Goal: Transaction & Acquisition: Purchase product/service

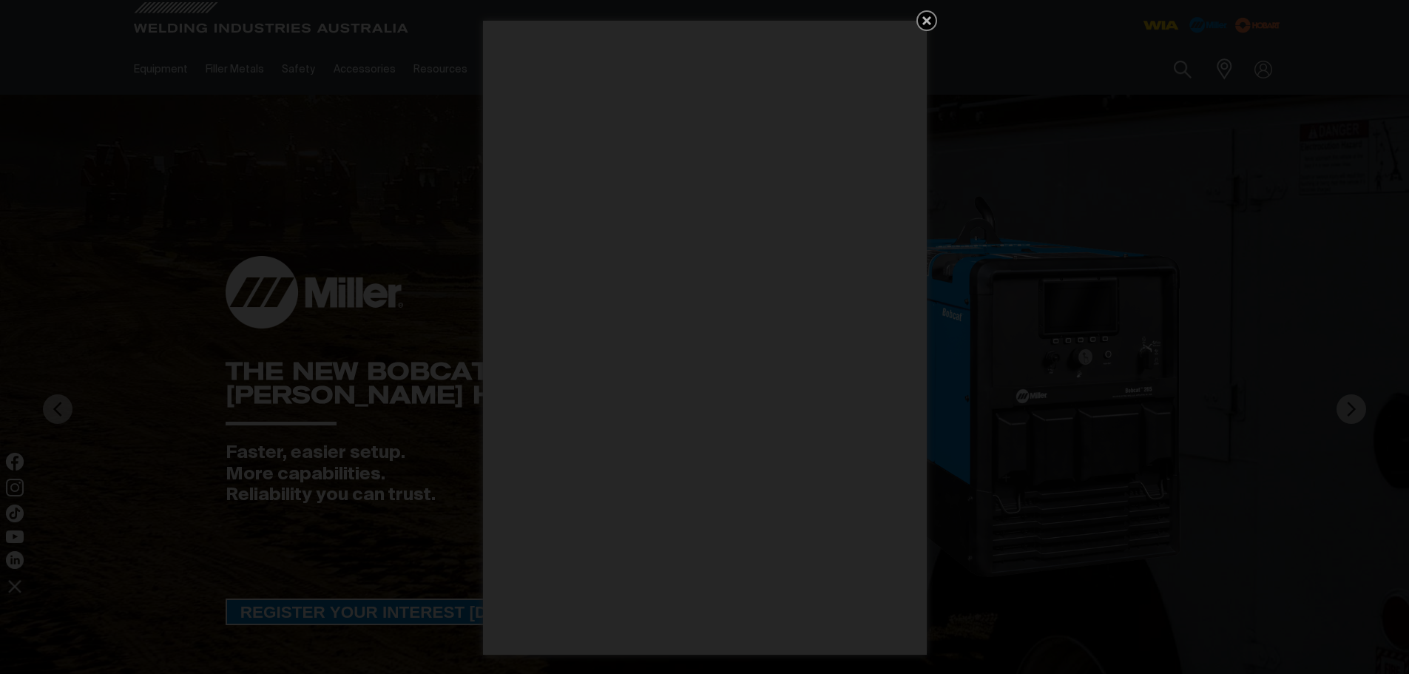
click at [924, 15] on icon "Get 5 WIA Welding Guides Free!" at bounding box center [927, 21] width 18 height 18
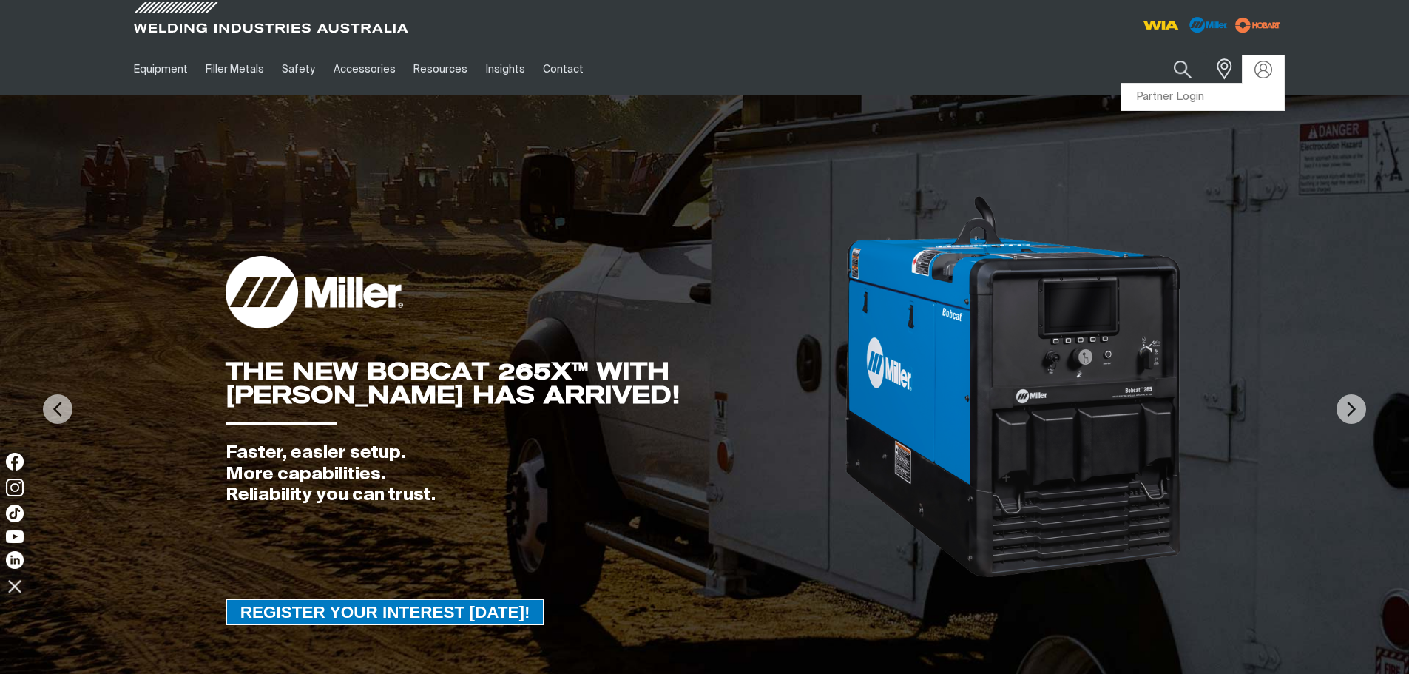
click at [1251, 74] on div at bounding box center [1263, 70] width 24 height 18
click at [1186, 95] on link "Partner Login" at bounding box center [1202, 97] width 163 height 27
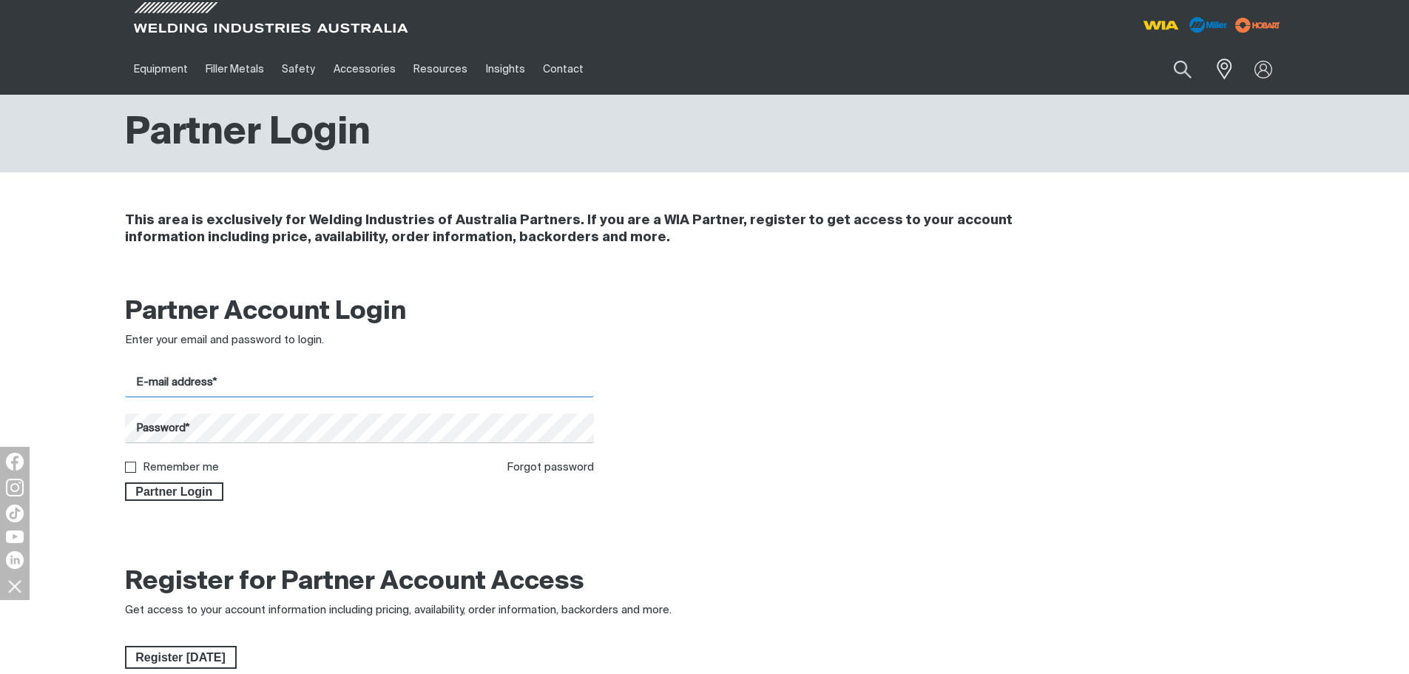
click at [372, 383] on input "E-mail address*" at bounding box center [360, 382] width 470 height 29
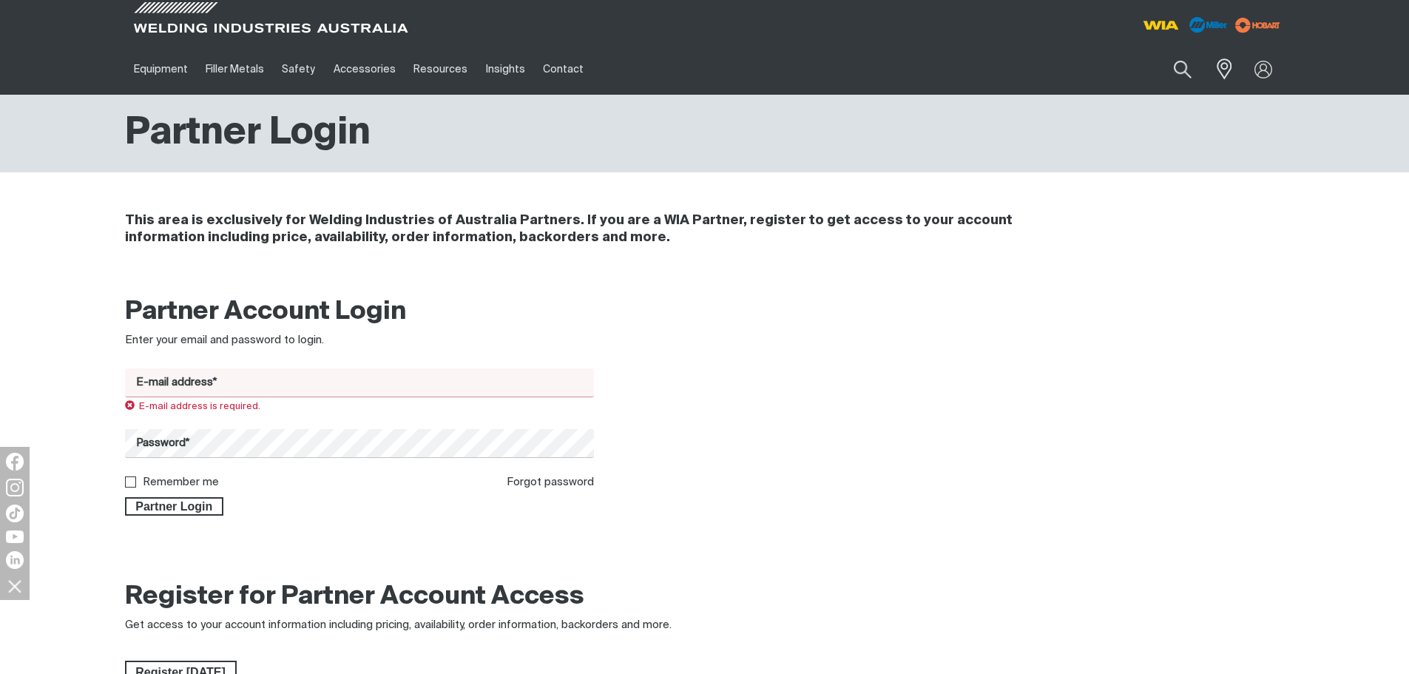
type input "[EMAIL_ADDRESS][DOMAIN_NAME]"
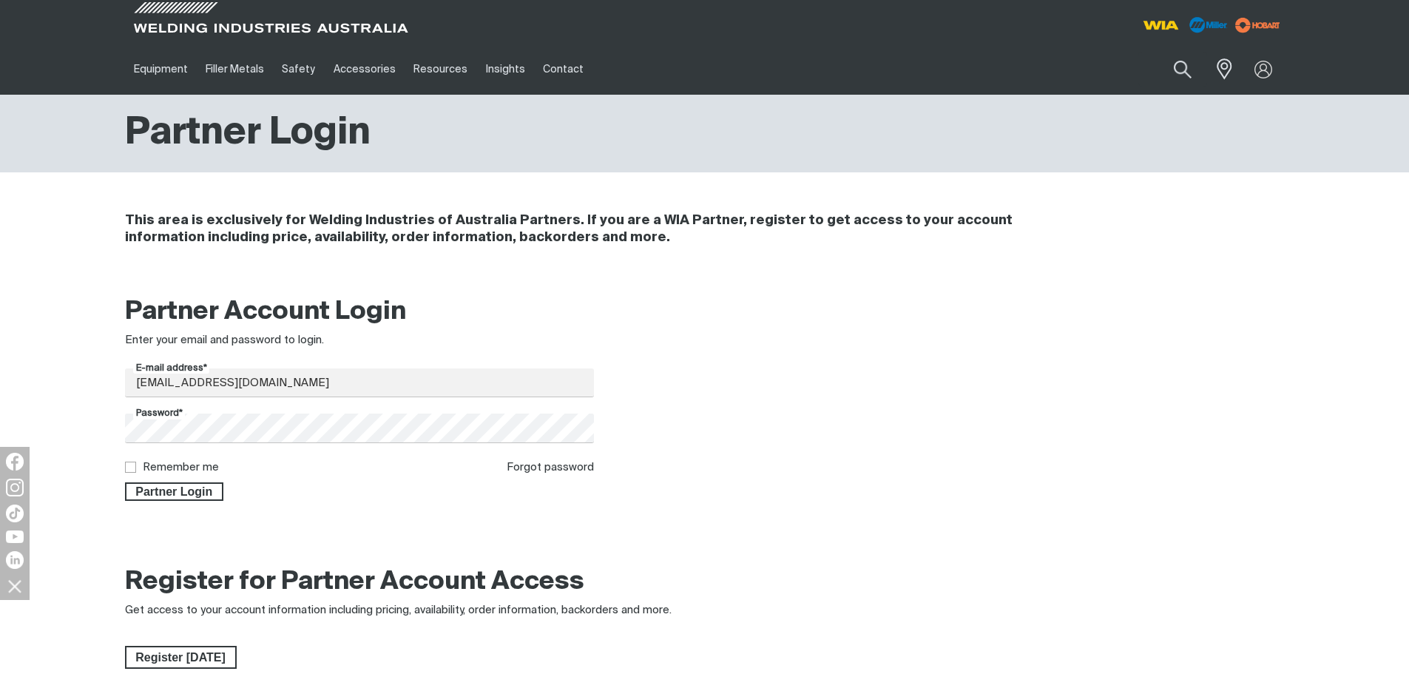
click at [129, 467] on input "Remember me" at bounding box center [130, 466] width 10 height 10
checkbox input "true"
click at [158, 487] on span "Partner Login" at bounding box center [174, 491] width 96 height 19
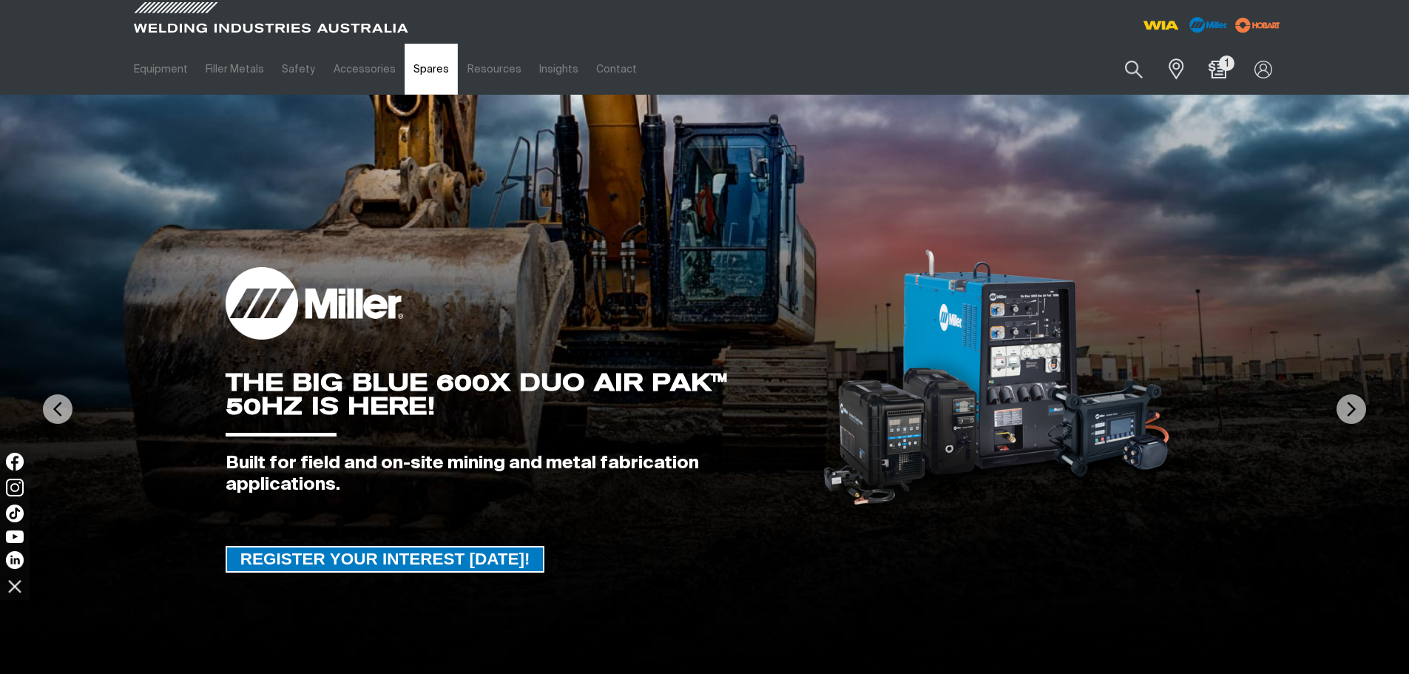
click at [410, 68] on link "Spares" at bounding box center [431, 69] width 53 height 51
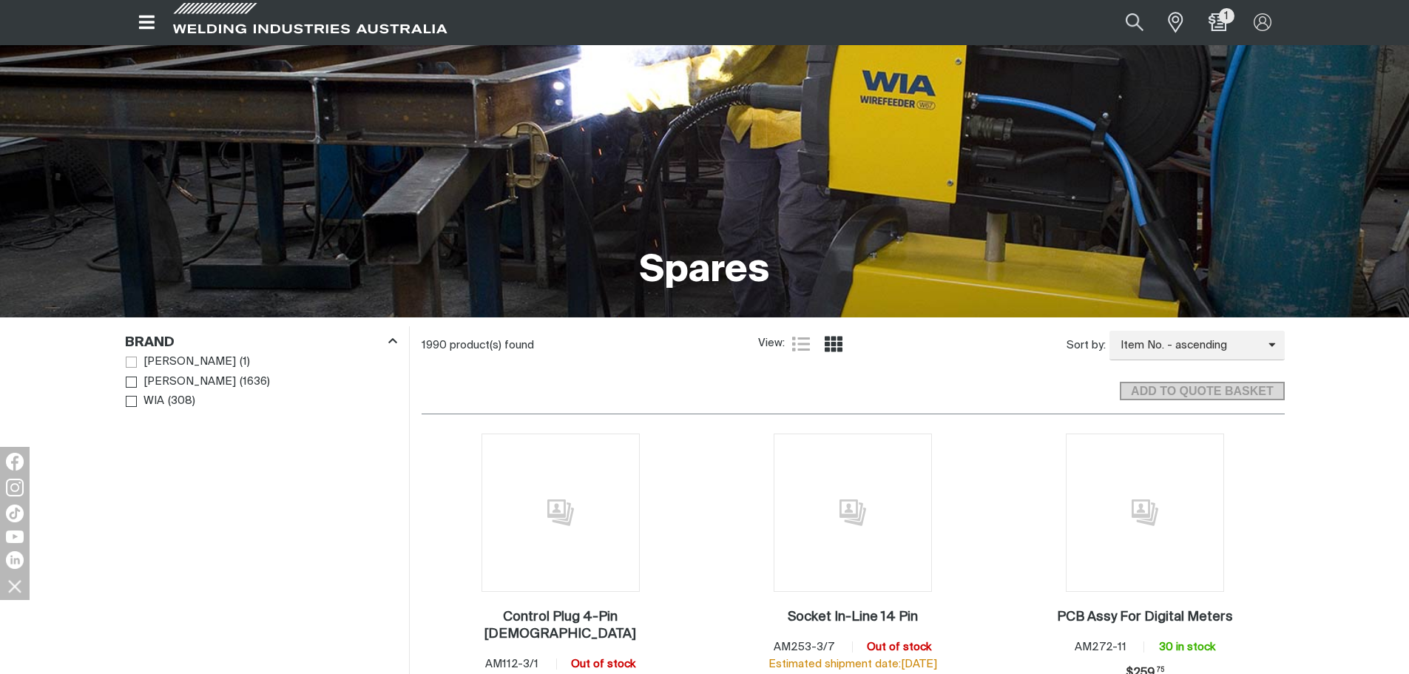
scroll to position [148, 0]
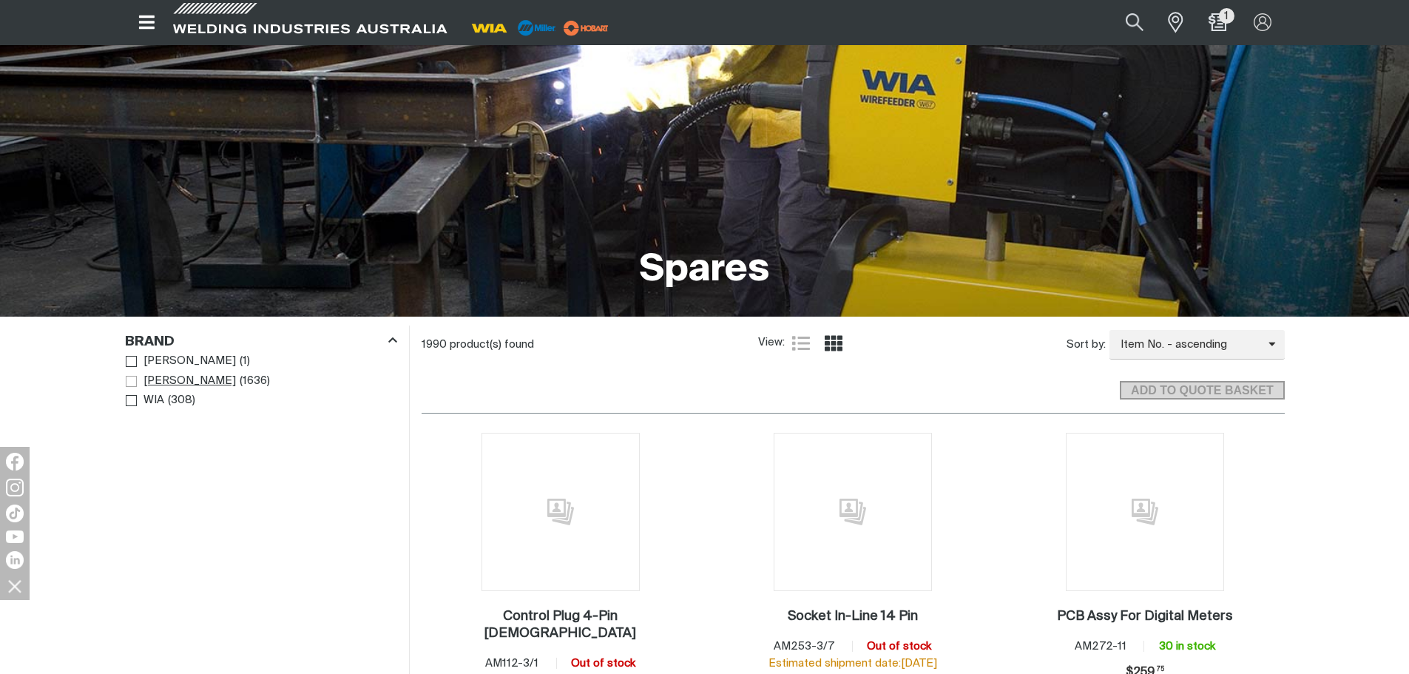
click at [129, 385] on span "Brand" at bounding box center [131, 381] width 11 height 11
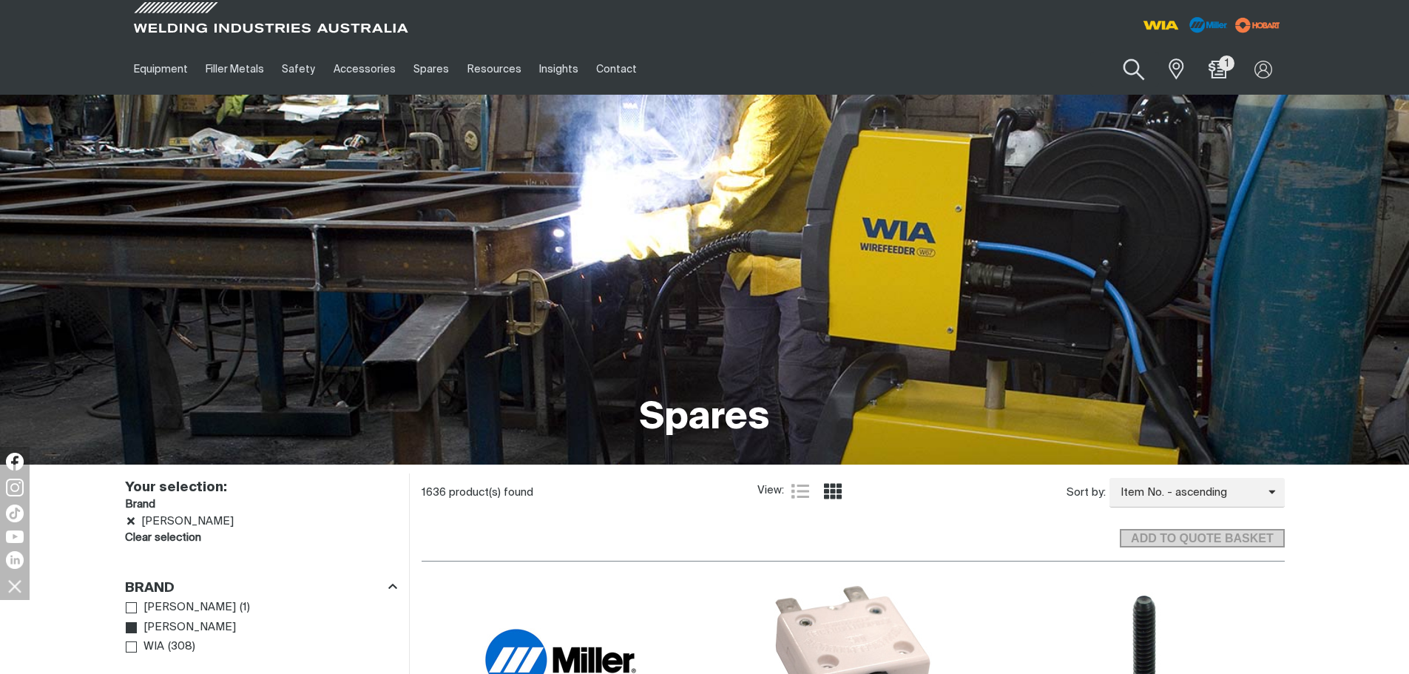
click at [1130, 69] on button "Search products" at bounding box center [1134, 70] width 60 height 42
click at [1066, 70] on input "Search" at bounding box center [1044, 69] width 228 height 33
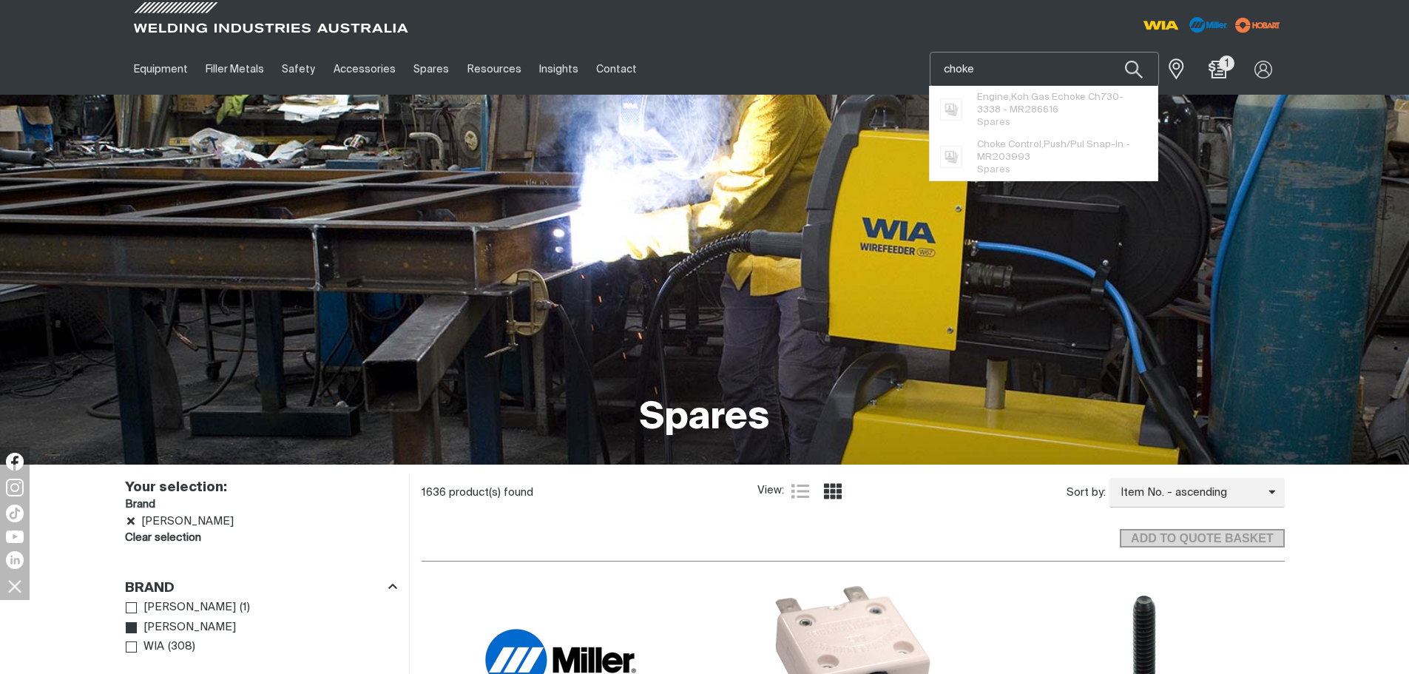
type input "choke"
click at [1109, 52] on button "Search products" at bounding box center [1134, 69] width 50 height 35
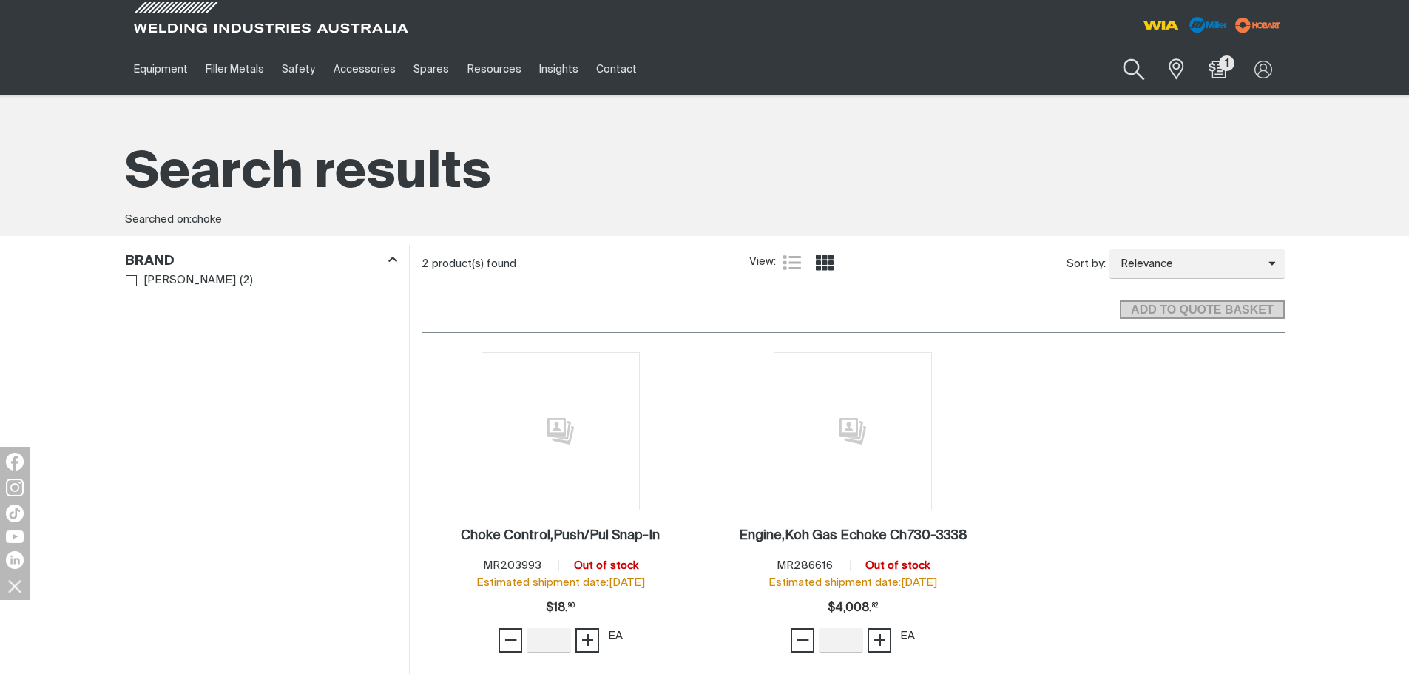
click at [1130, 62] on button "Search products" at bounding box center [1134, 70] width 60 height 42
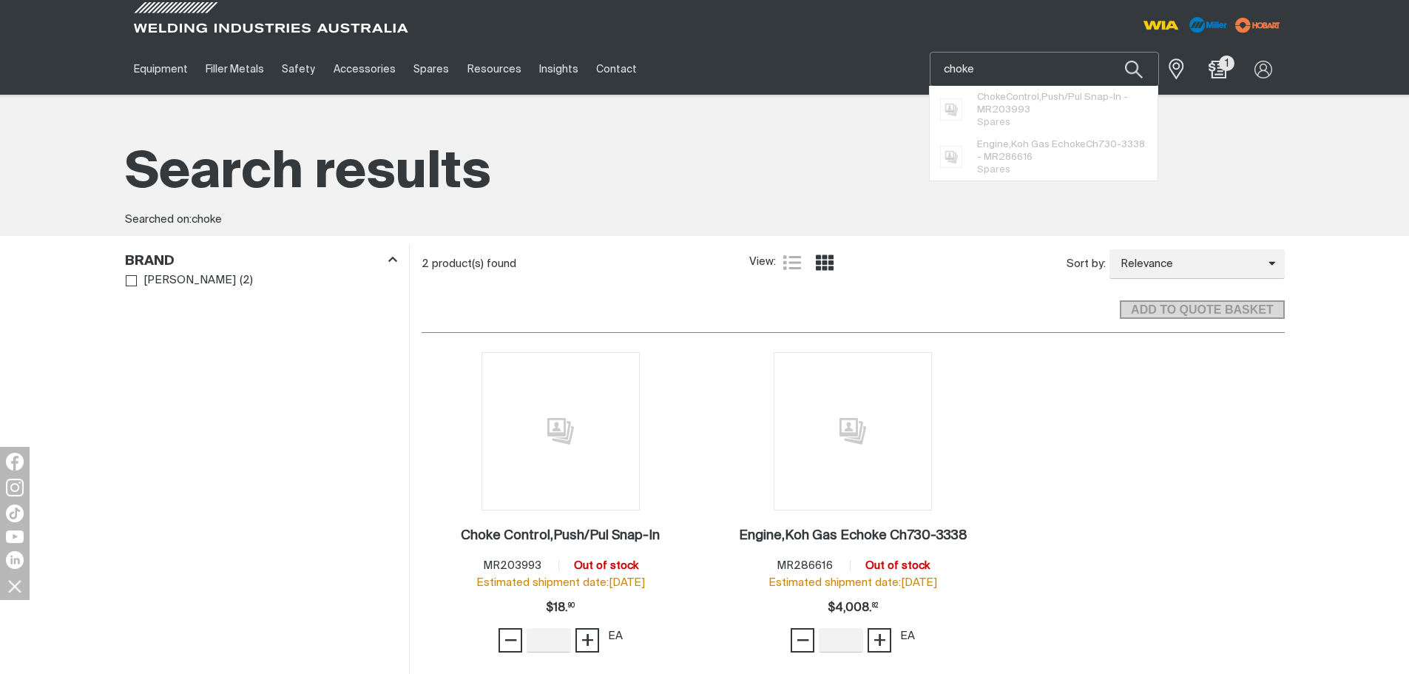
click at [1002, 69] on input "choke" at bounding box center [1044, 69] width 228 height 33
type input "c"
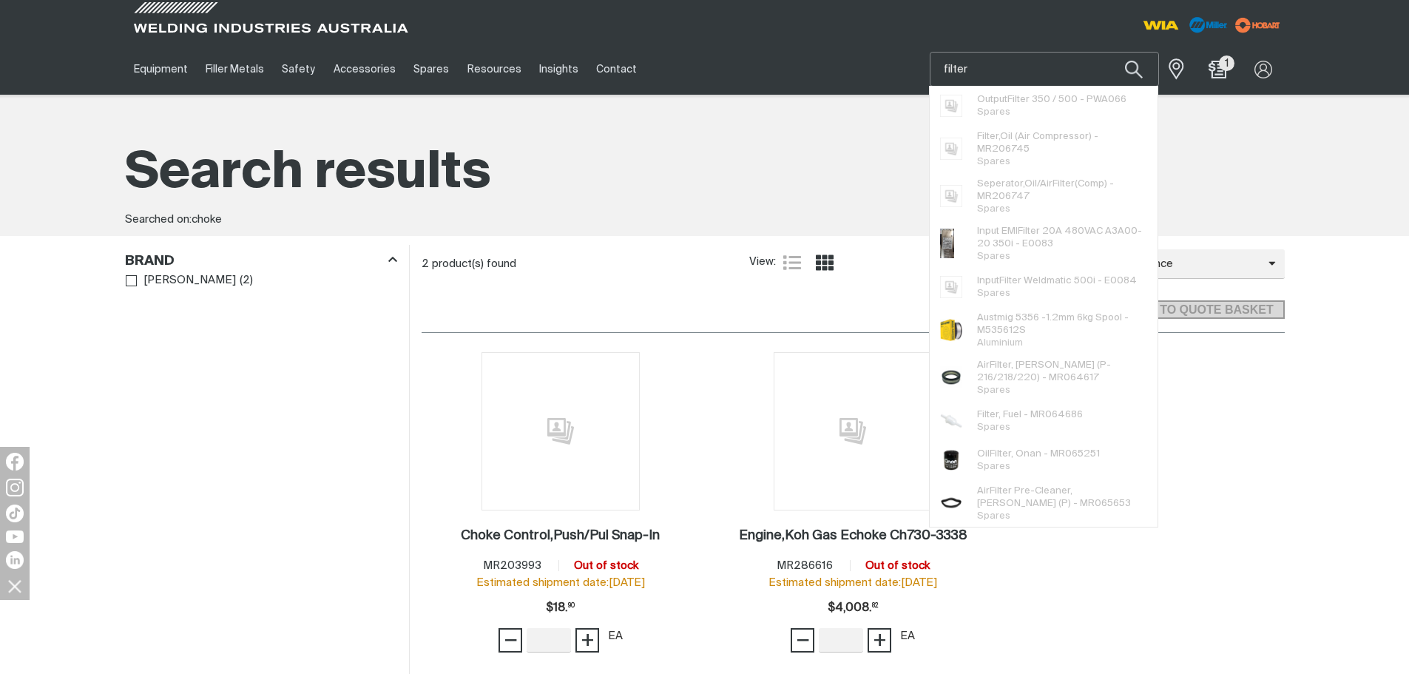
type input "filter"
click at [1109, 52] on button "Search products" at bounding box center [1134, 69] width 50 height 35
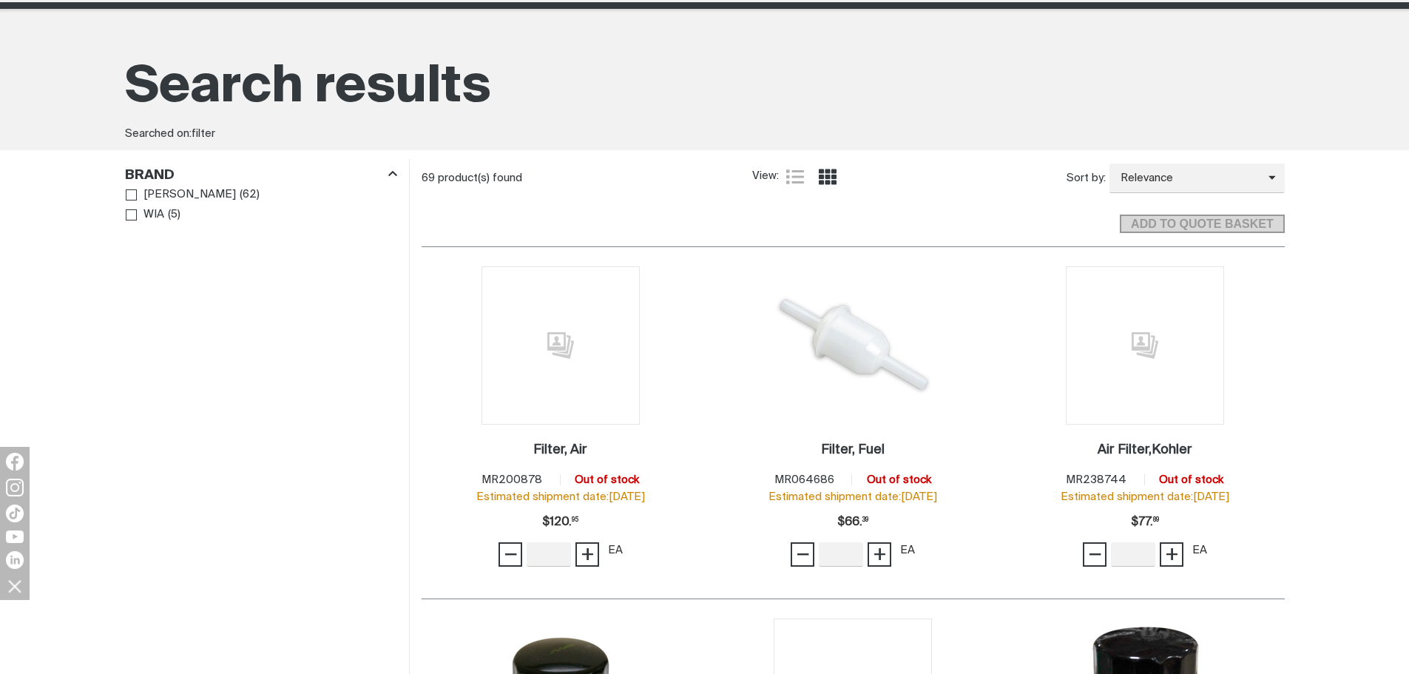
scroll to position [74, 0]
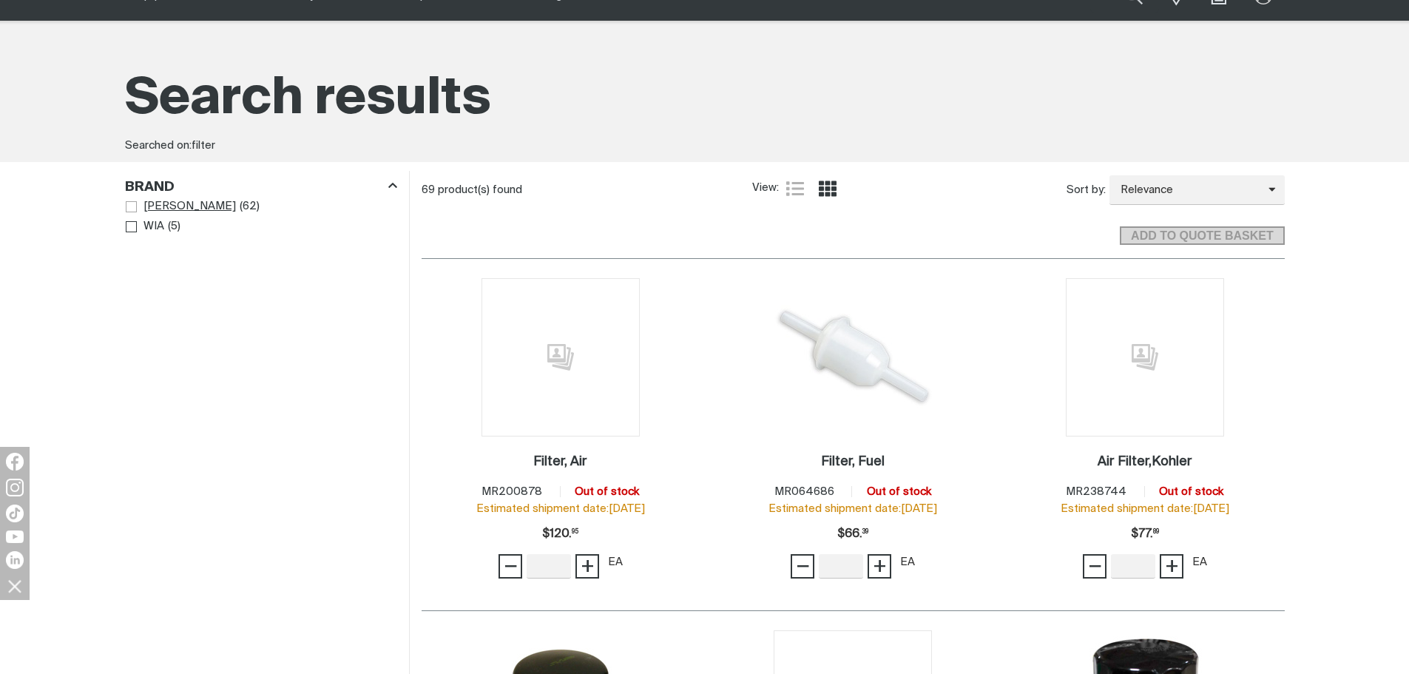
click at [129, 207] on span "Brand" at bounding box center [131, 206] width 11 height 11
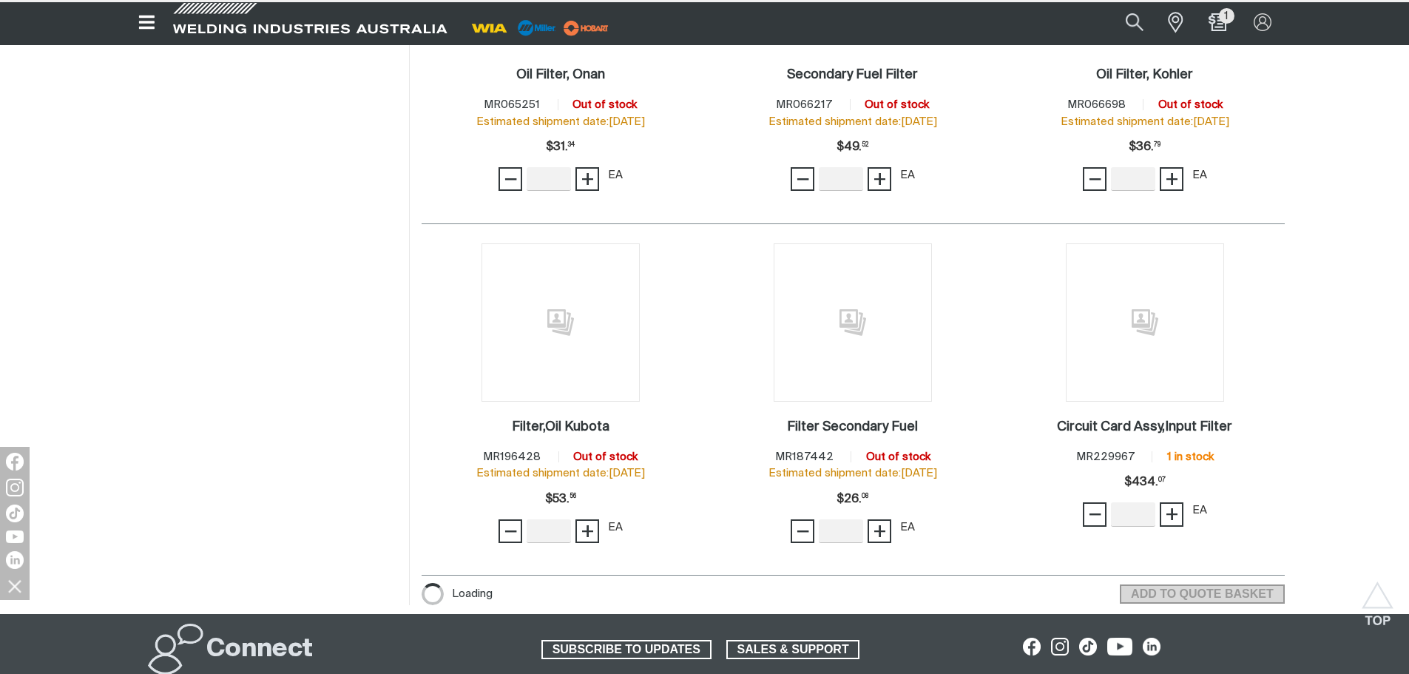
scroll to position [1109, 0]
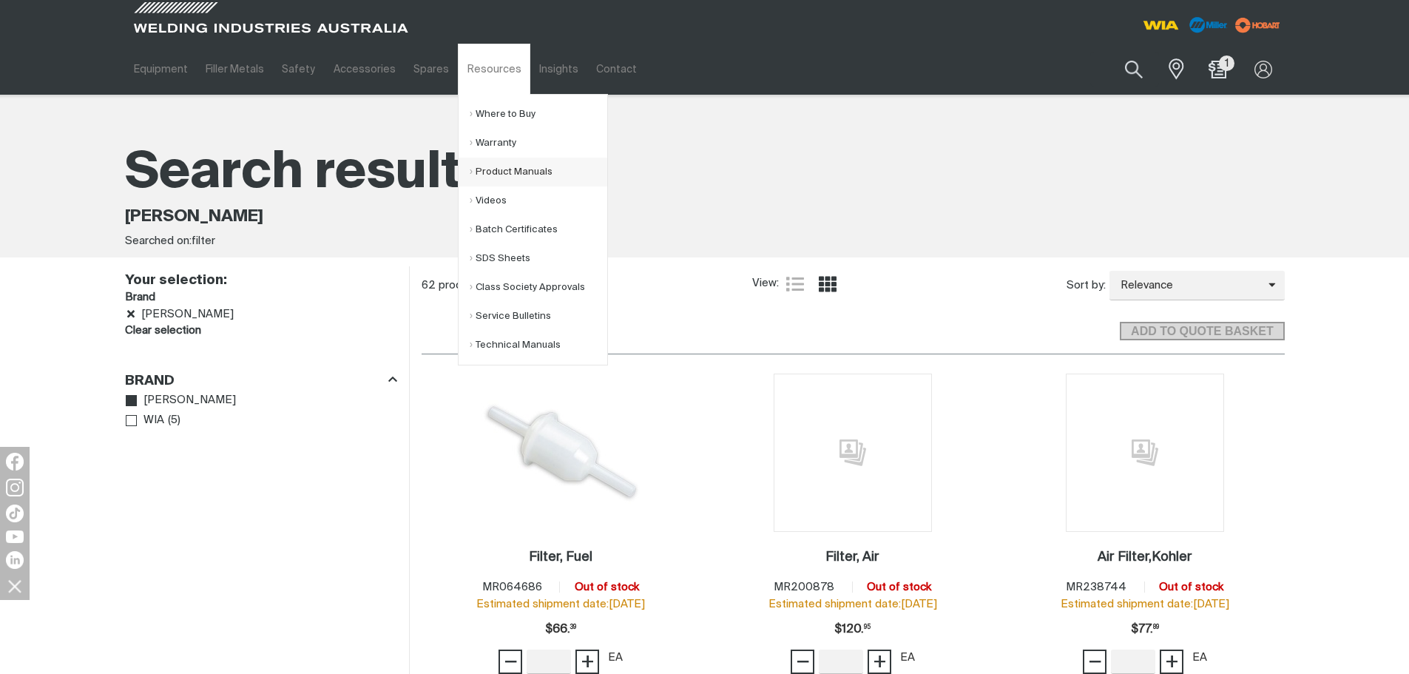
click at [500, 169] on link "Product Manuals" at bounding box center [539, 172] width 138 height 29
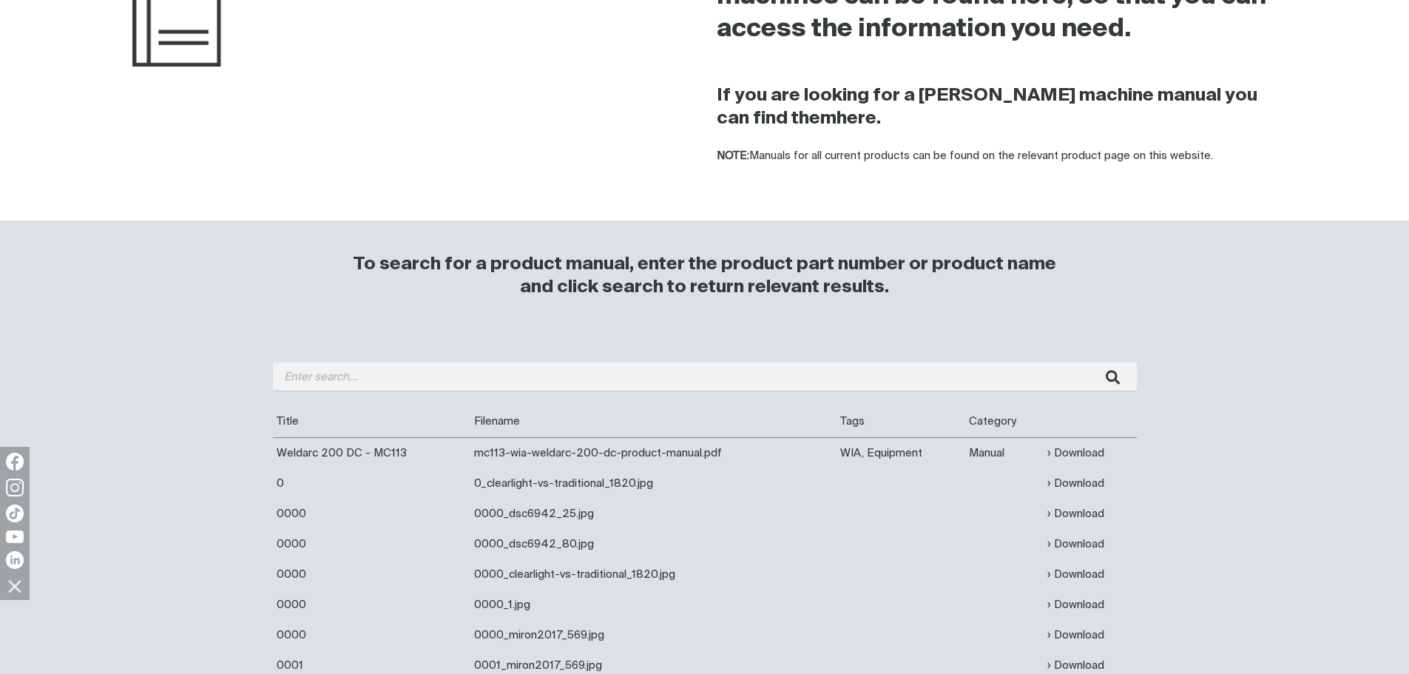
scroll to position [296, 0]
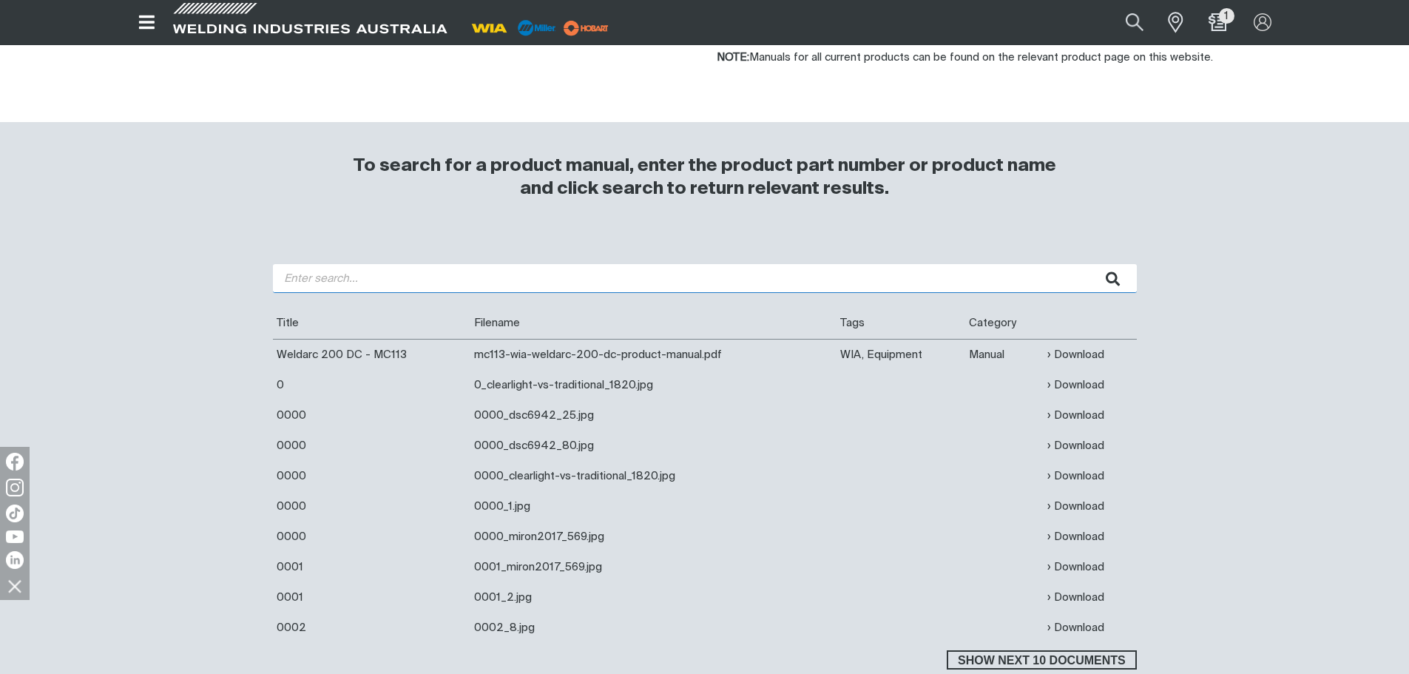
click at [588, 283] on input "search" at bounding box center [705, 278] width 864 height 29
click at [1090, 264] on button "submit" at bounding box center [1113, 278] width 47 height 29
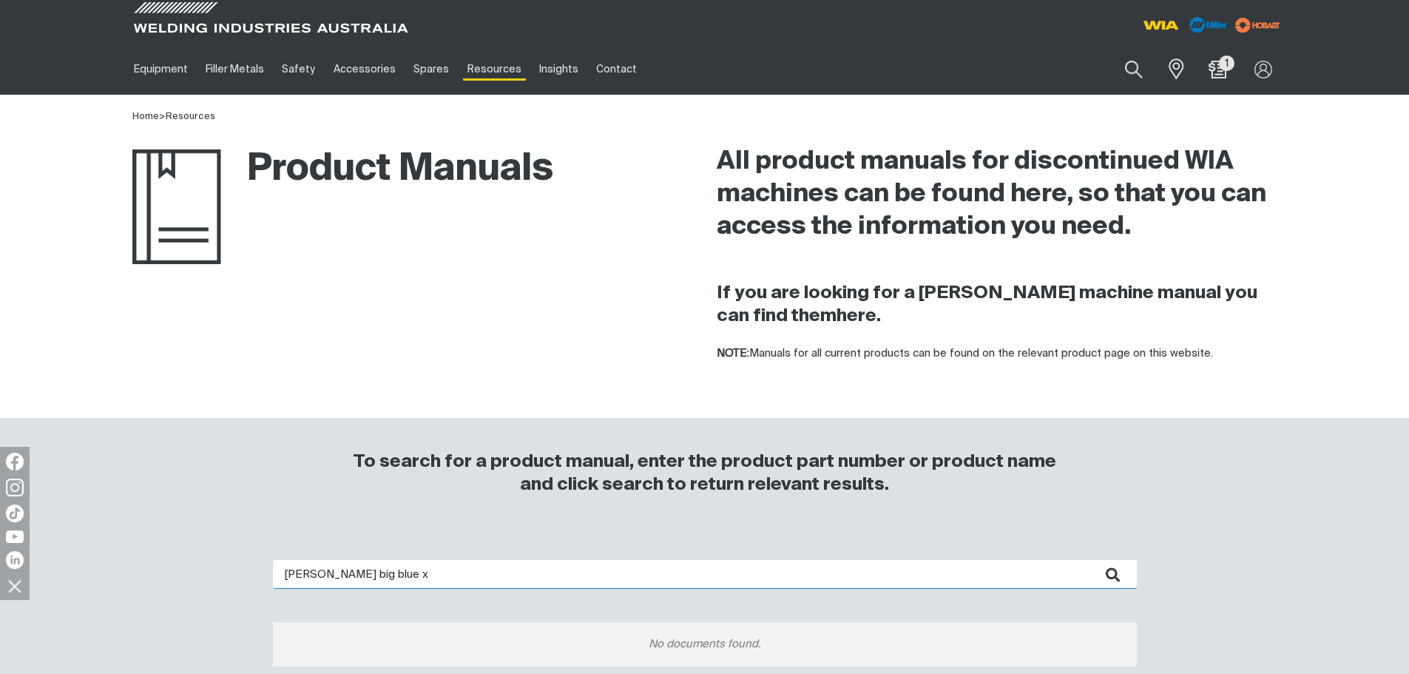
drag, startPoint x: 372, startPoint y: 572, endPoint x: 357, endPoint y: 572, distance: 14.8
click at [357, 572] on input "[PERSON_NAME] big blue x" at bounding box center [705, 574] width 864 height 29
type input "[PERSON_NAME]"
click at [1090, 560] on button "submit" at bounding box center [1113, 574] width 47 height 29
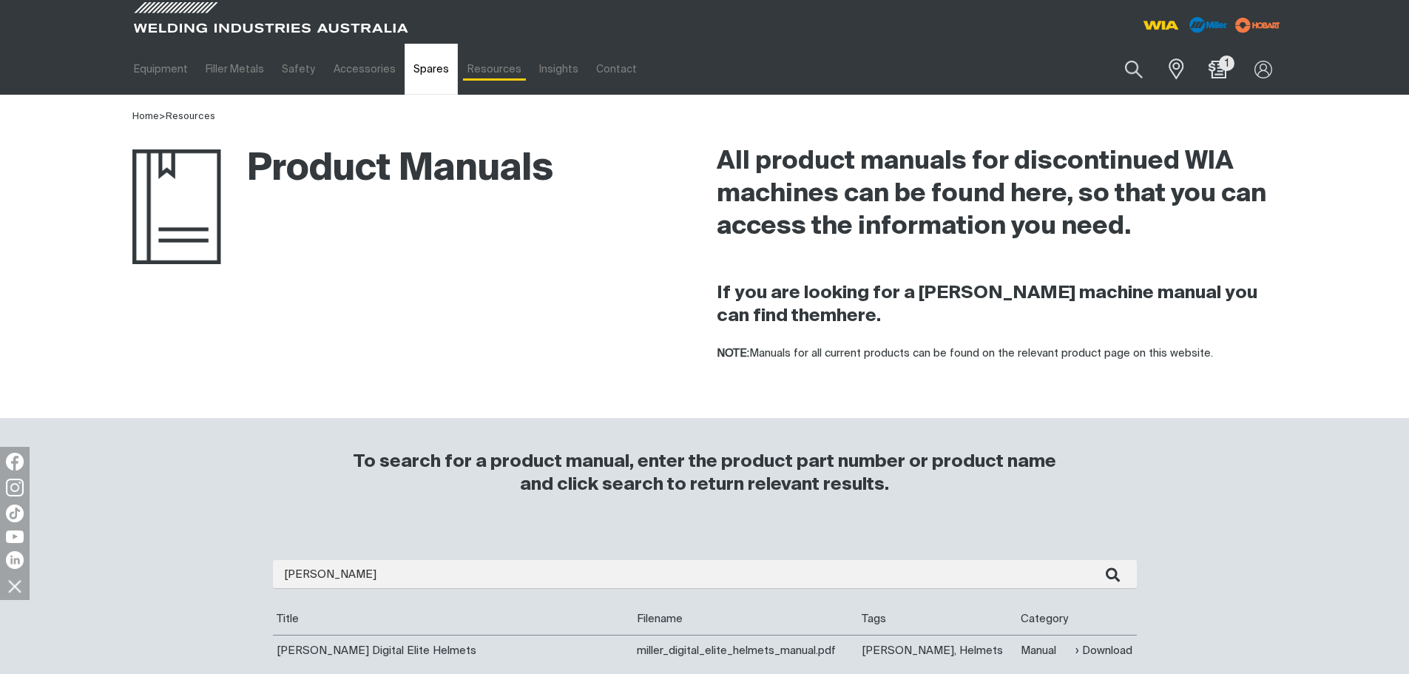
click at [416, 73] on link "Spares" at bounding box center [431, 69] width 53 height 51
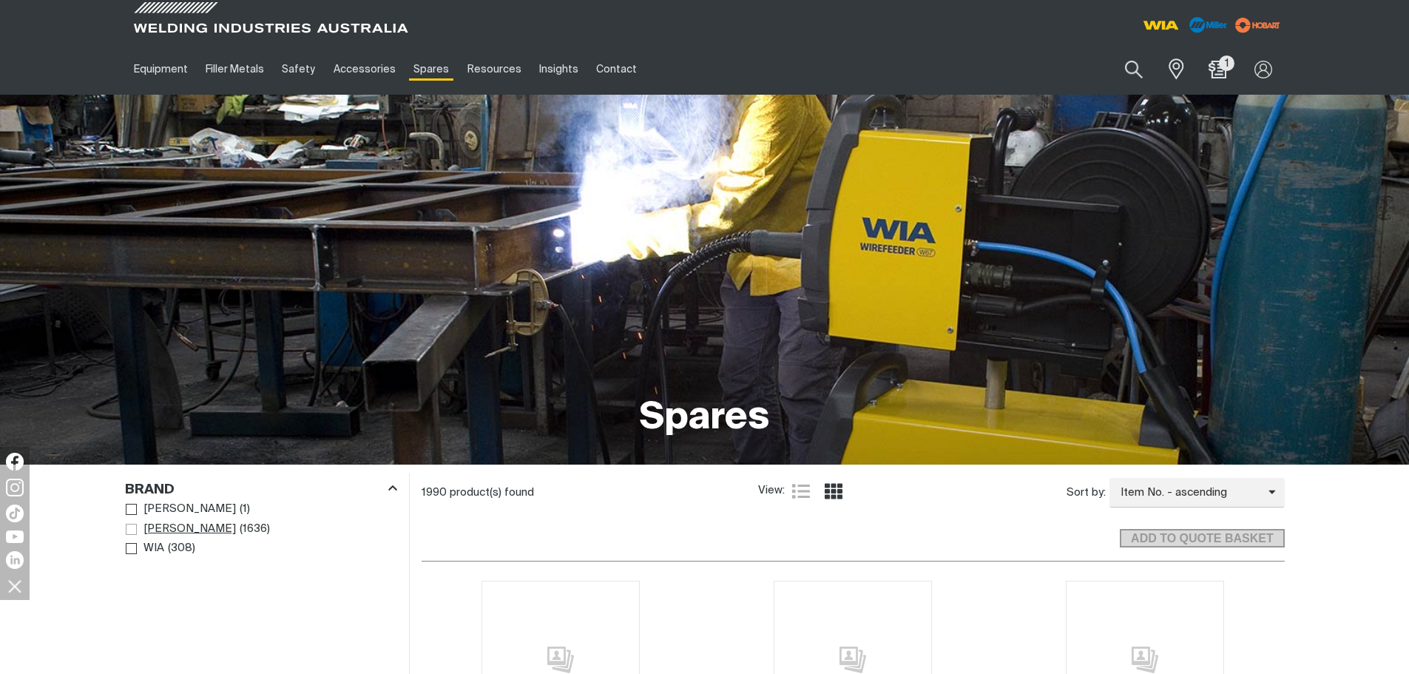
click at [132, 527] on span "Brand" at bounding box center [131, 529] width 11 height 11
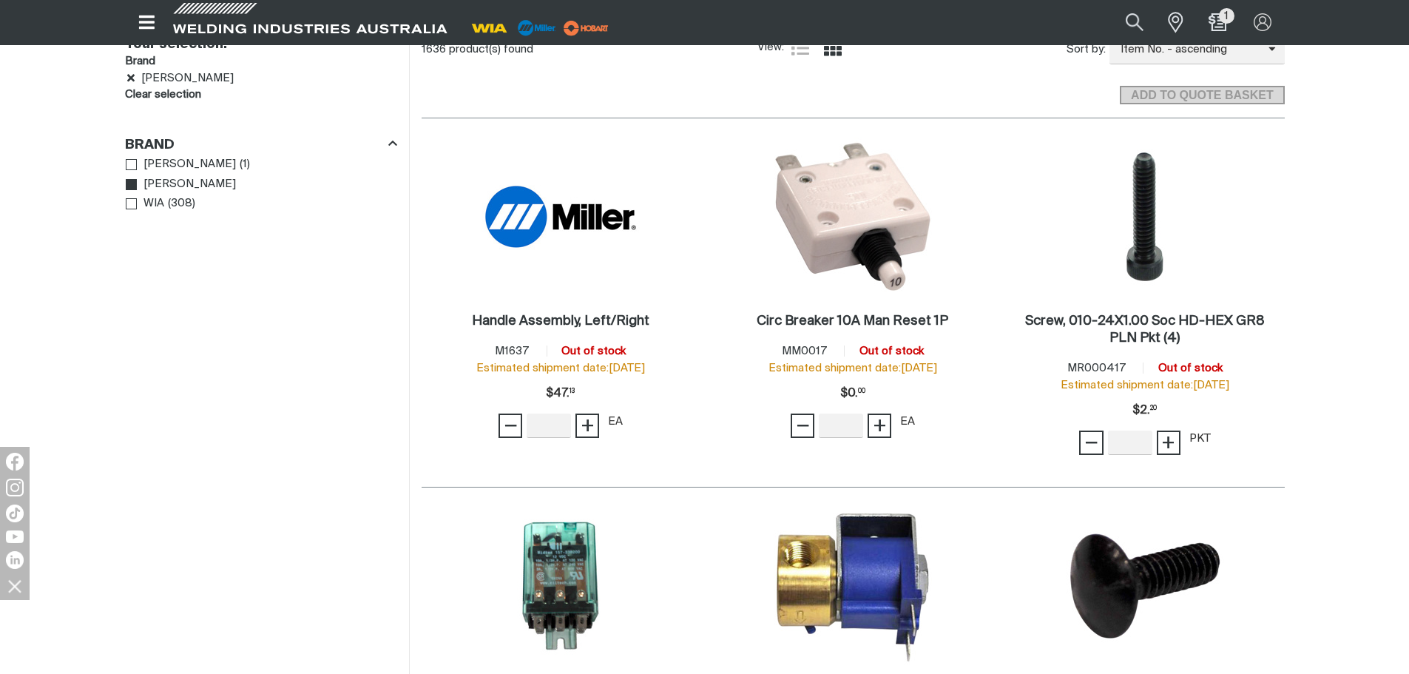
scroll to position [444, 0]
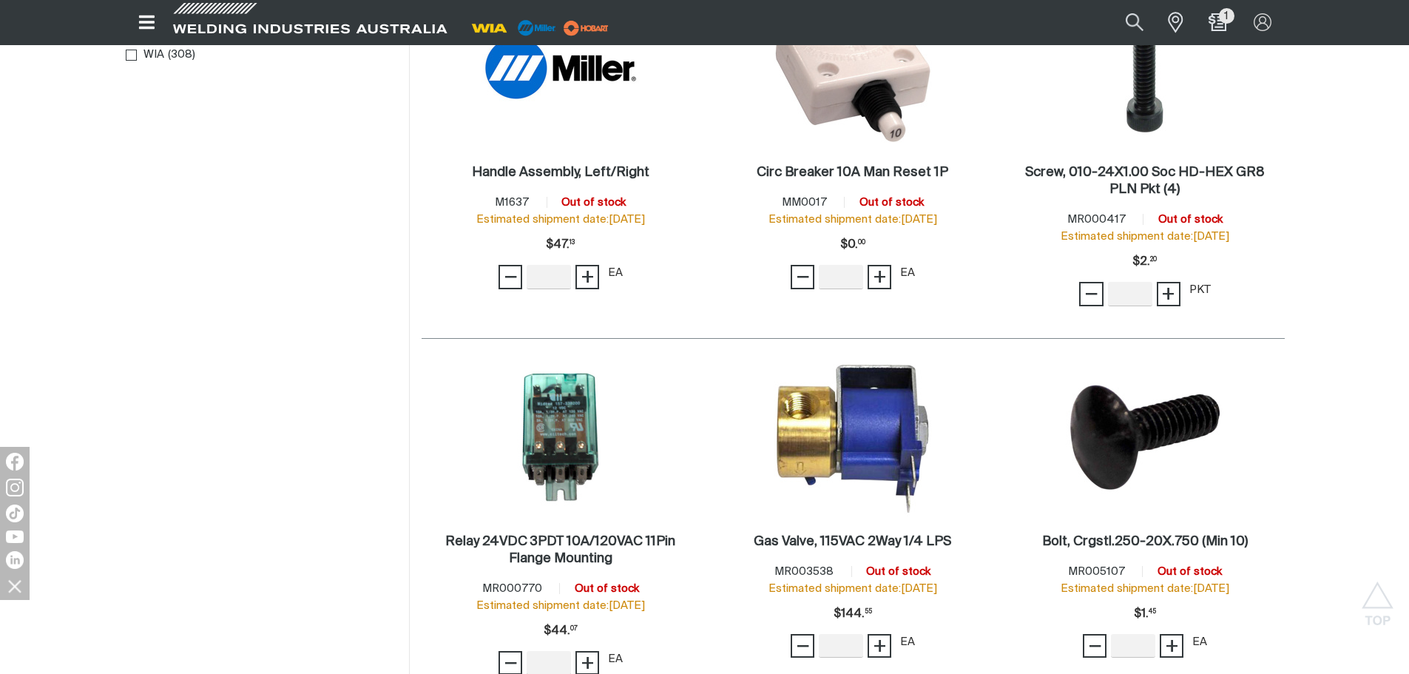
scroll to position [370, 0]
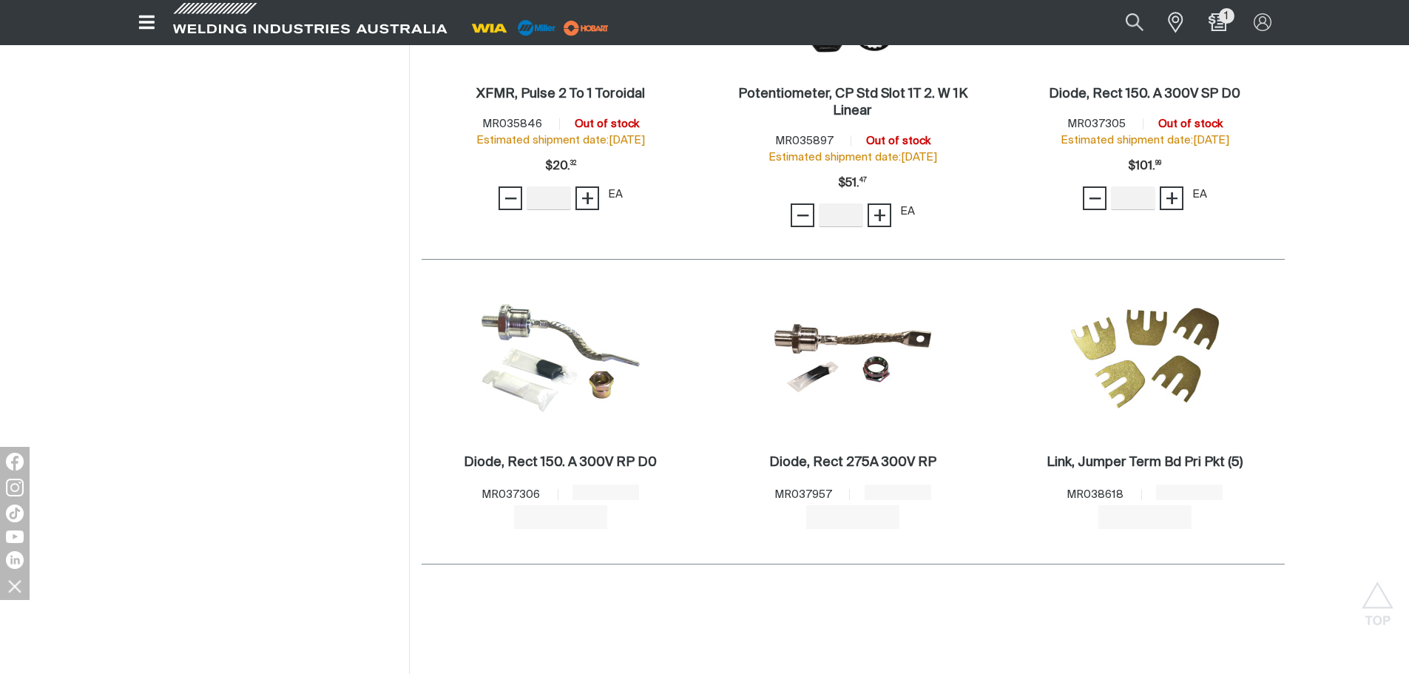
scroll to position [4733, 0]
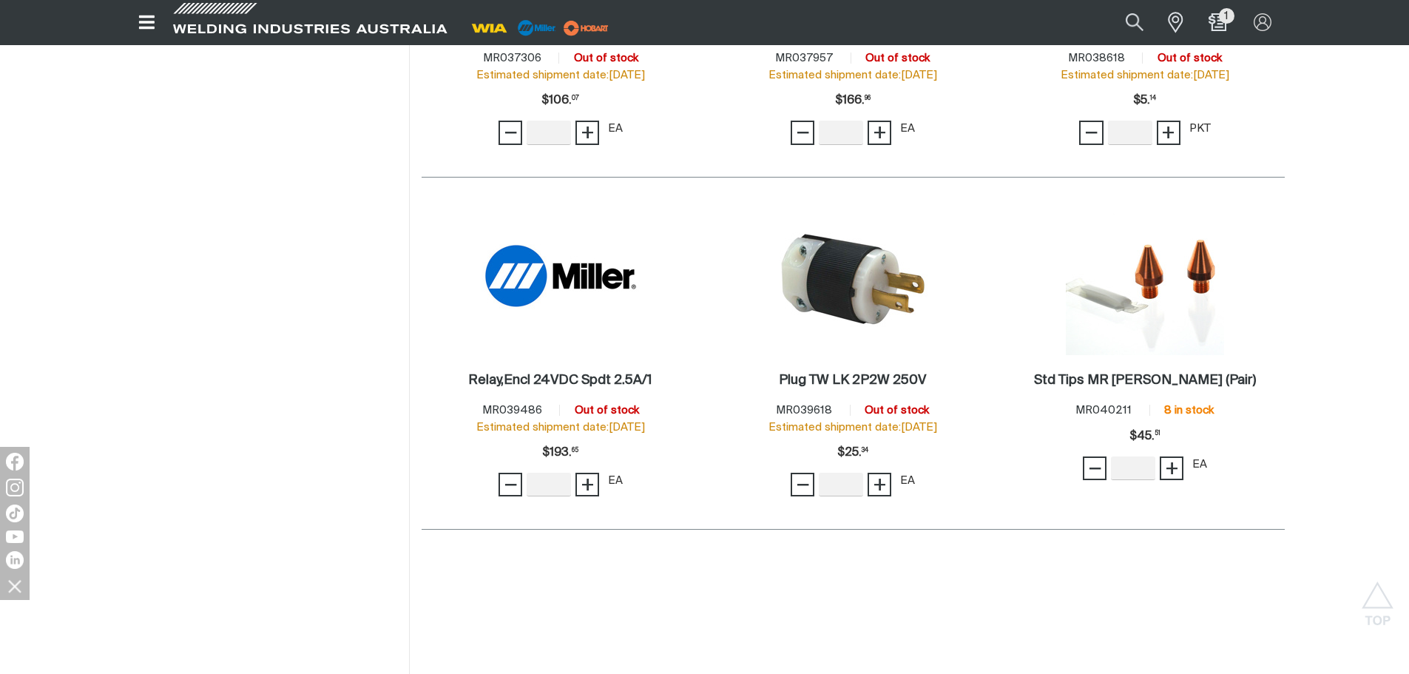
scroll to position [5103, 0]
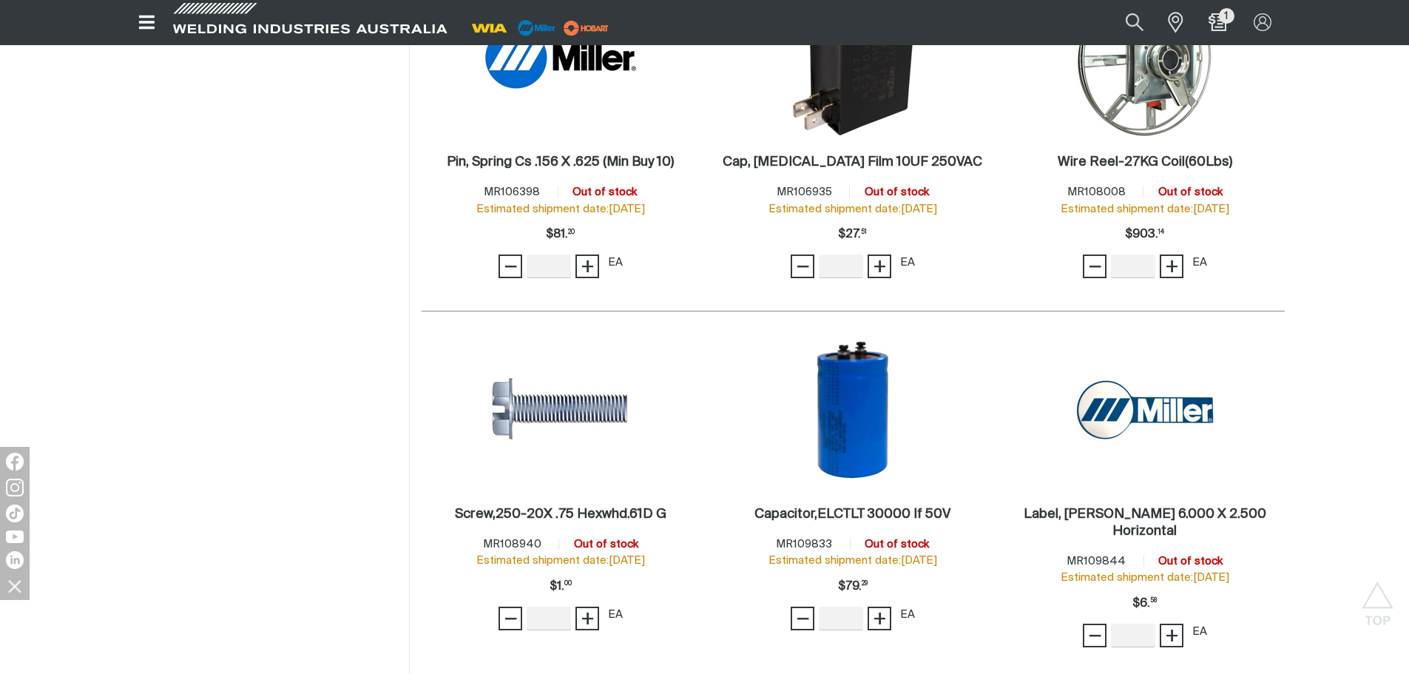
scroll to position [14570, 0]
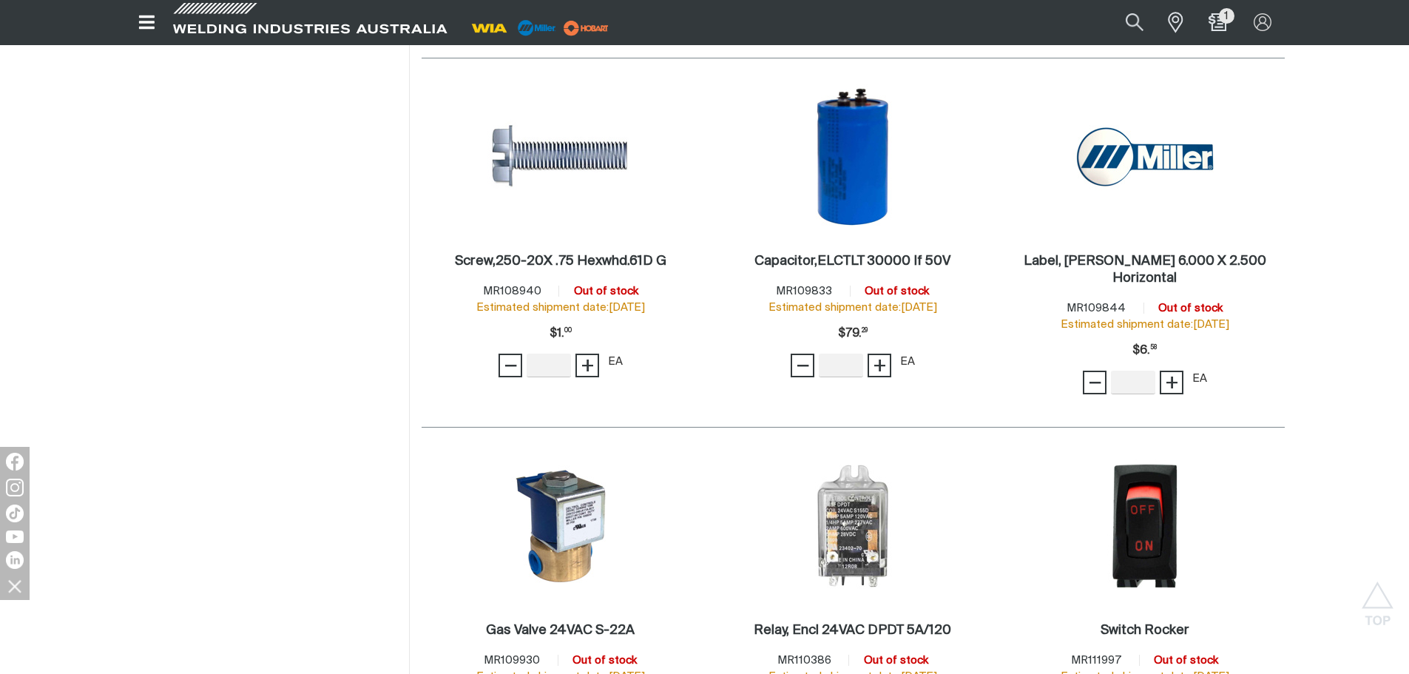
scroll to position [14791, 0]
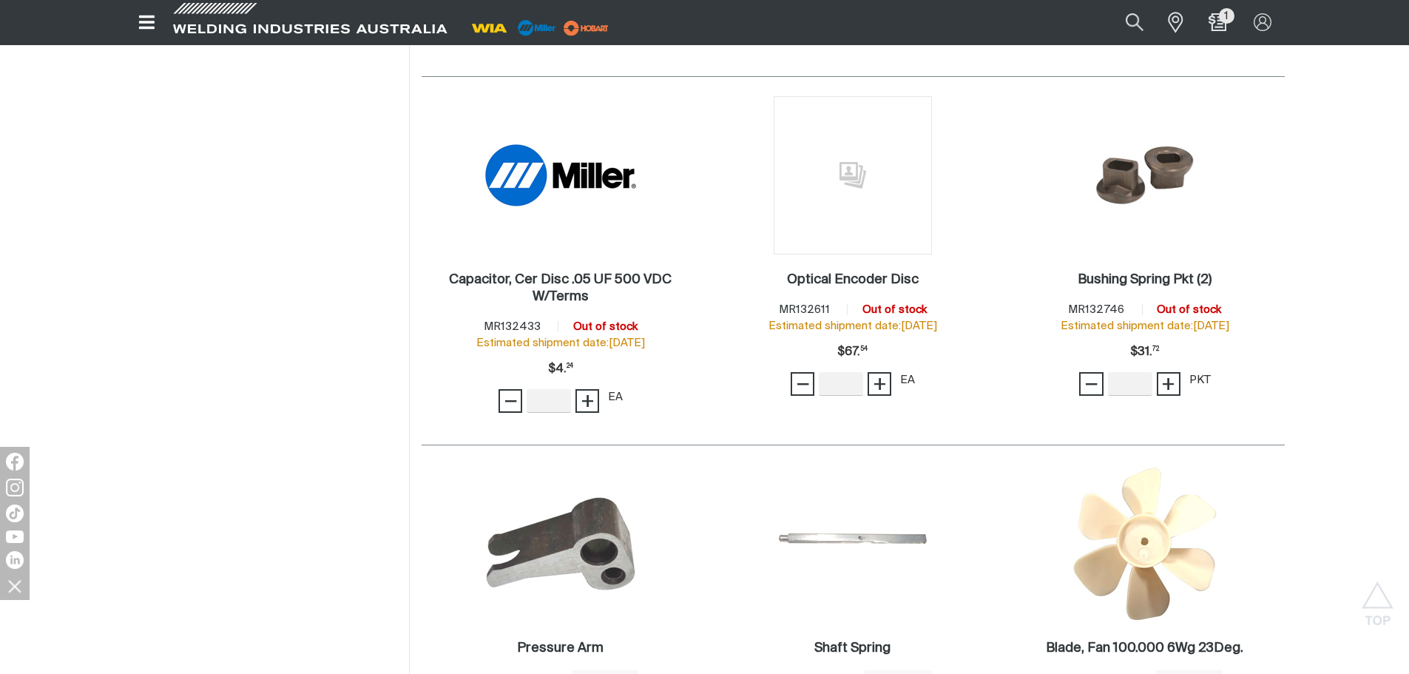
scroll to position [19525, 0]
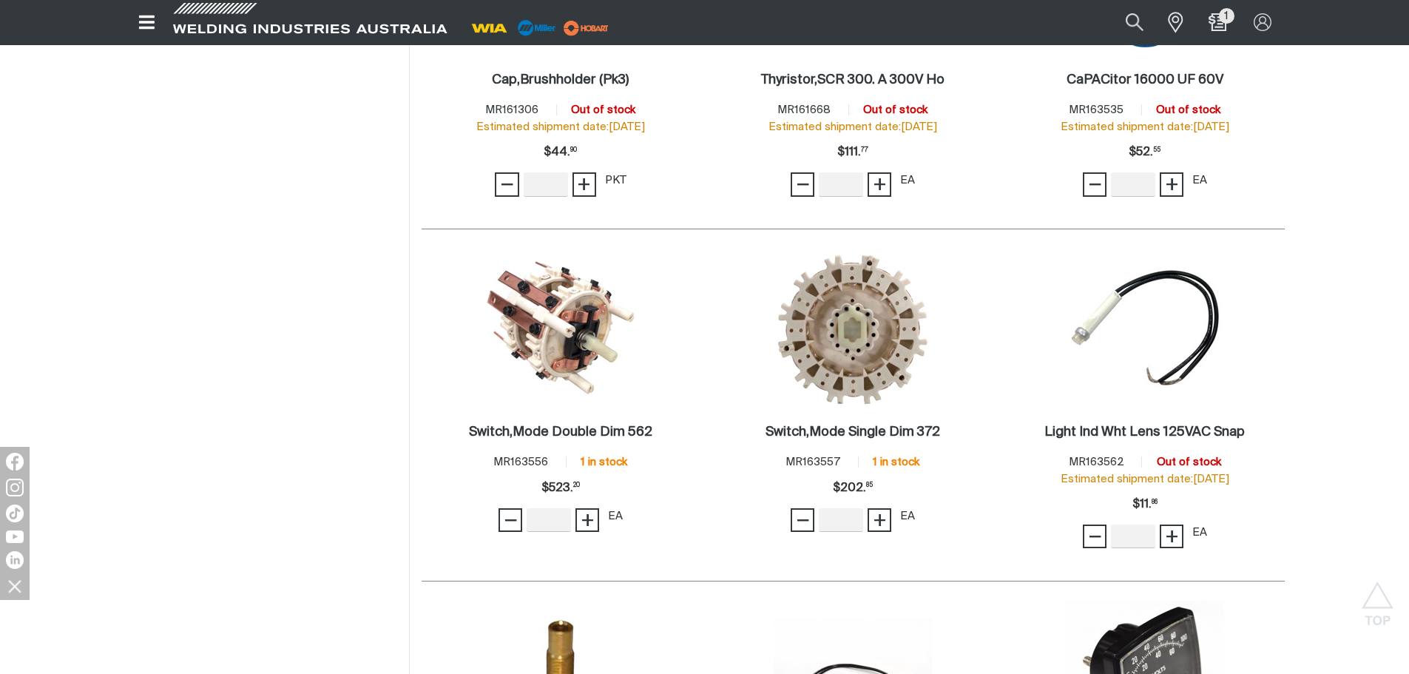
scroll to position [29361, 0]
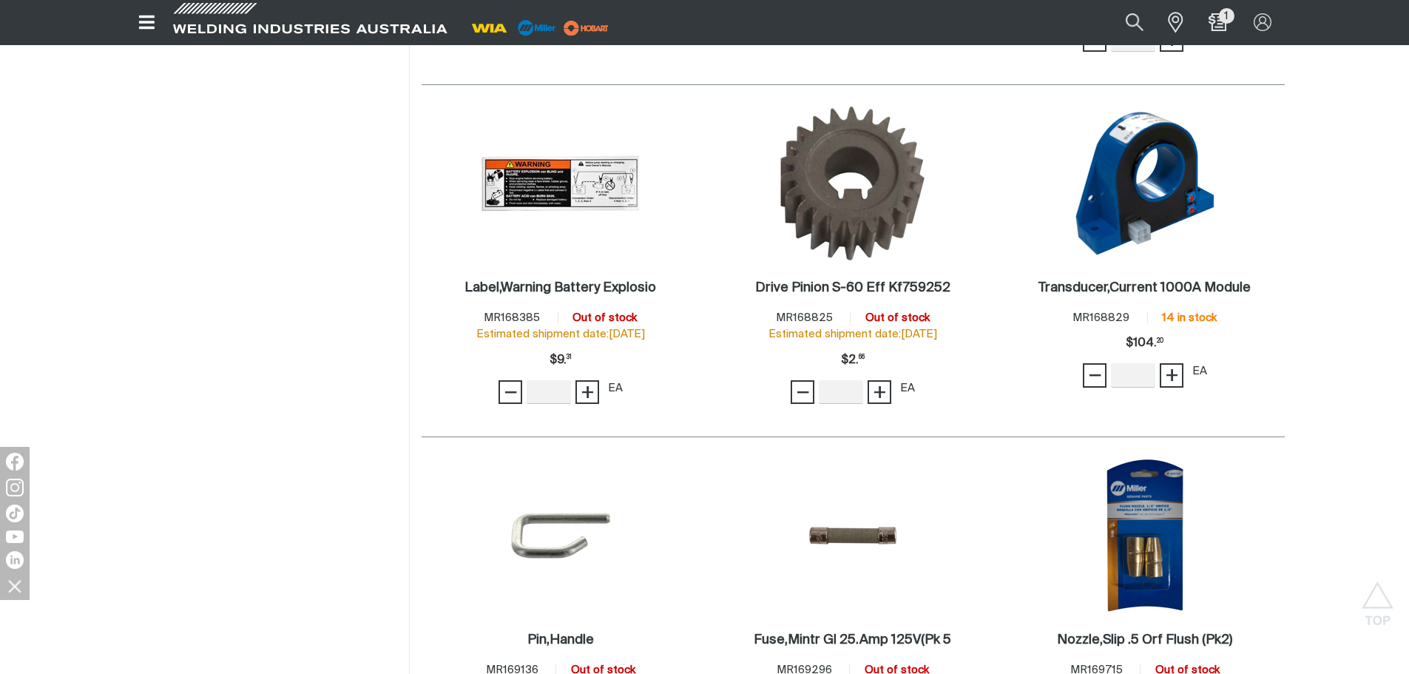
scroll to position [31284, 0]
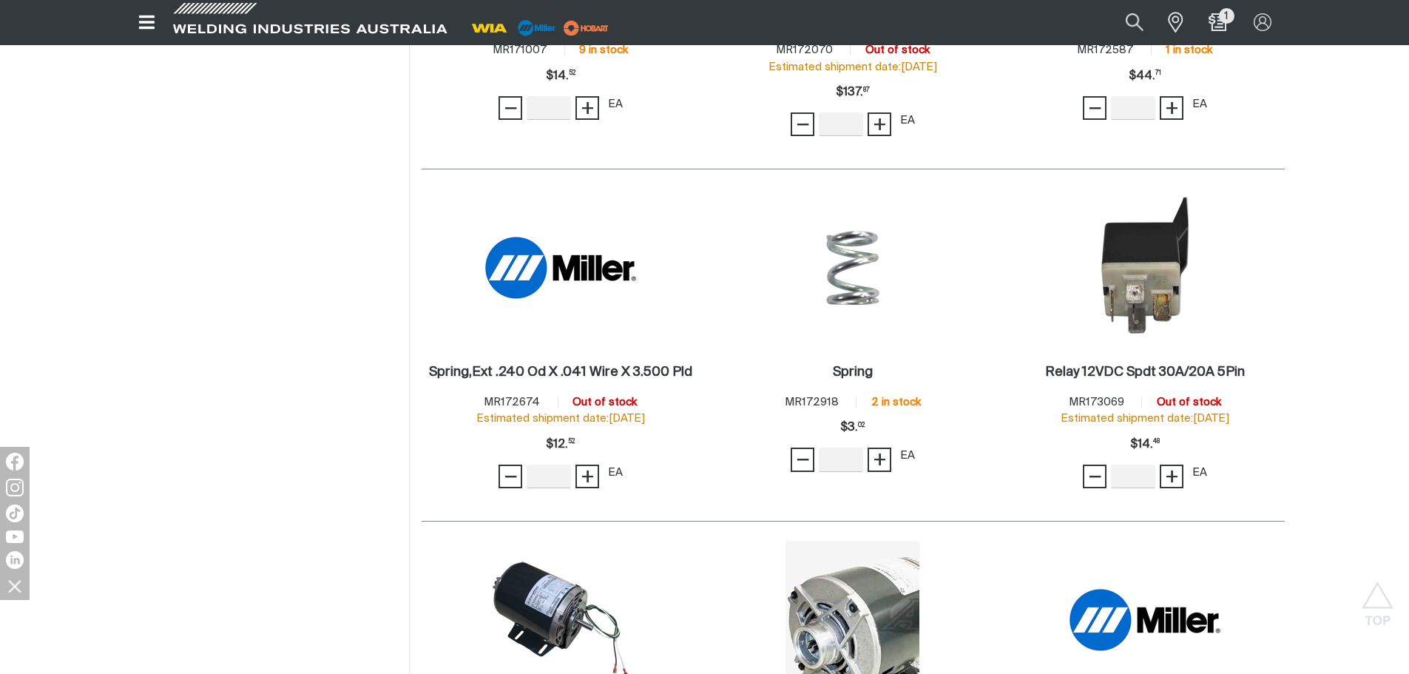
scroll to position [32837, 0]
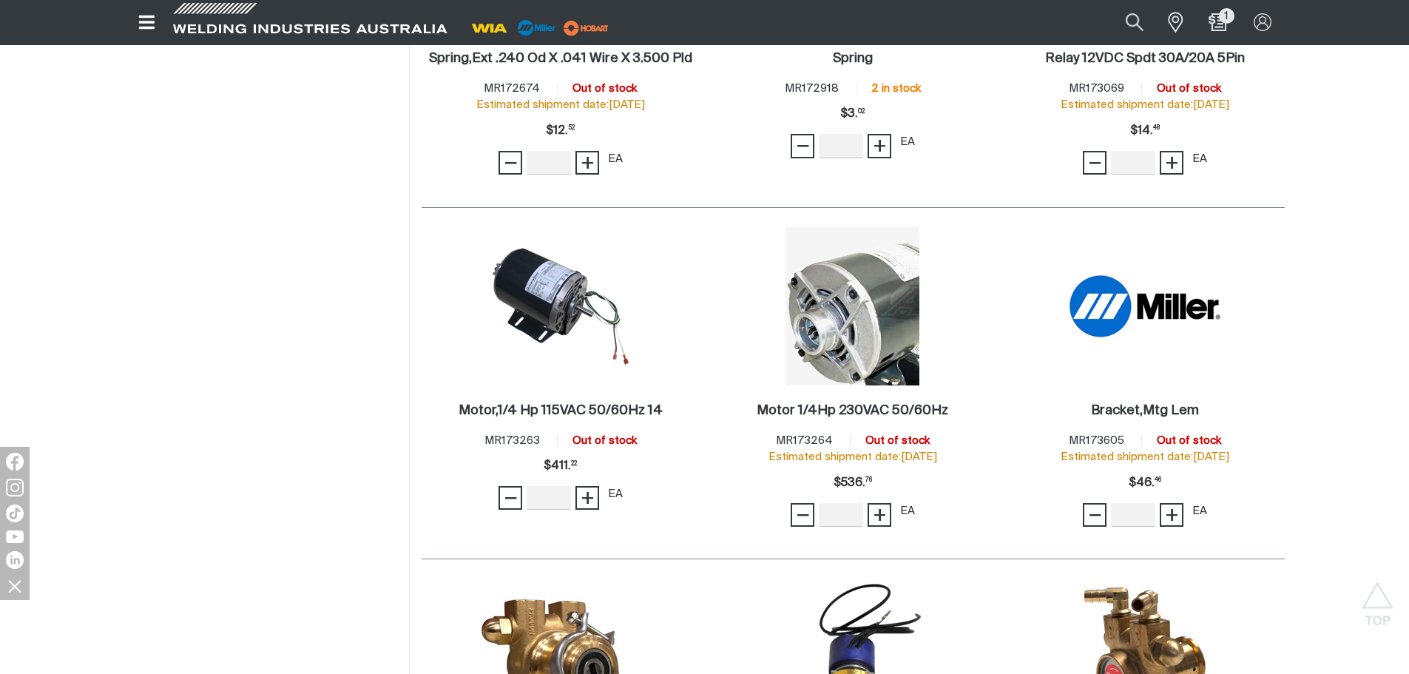
scroll to position [32985, 0]
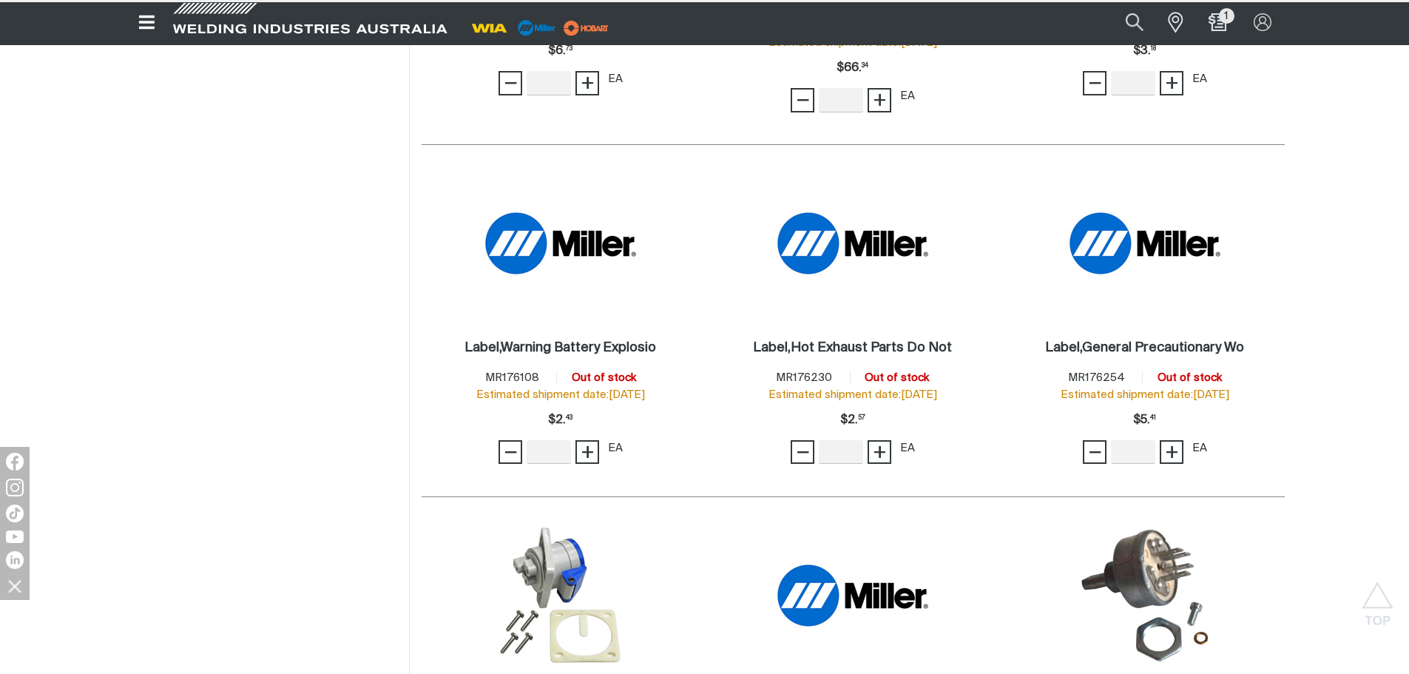
scroll to position [35130, 0]
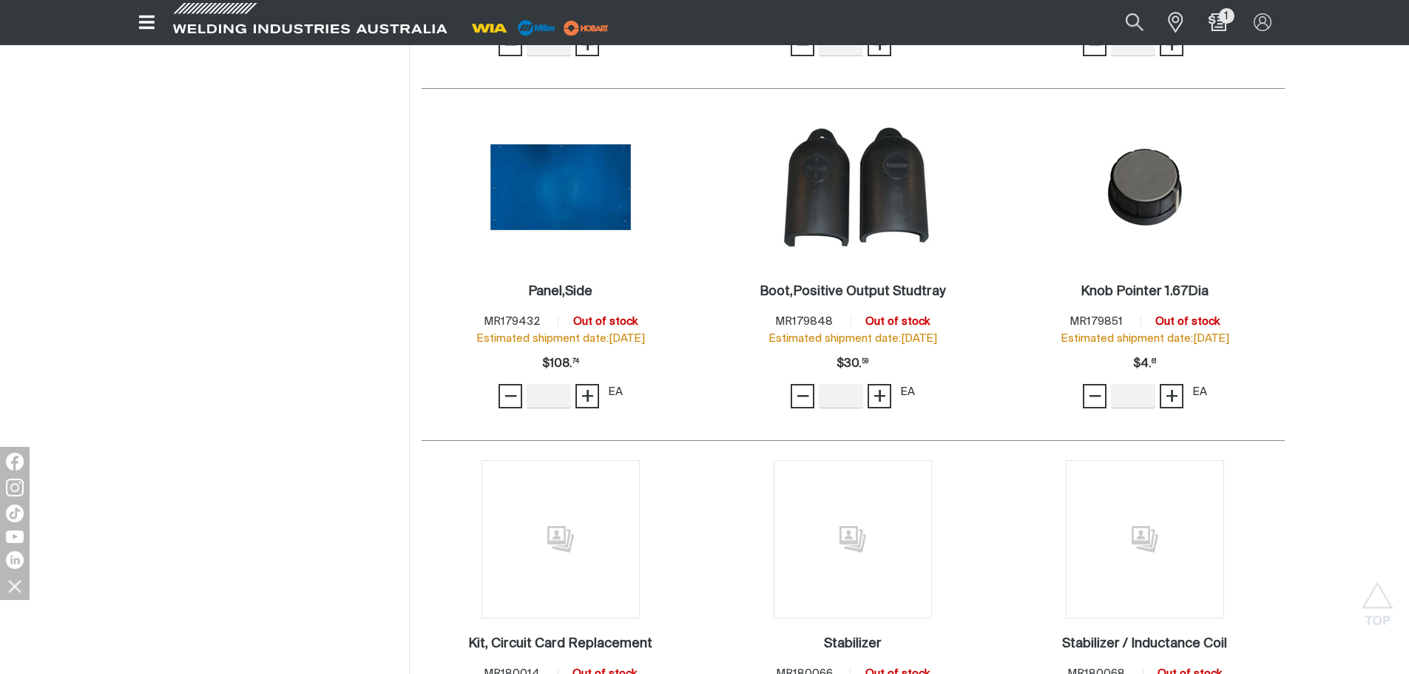
scroll to position [37126, 0]
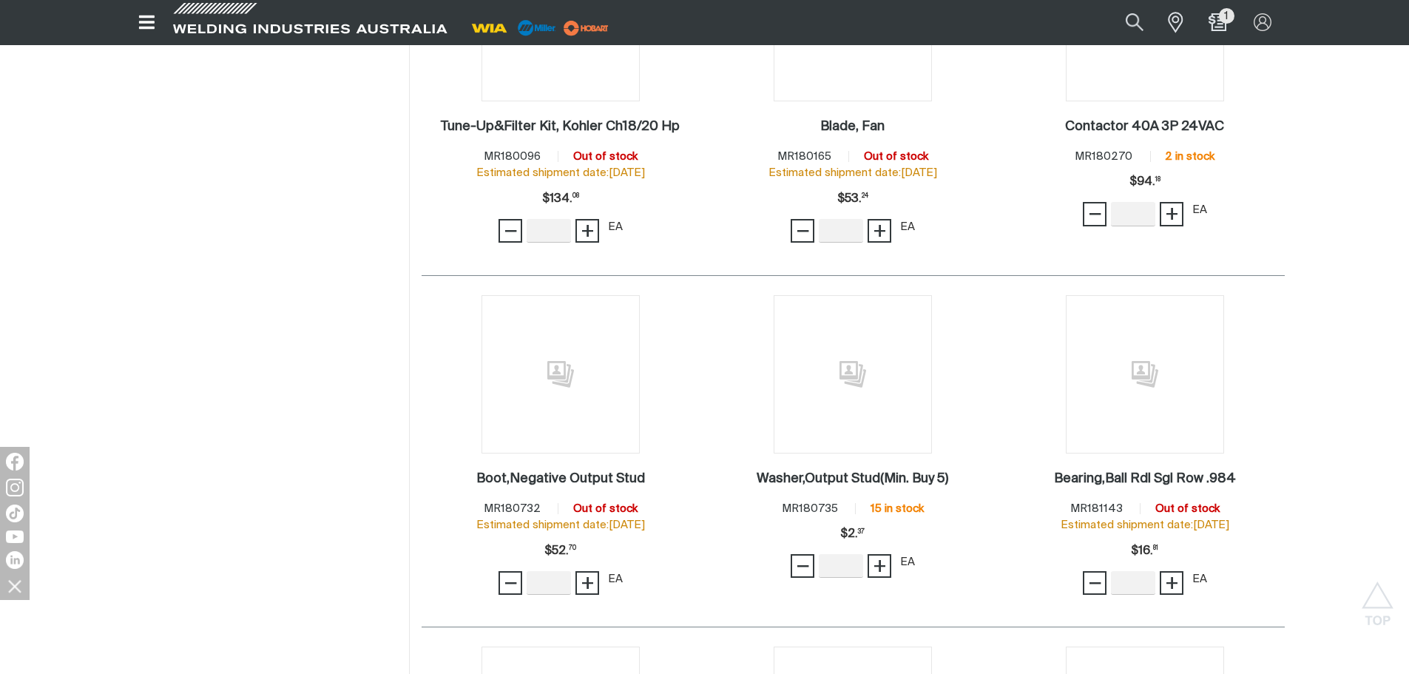
scroll to position [37866, 0]
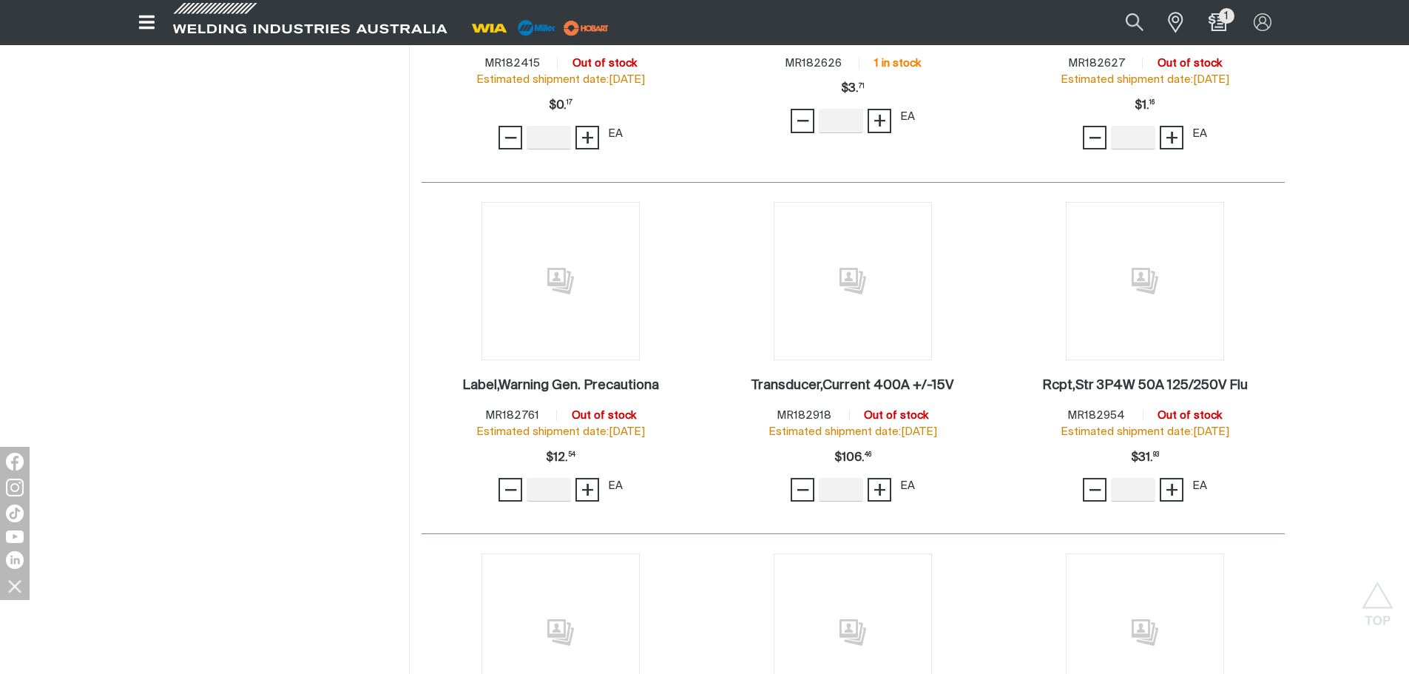
scroll to position [39345, 0]
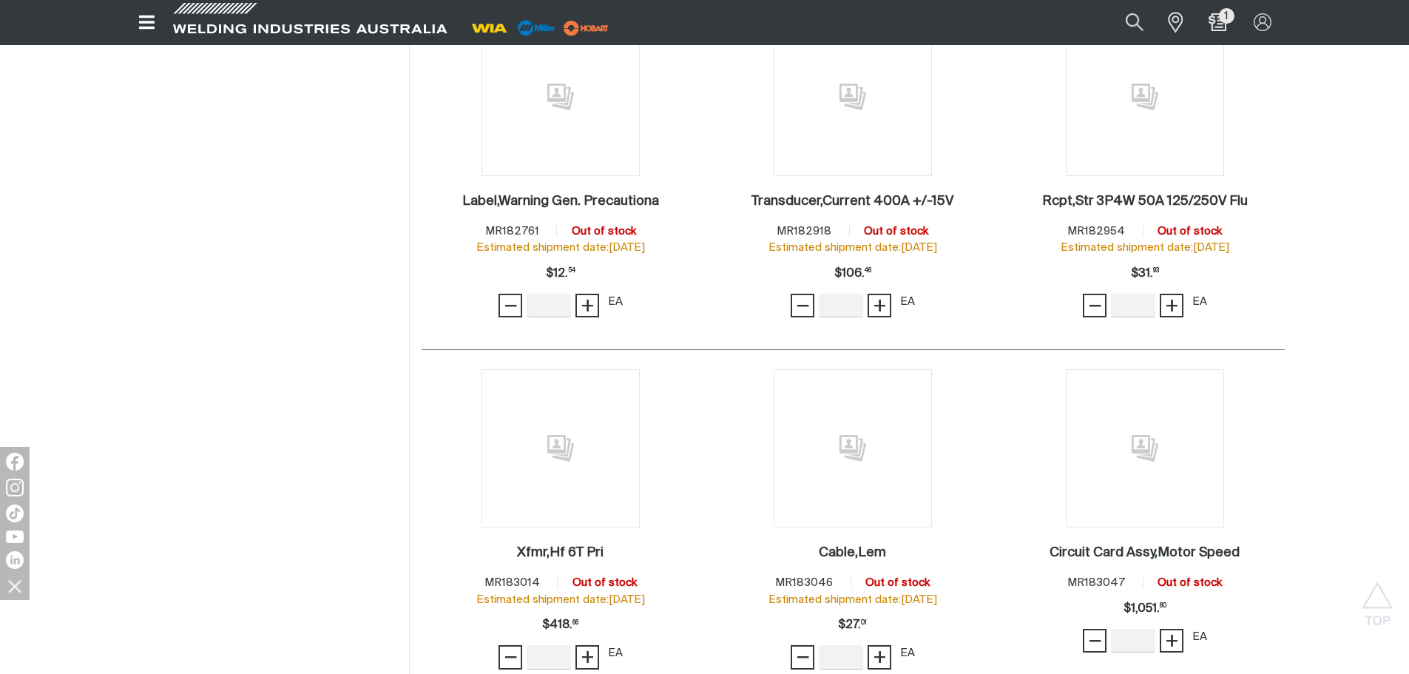
scroll to position [39419, 0]
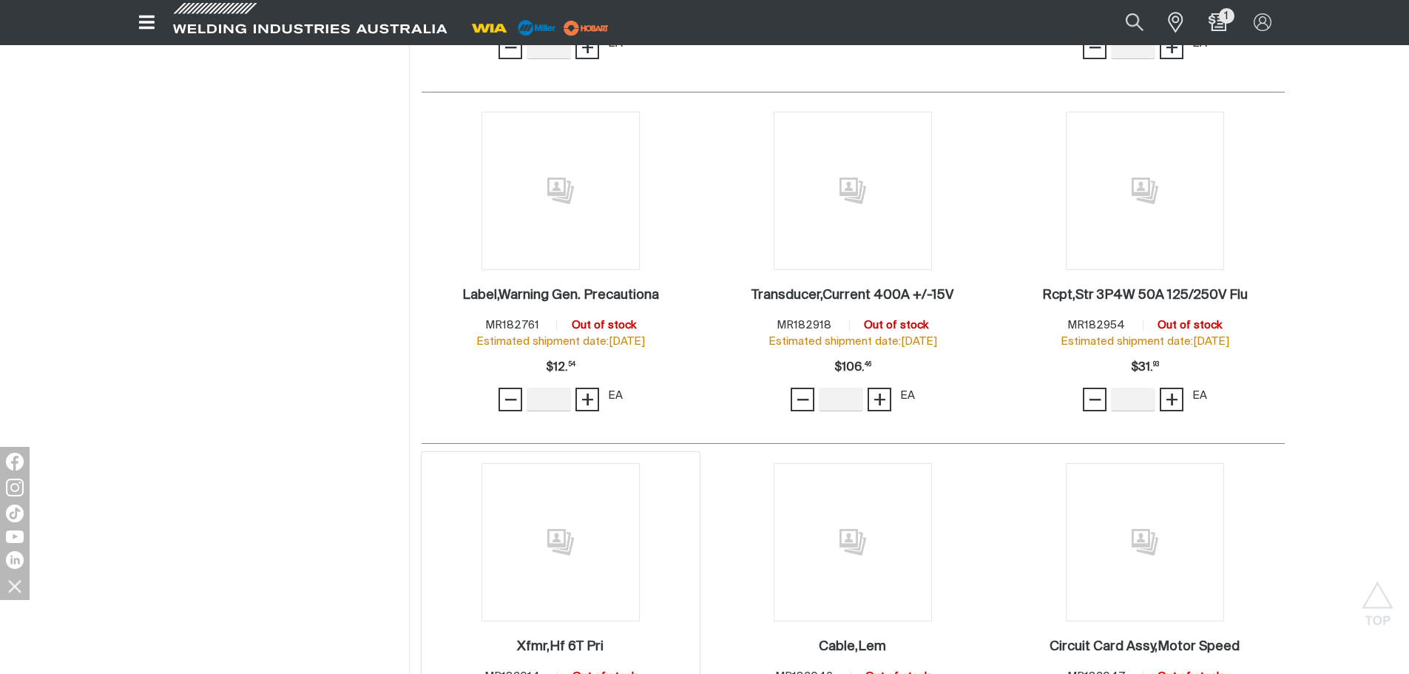
click at [558, 463] on img at bounding box center [560, 542] width 158 height 158
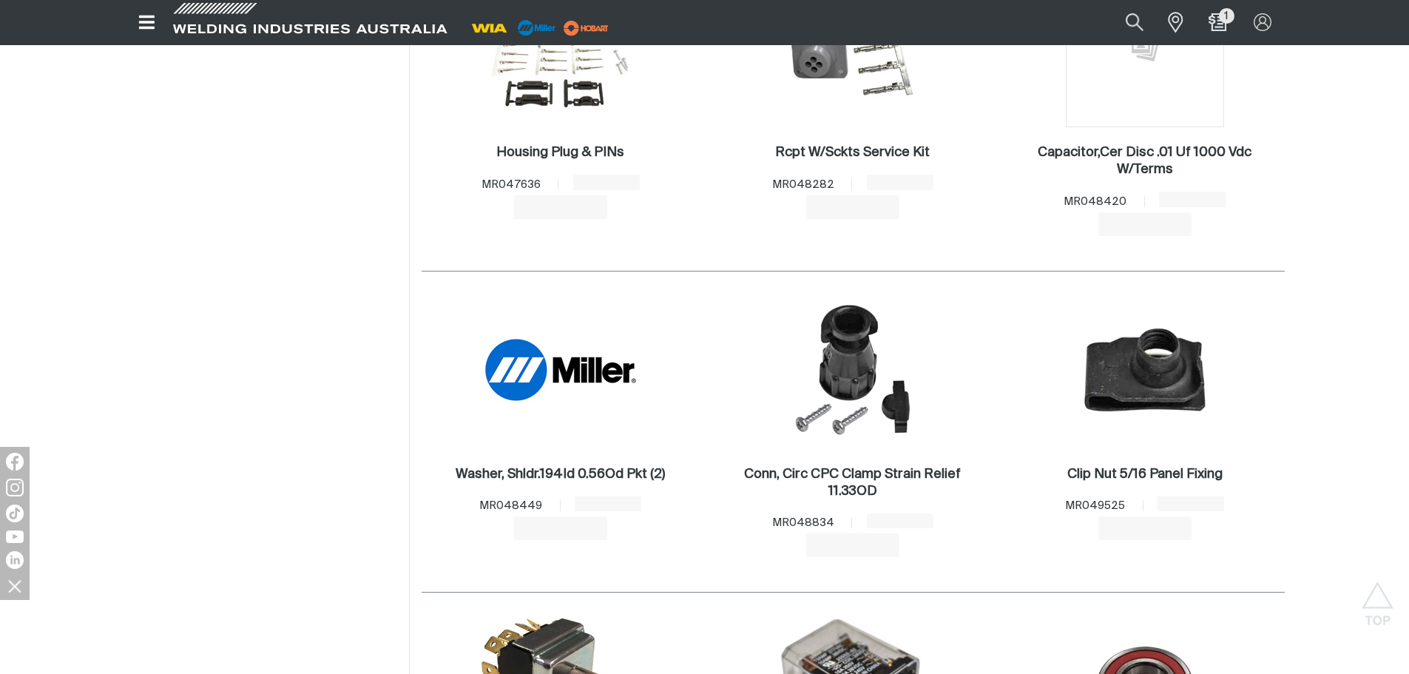
scroll to position [5325, 0]
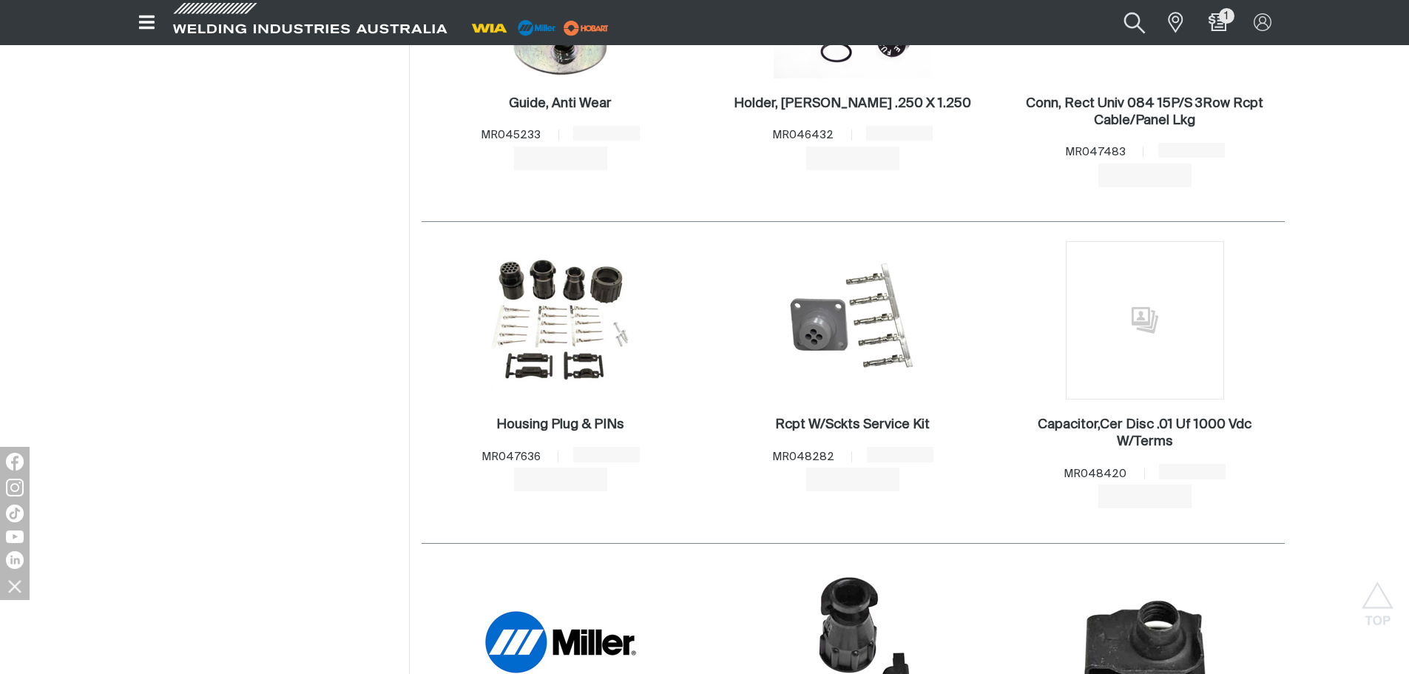
click at [1134, 23] on button "Search products" at bounding box center [1135, 22] width 60 height 40
click at [1046, 24] on input "Search" at bounding box center [1045, 23] width 228 height 32
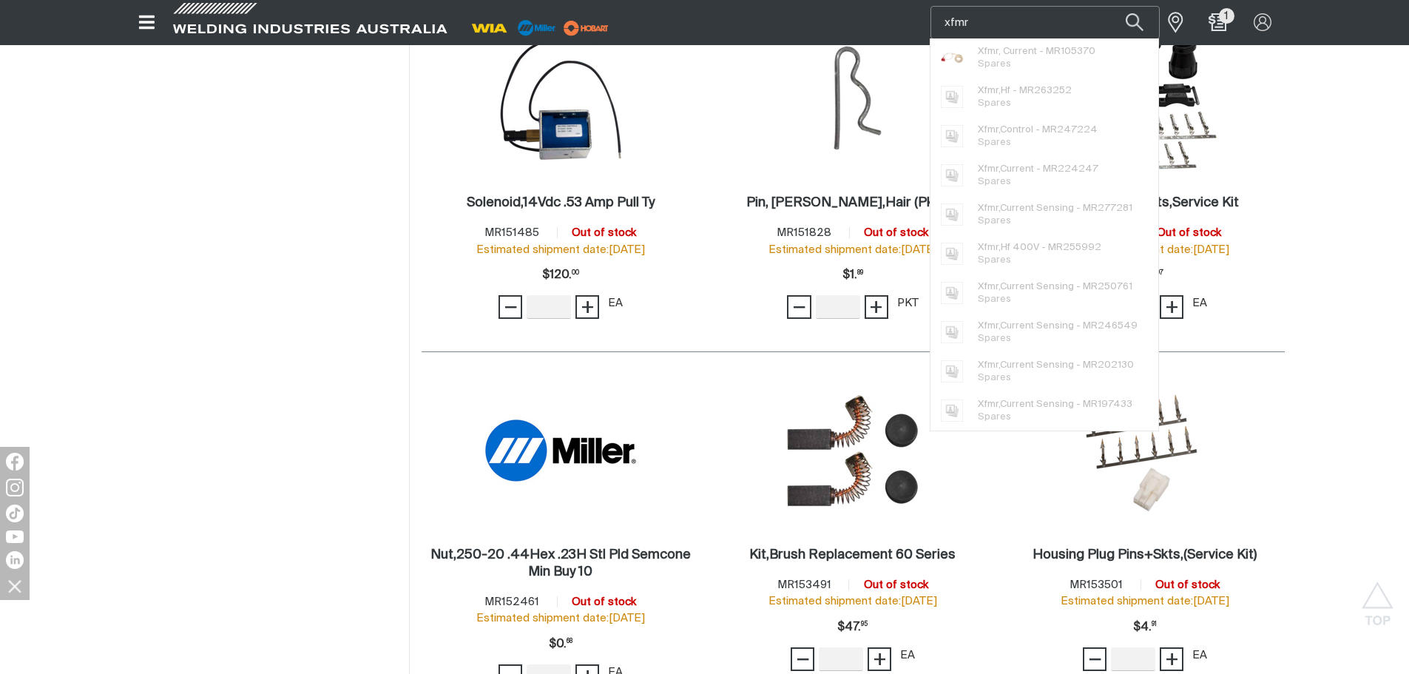
scroll to position [39419, 0]
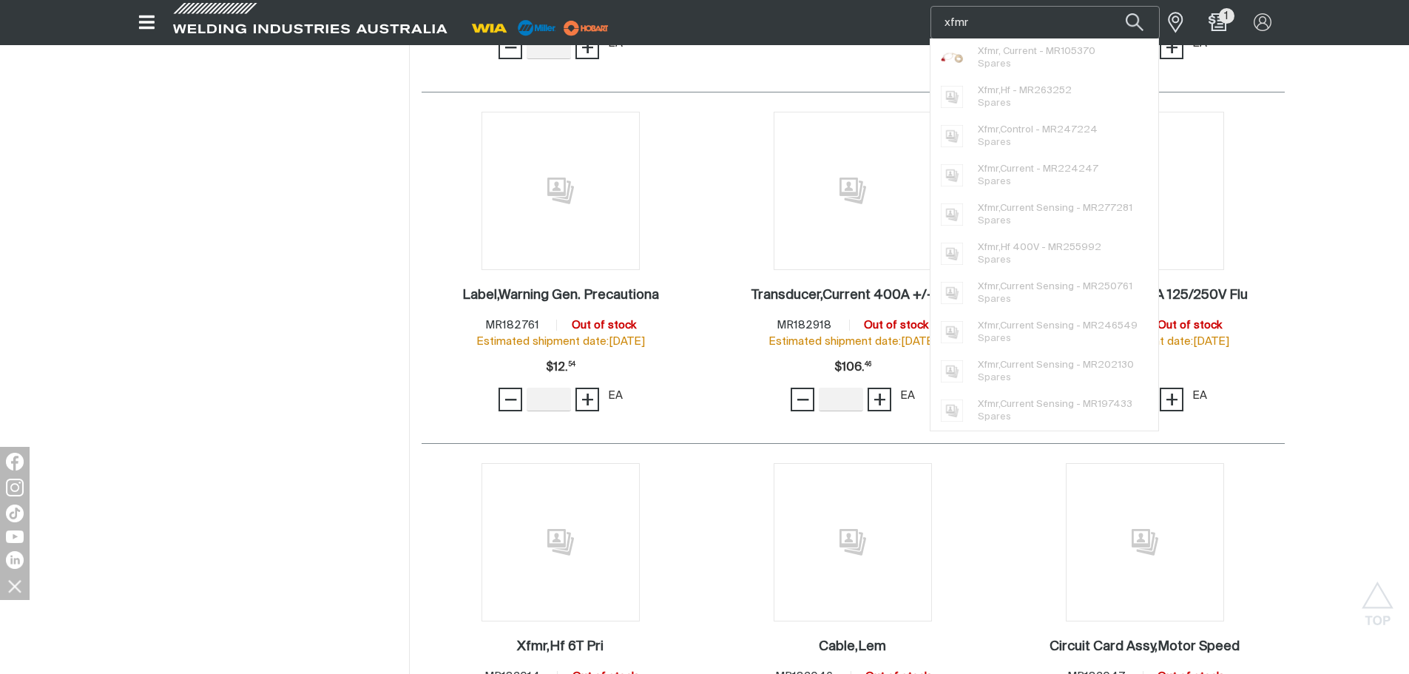
type input "xfmr"
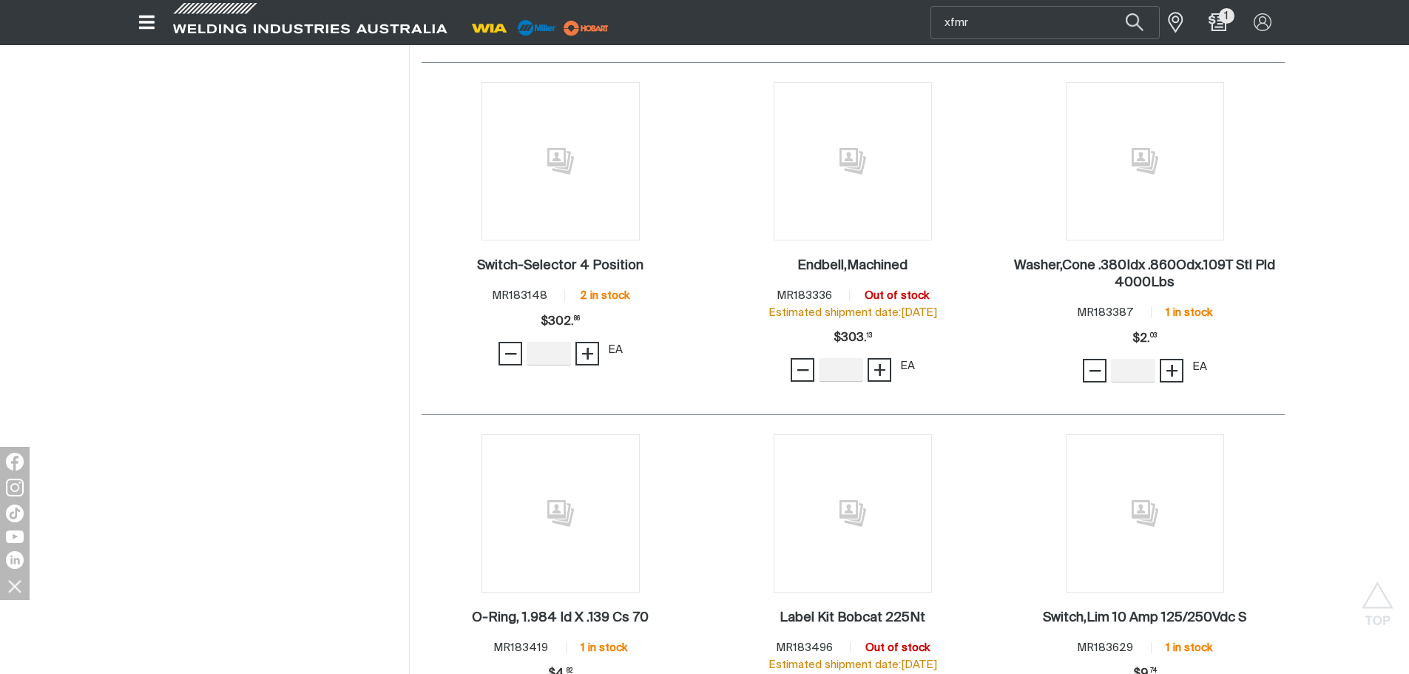
scroll to position [40159, 0]
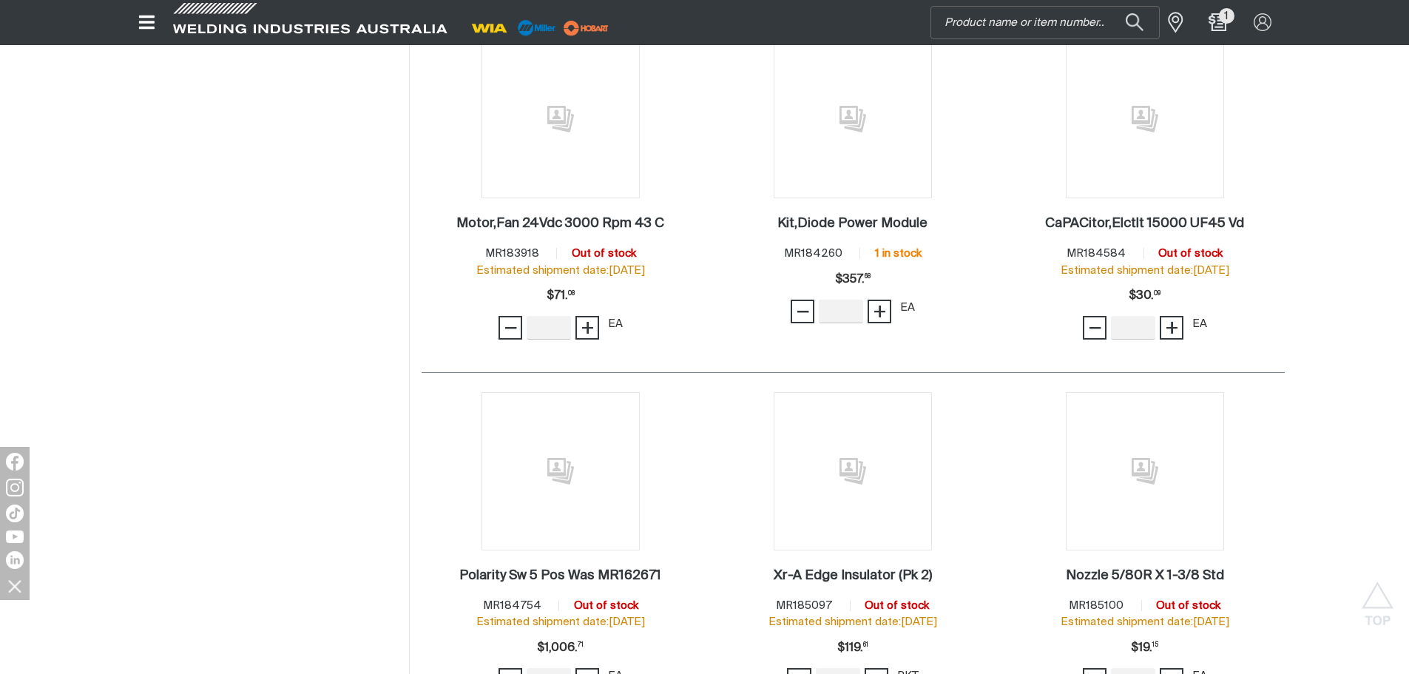
scroll to position [40972, 0]
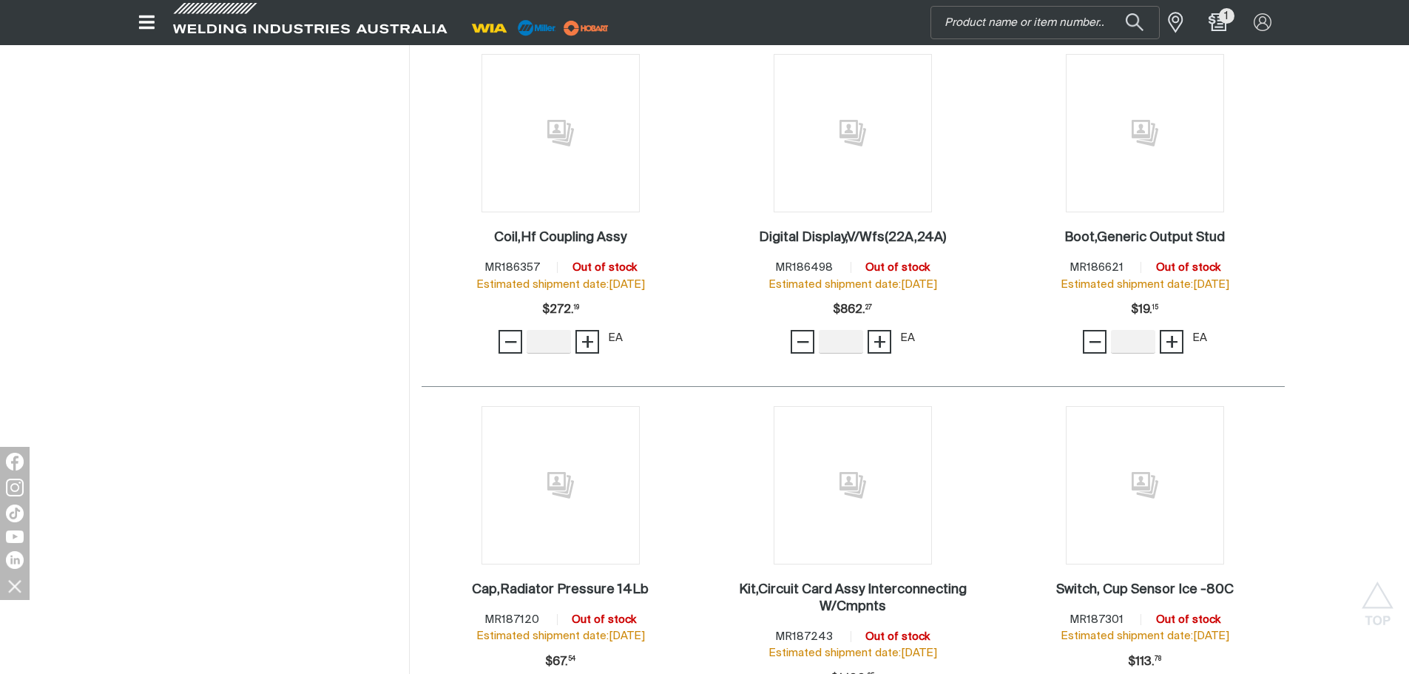
scroll to position [42377, 0]
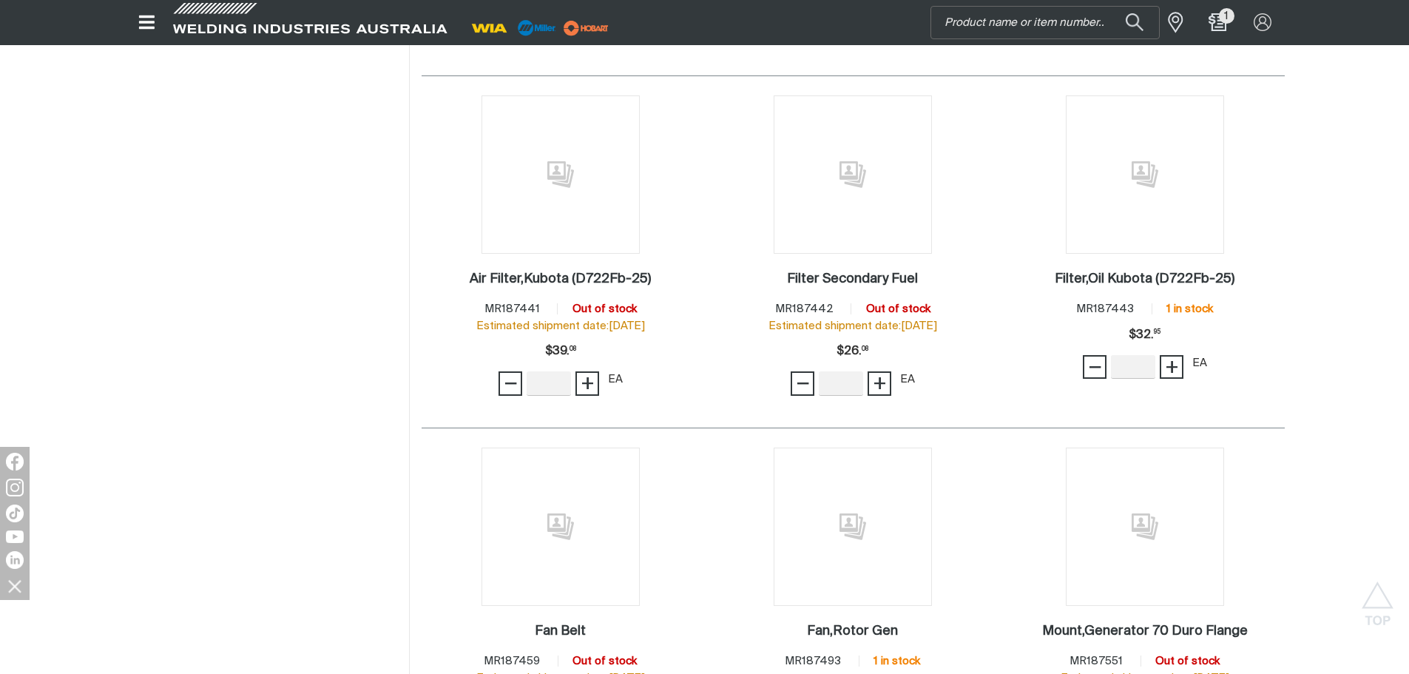
scroll to position [43413, 0]
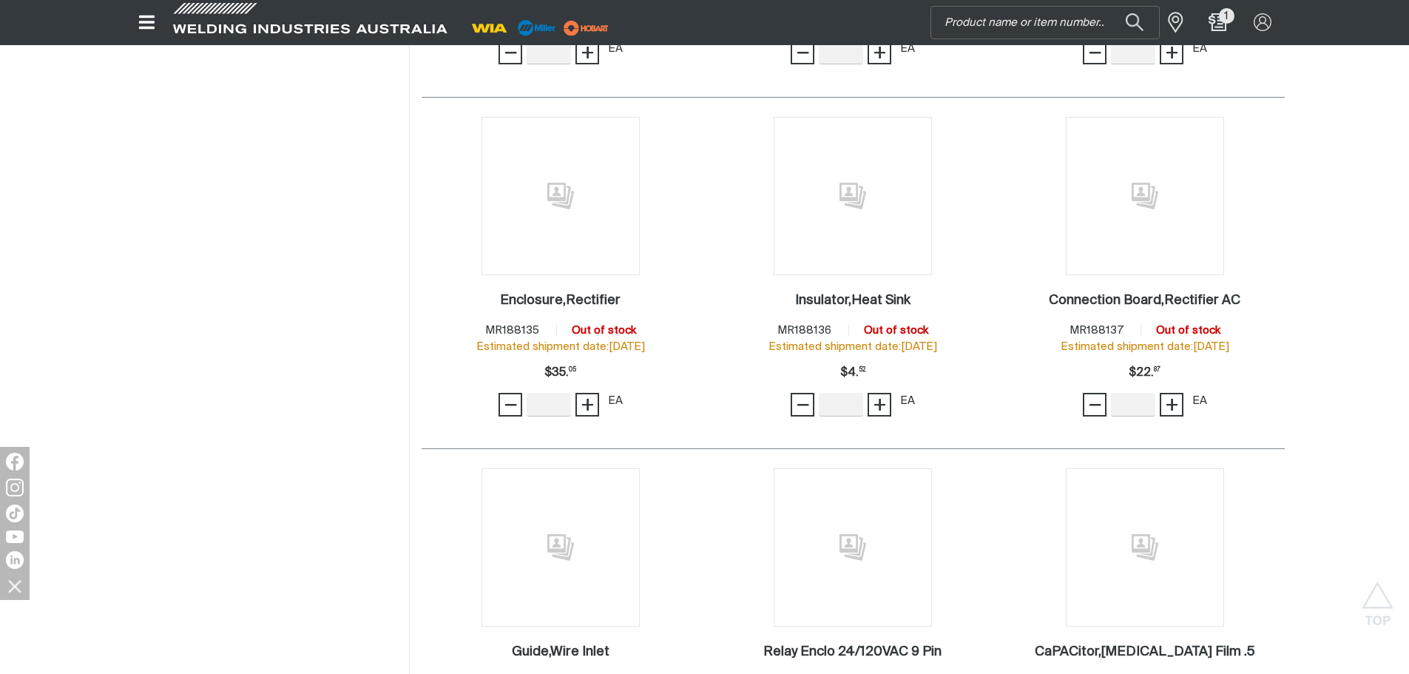
scroll to position [44374, 0]
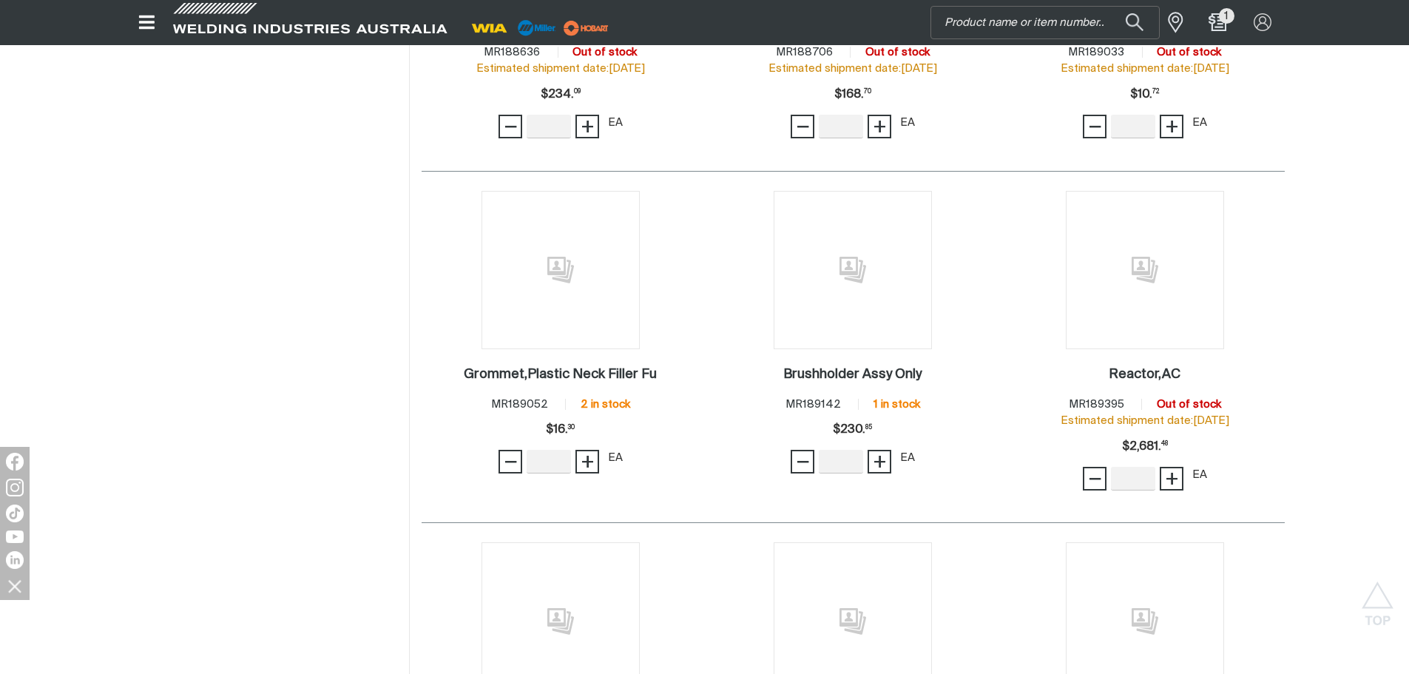
scroll to position [45705, 0]
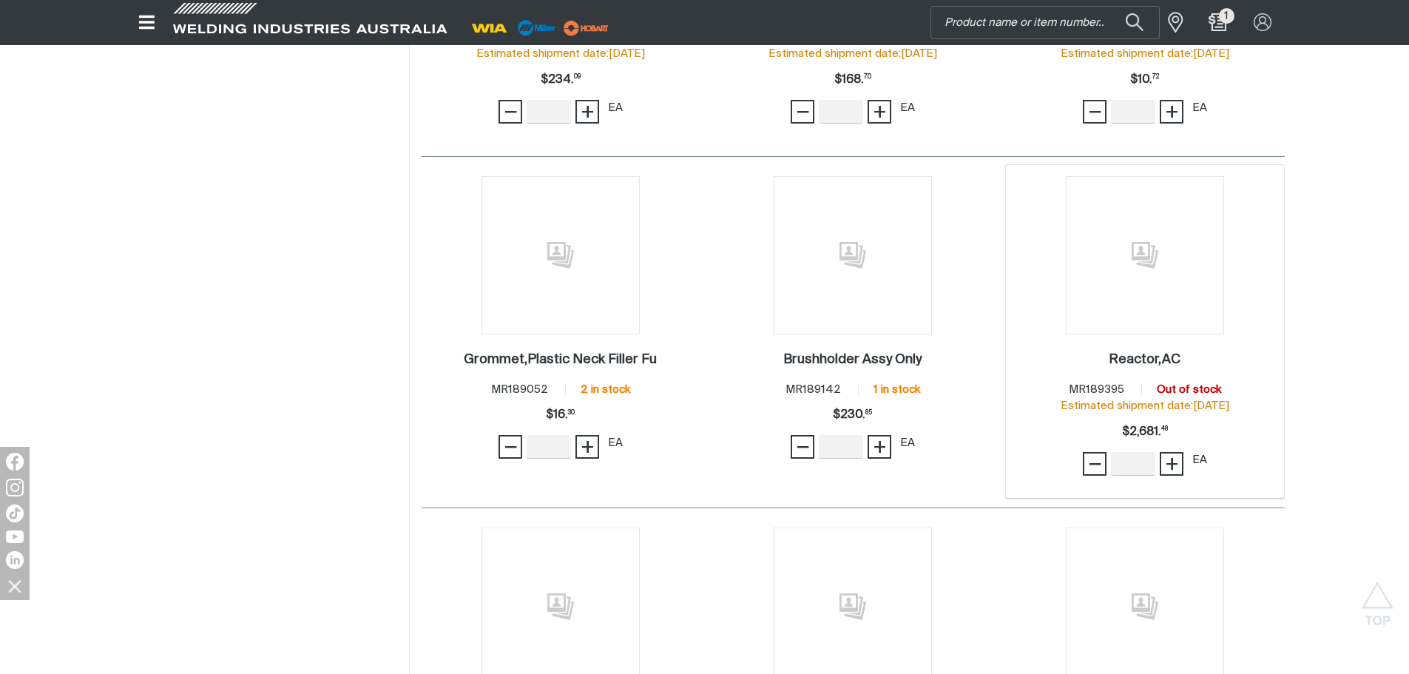
click at [1126, 191] on img at bounding box center [1145, 255] width 158 height 158
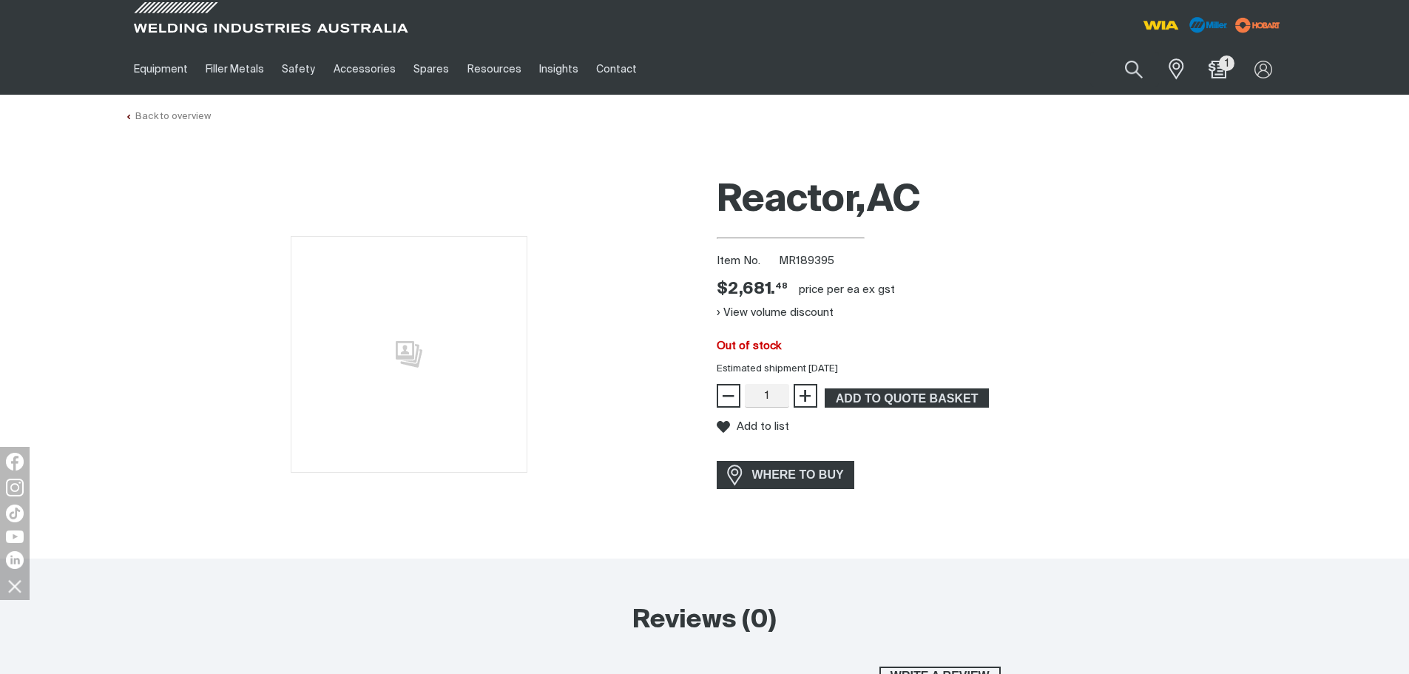
click at [186, 118] on link "Back to overview" at bounding box center [168, 117] width 86 height 10
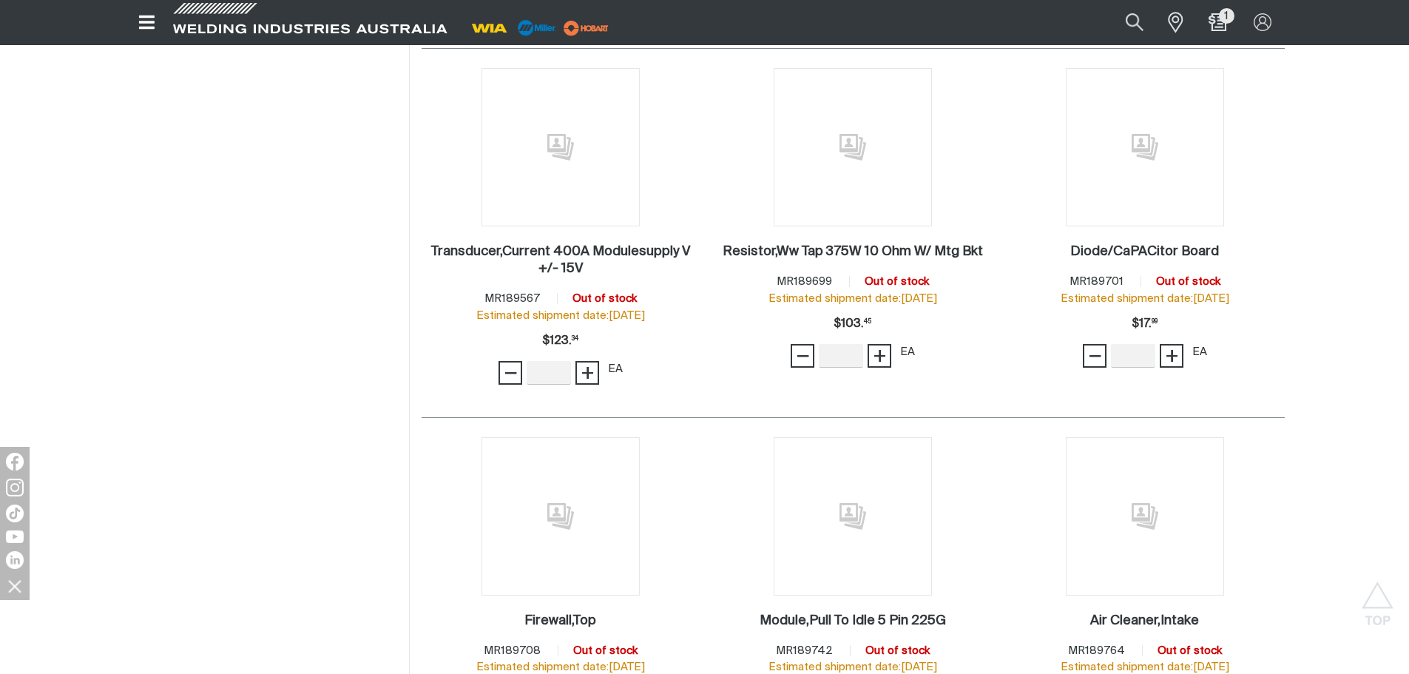
scroll to position [46519, 0]
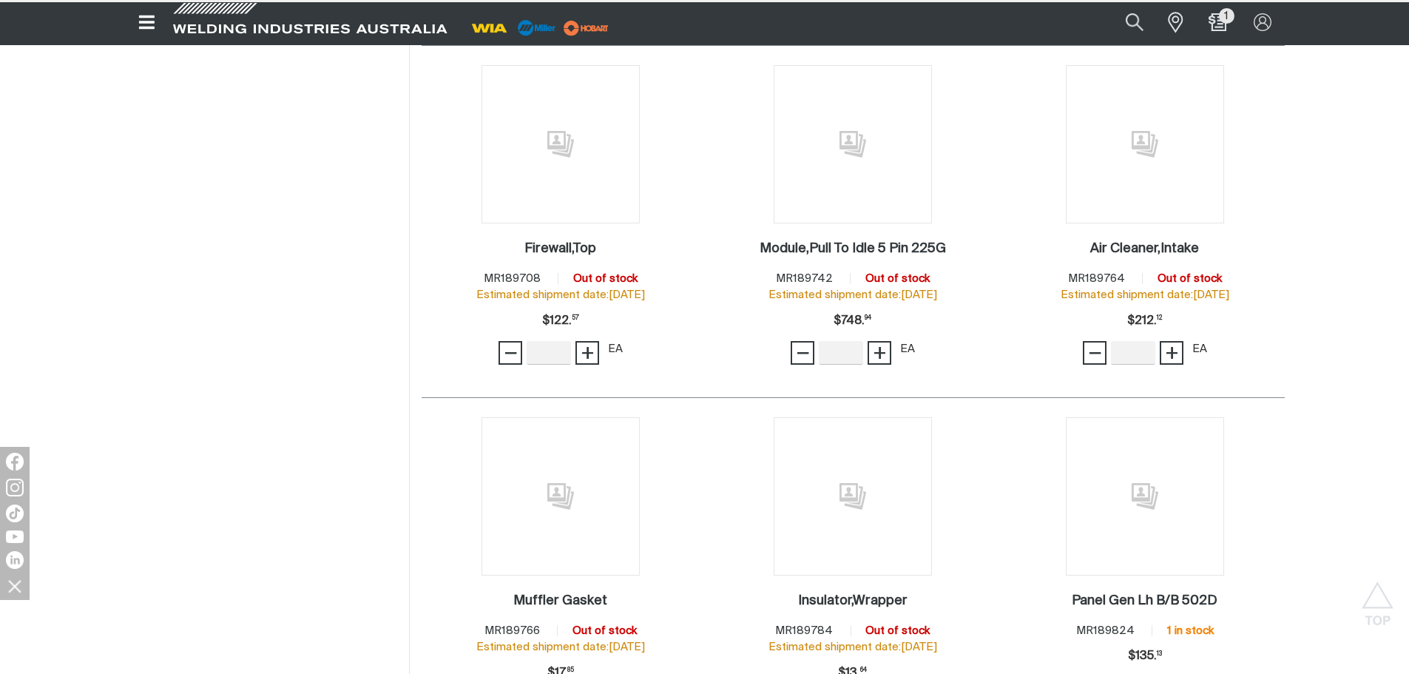
scroll to position [46963, 0]
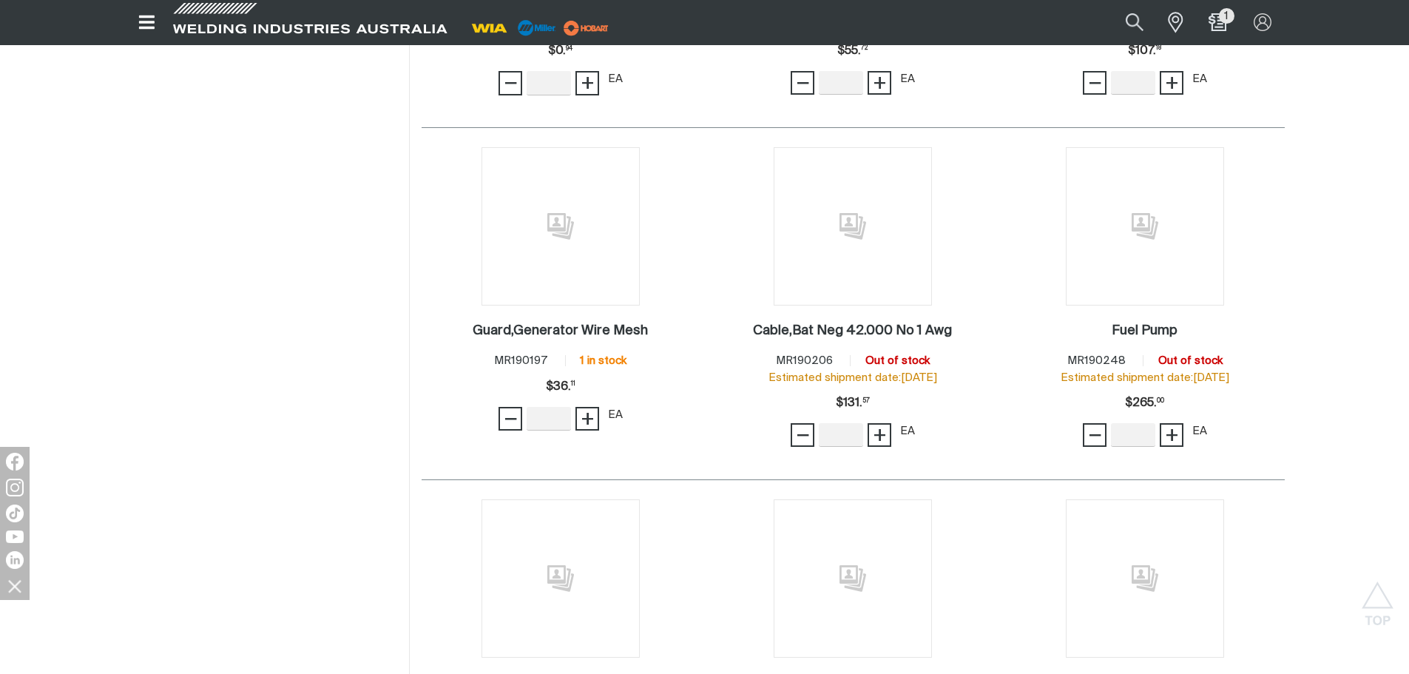
scroll to position [48664, 0]
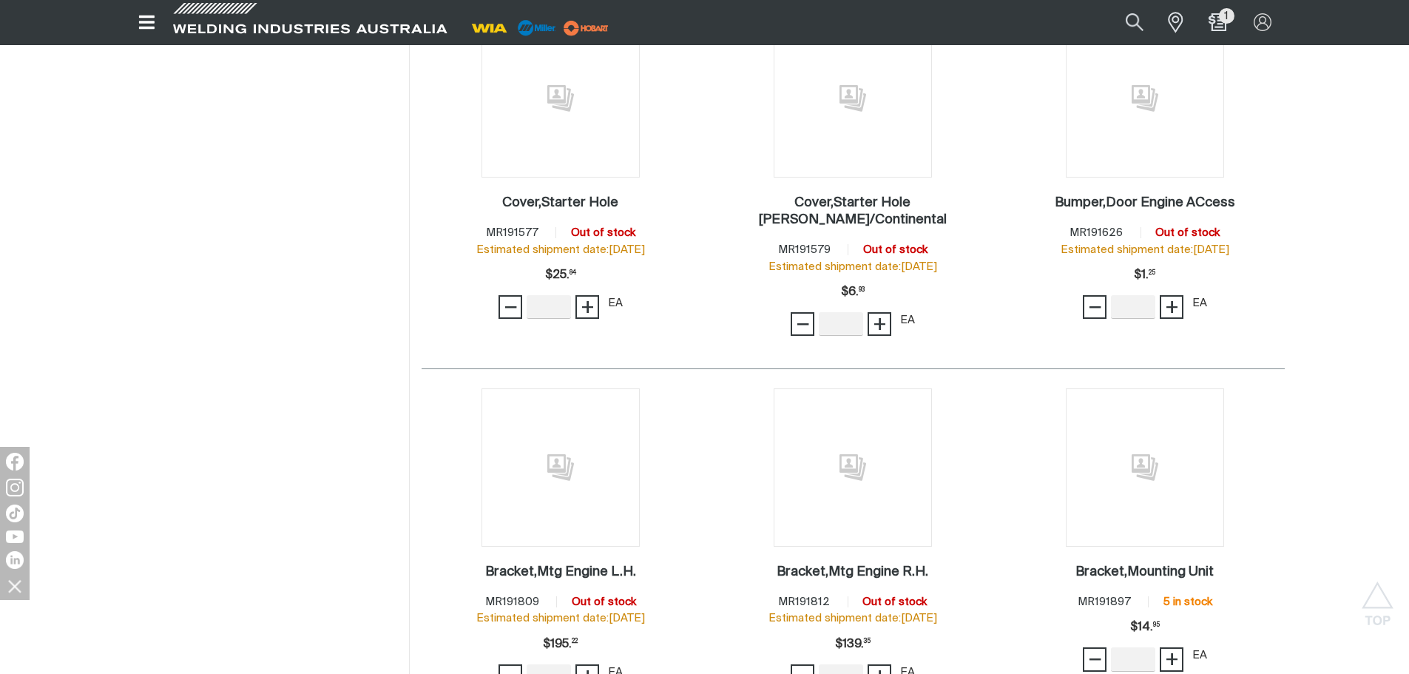
scroll to position [50956, 0]
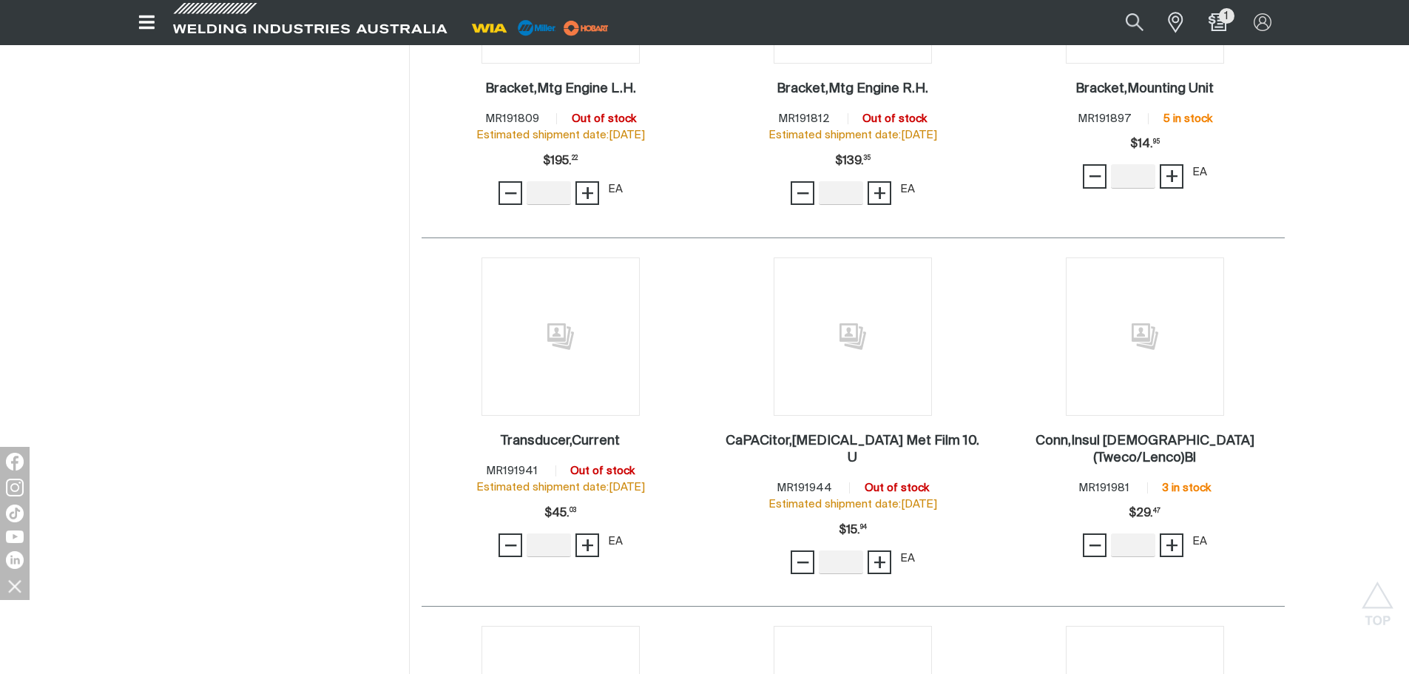
scroll to position [51548, 0]
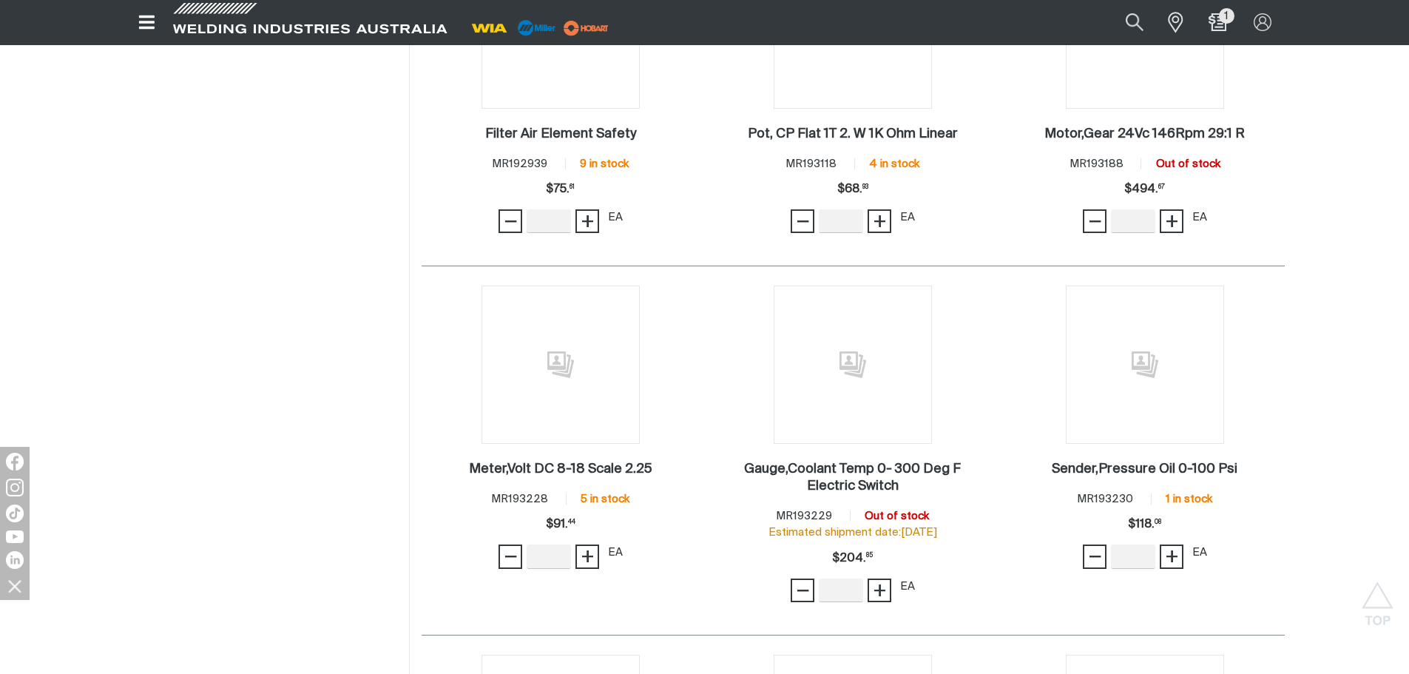
scroll to position [53175, 0]
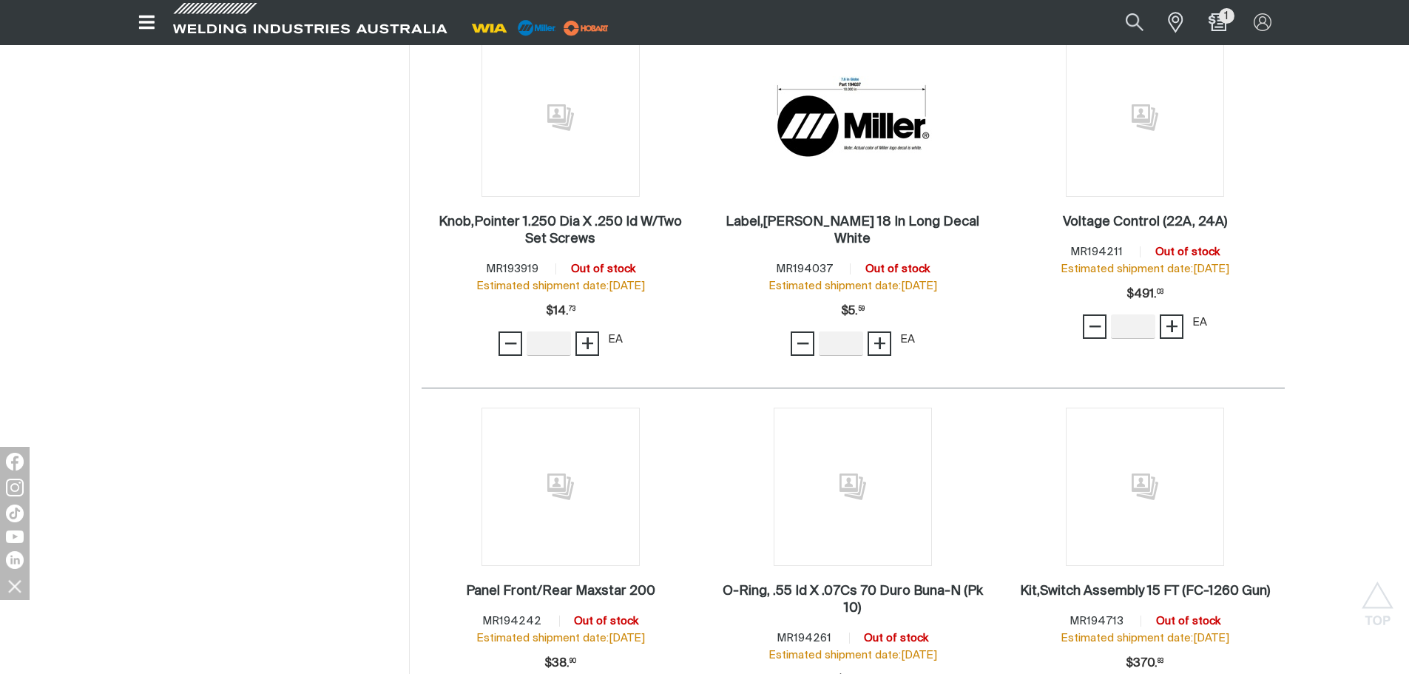
scroll to position [53989, 0]
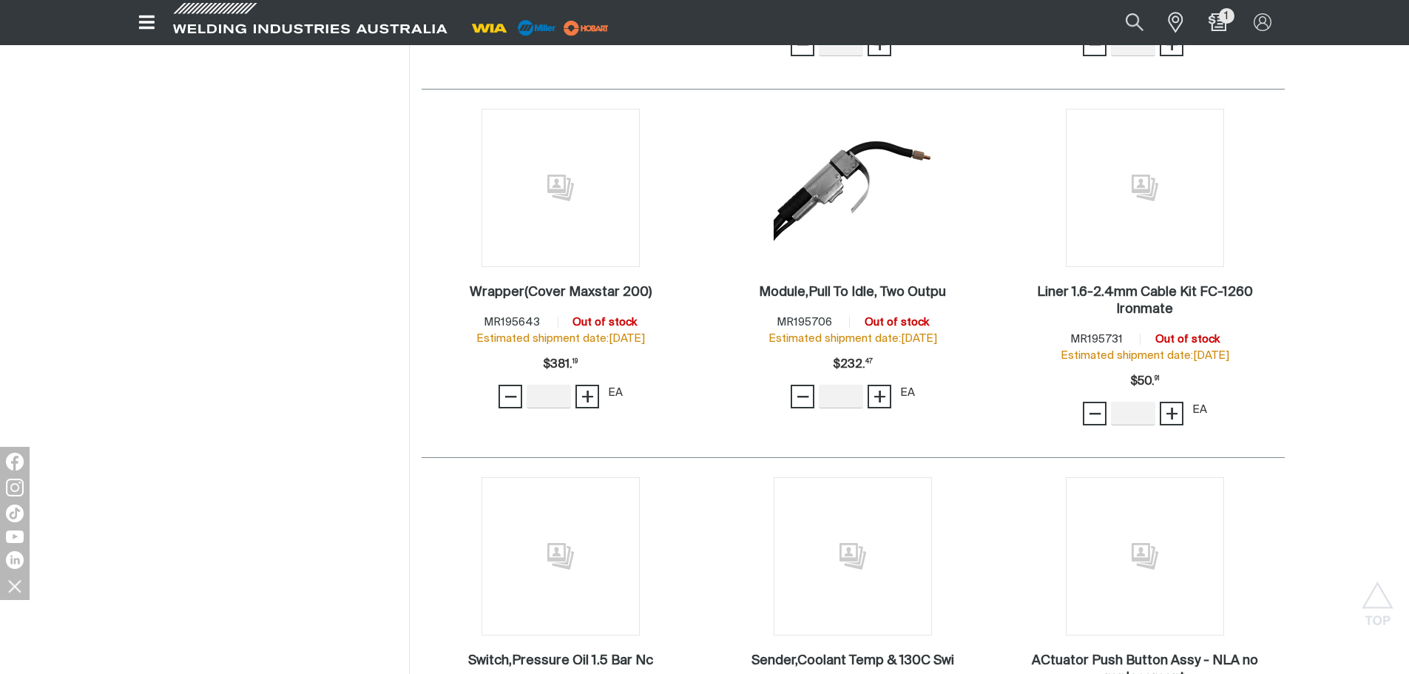
scroll to position [55172, 0]
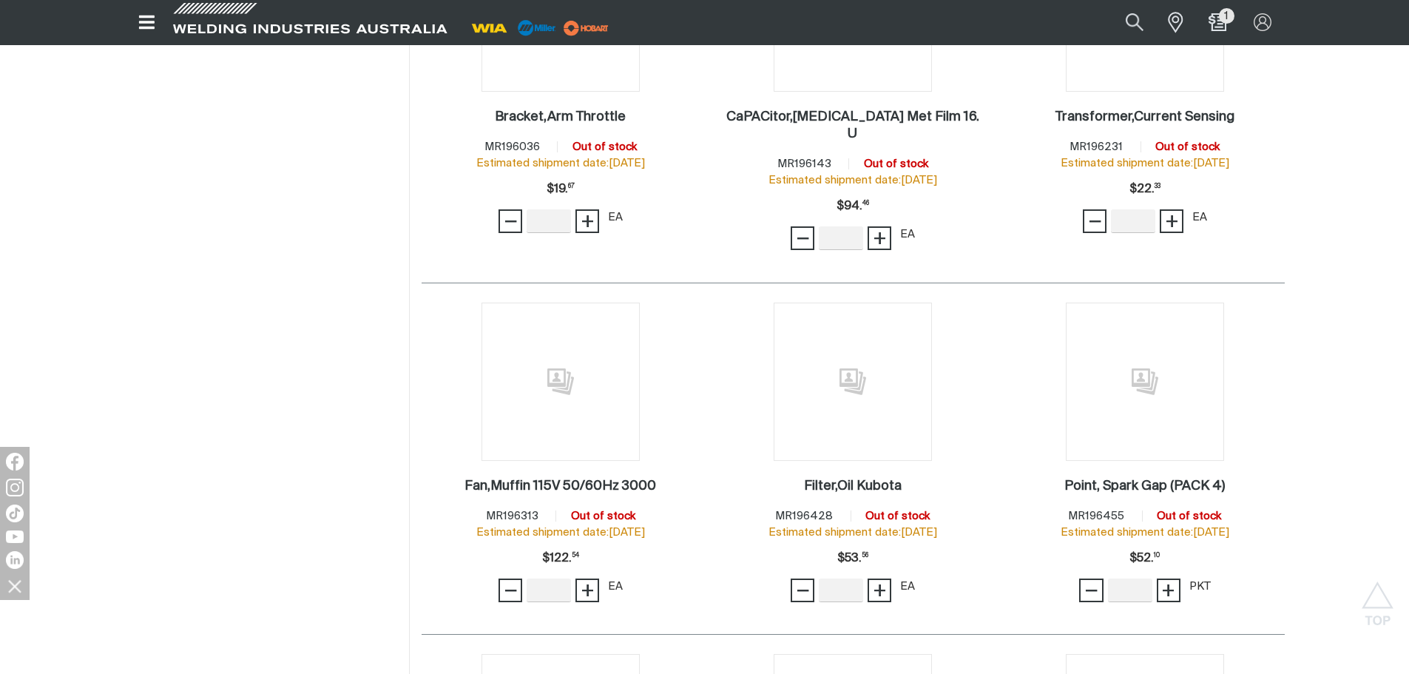
scroll to position [56133, 0]
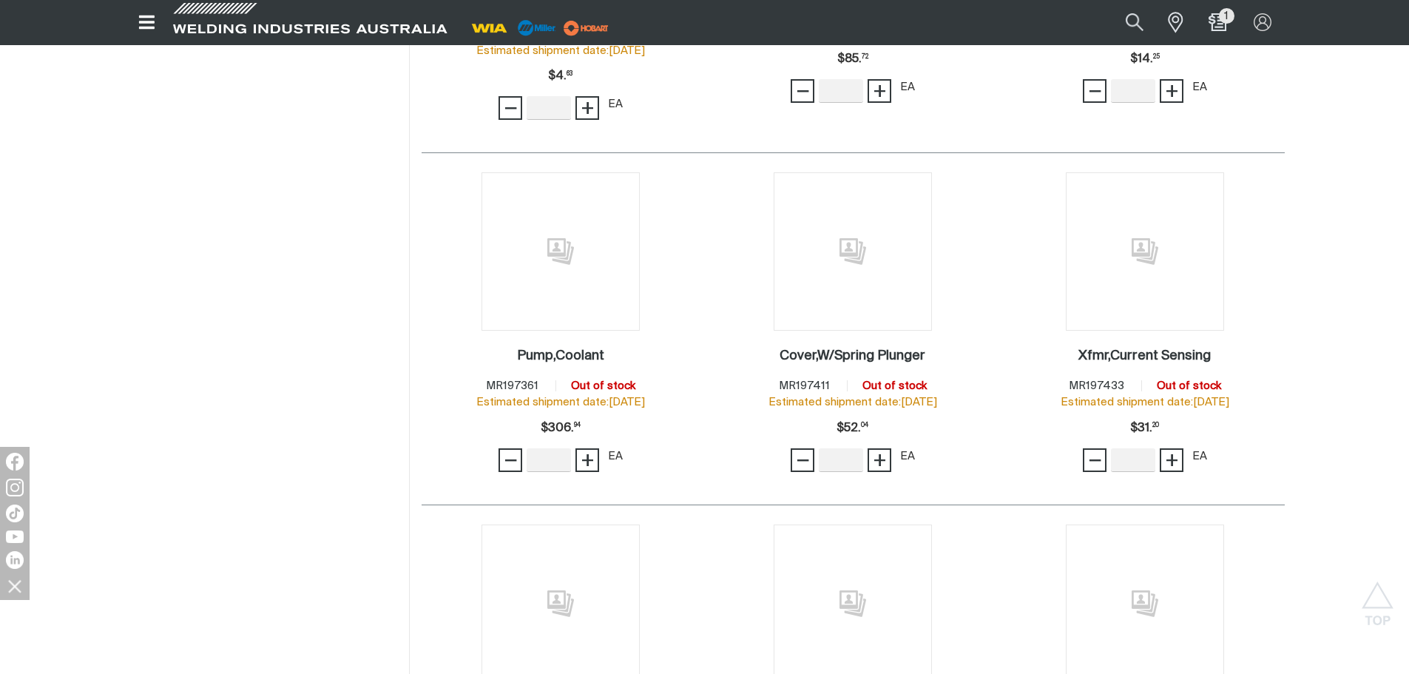
scroll to position [57169, 0]
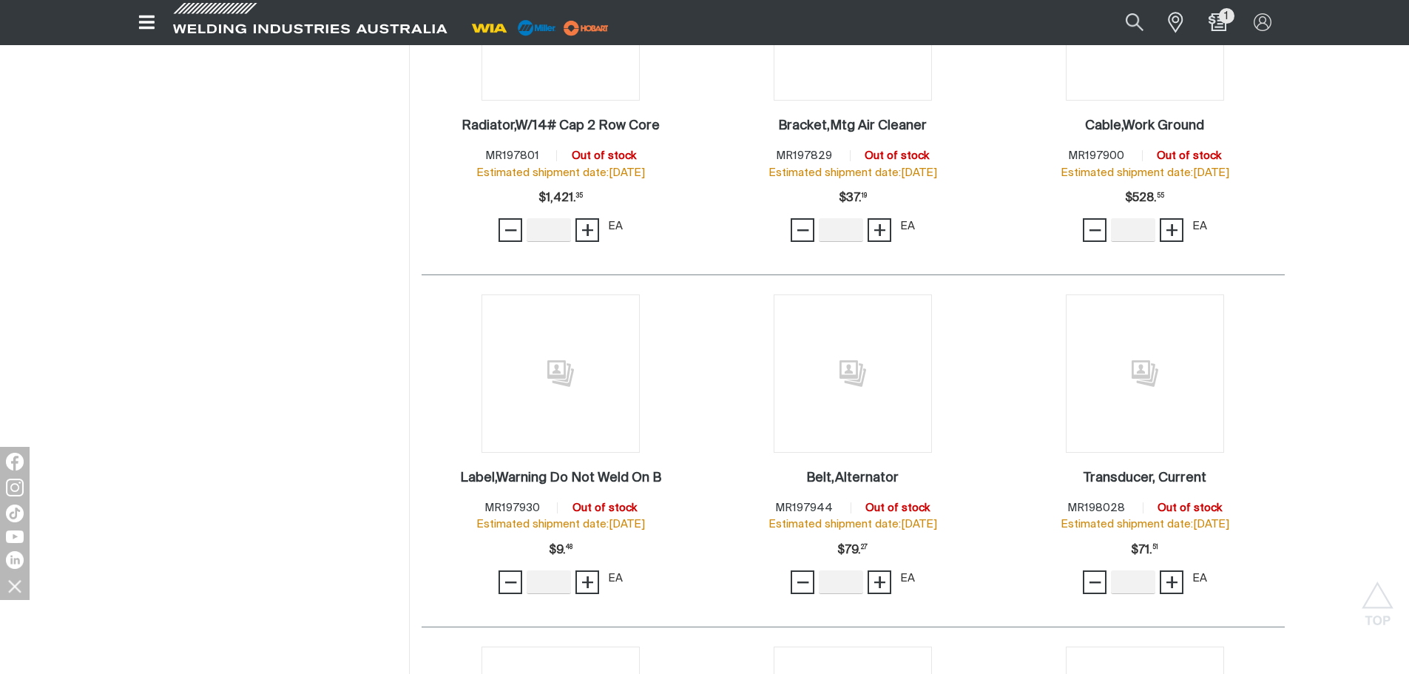
scroll to position [58574, 0]
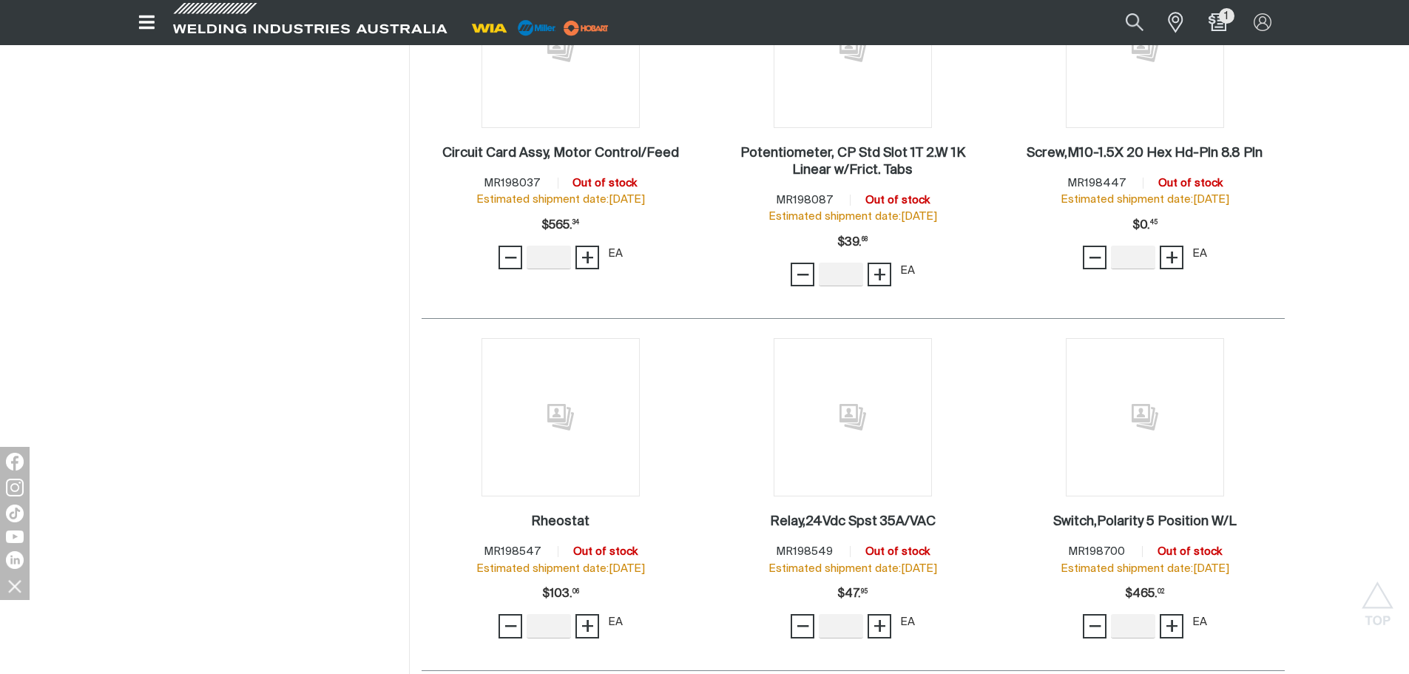
scroll to position [59092, 0]
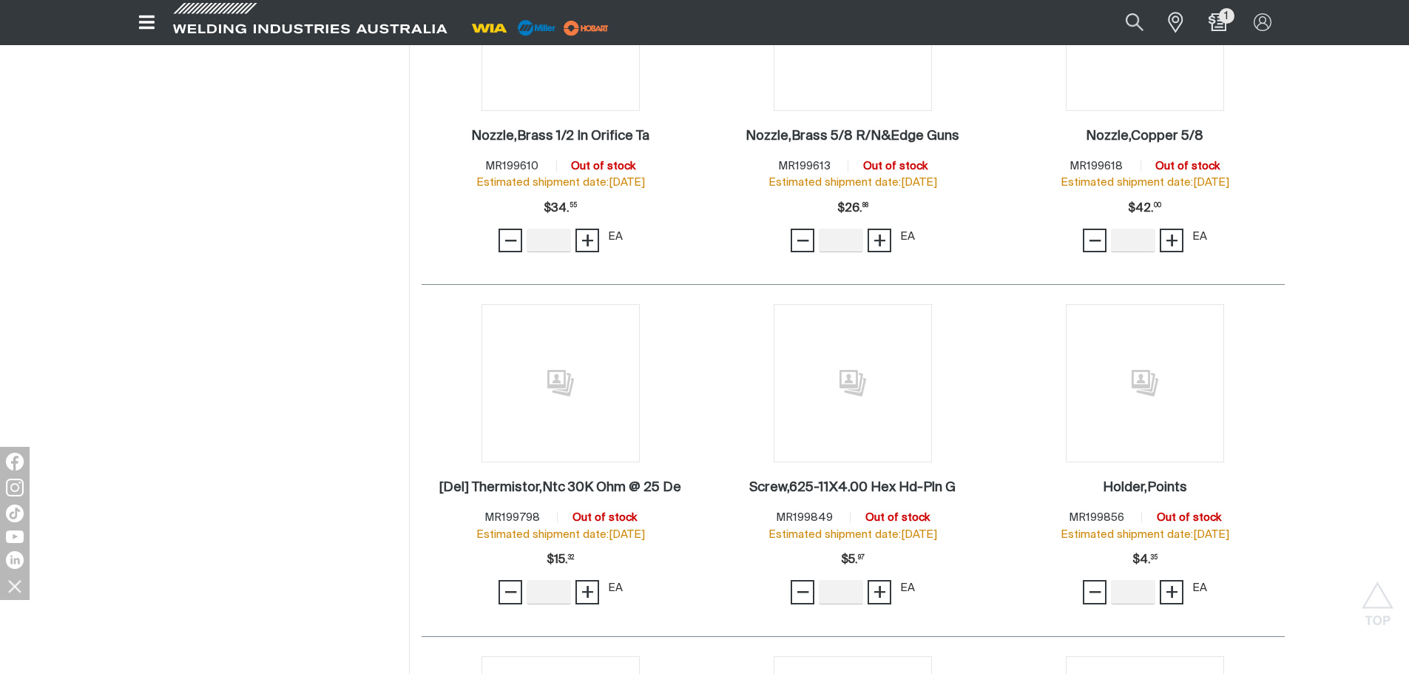
scroll to position [60641, 0]
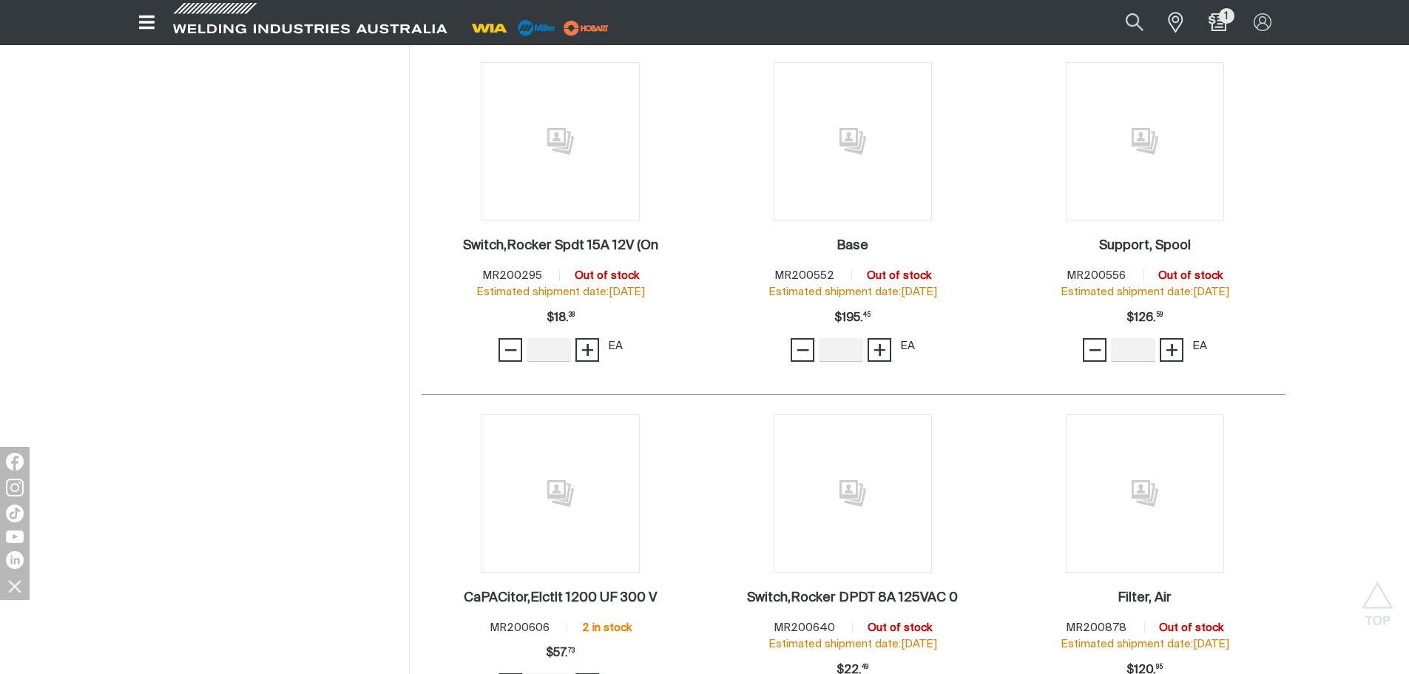
scroll to position [61606, 0]
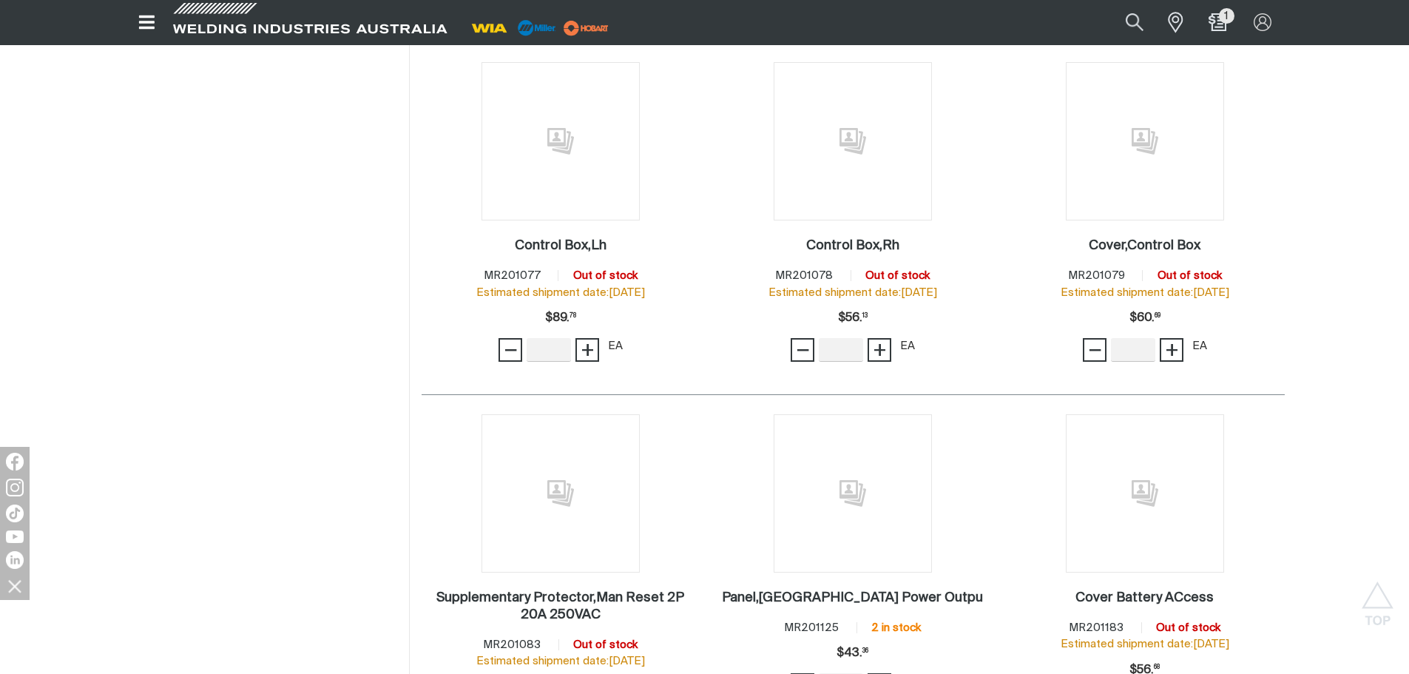
scroll to position [62715, 0]
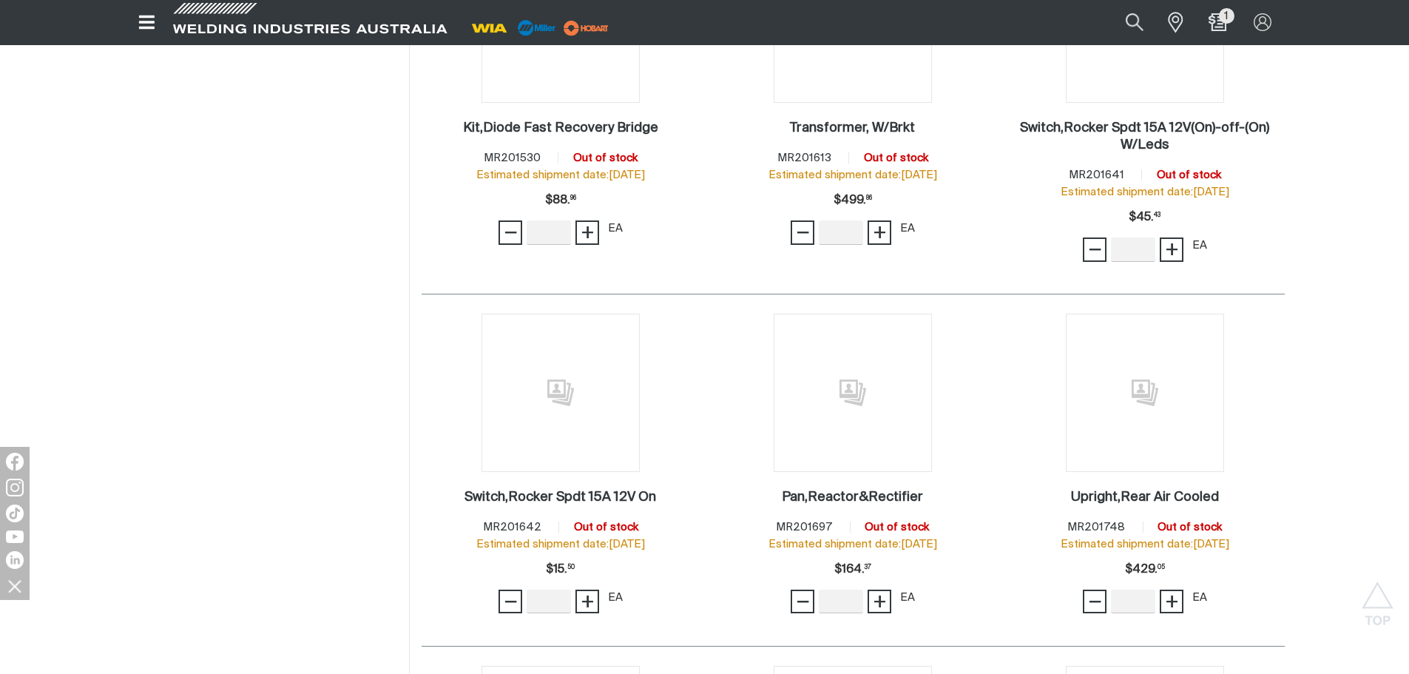
scroll to position [63899, 0]
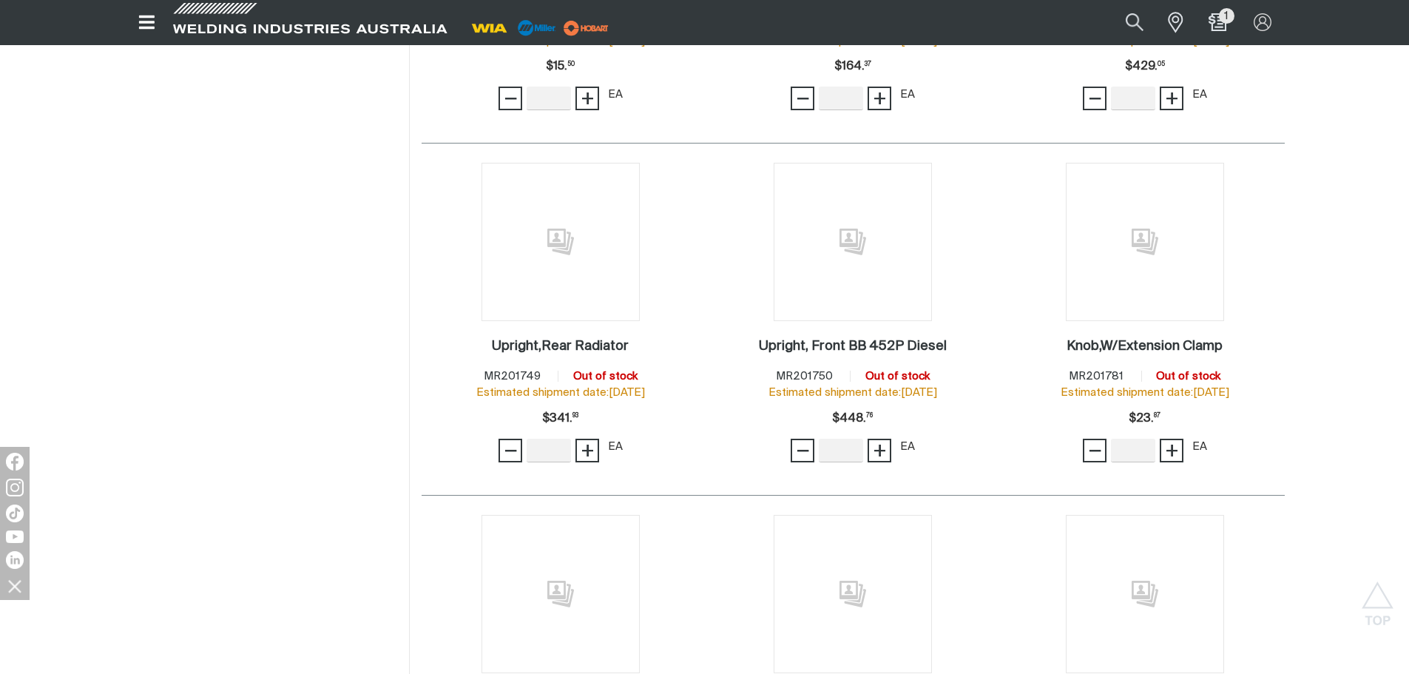
scroll to position [64416, 0]
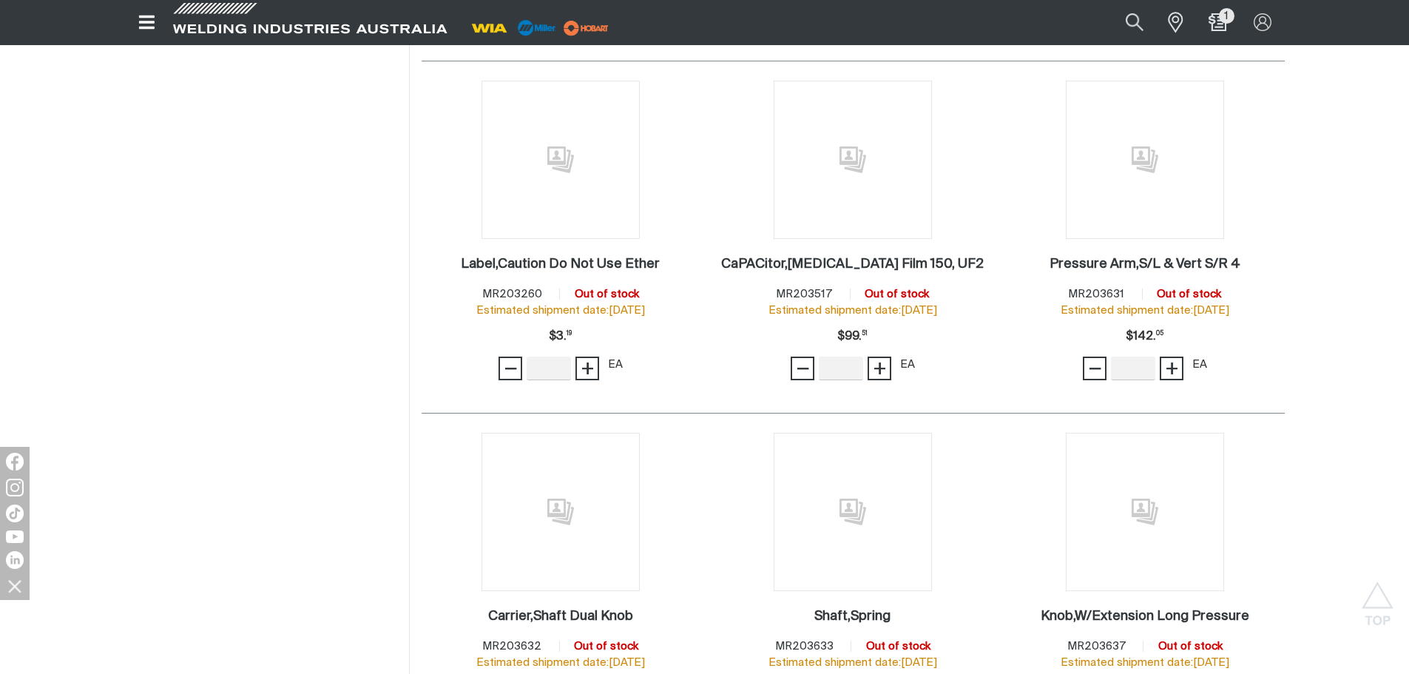
scroll to position [65895, 0]
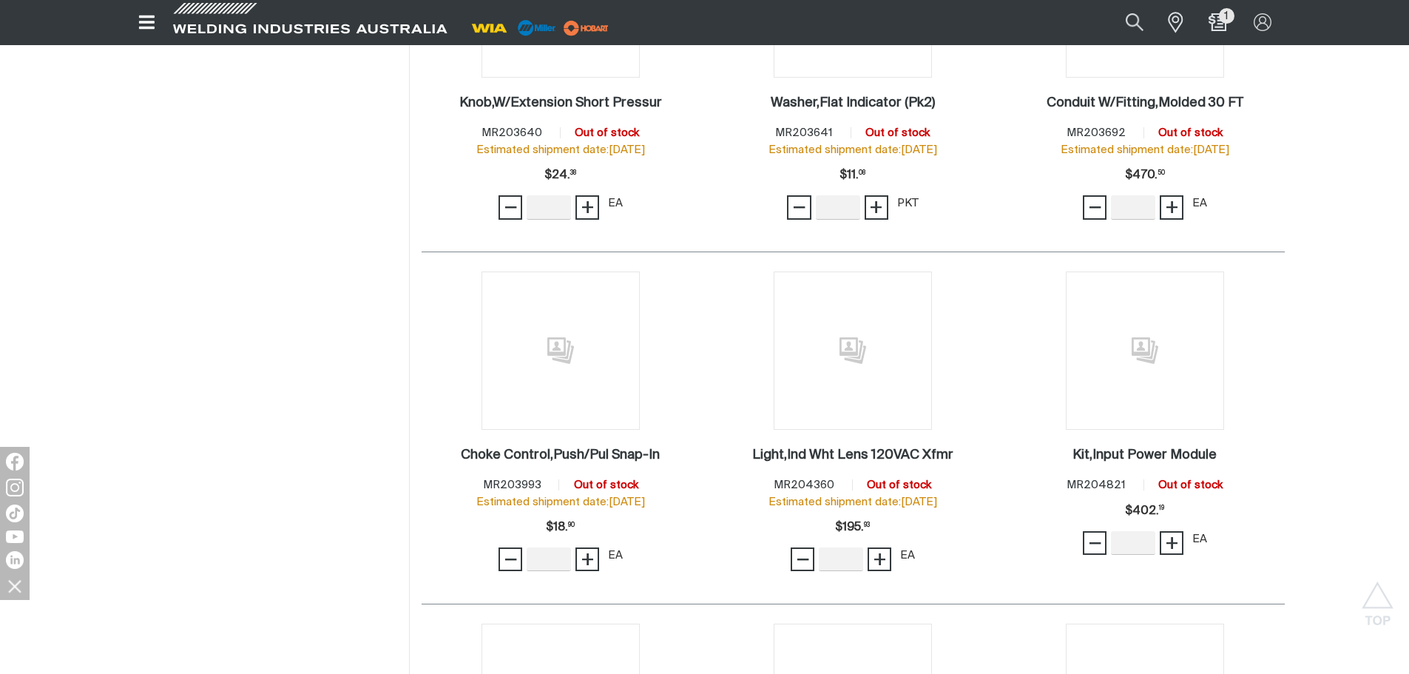
scroll to position [66857, 0]
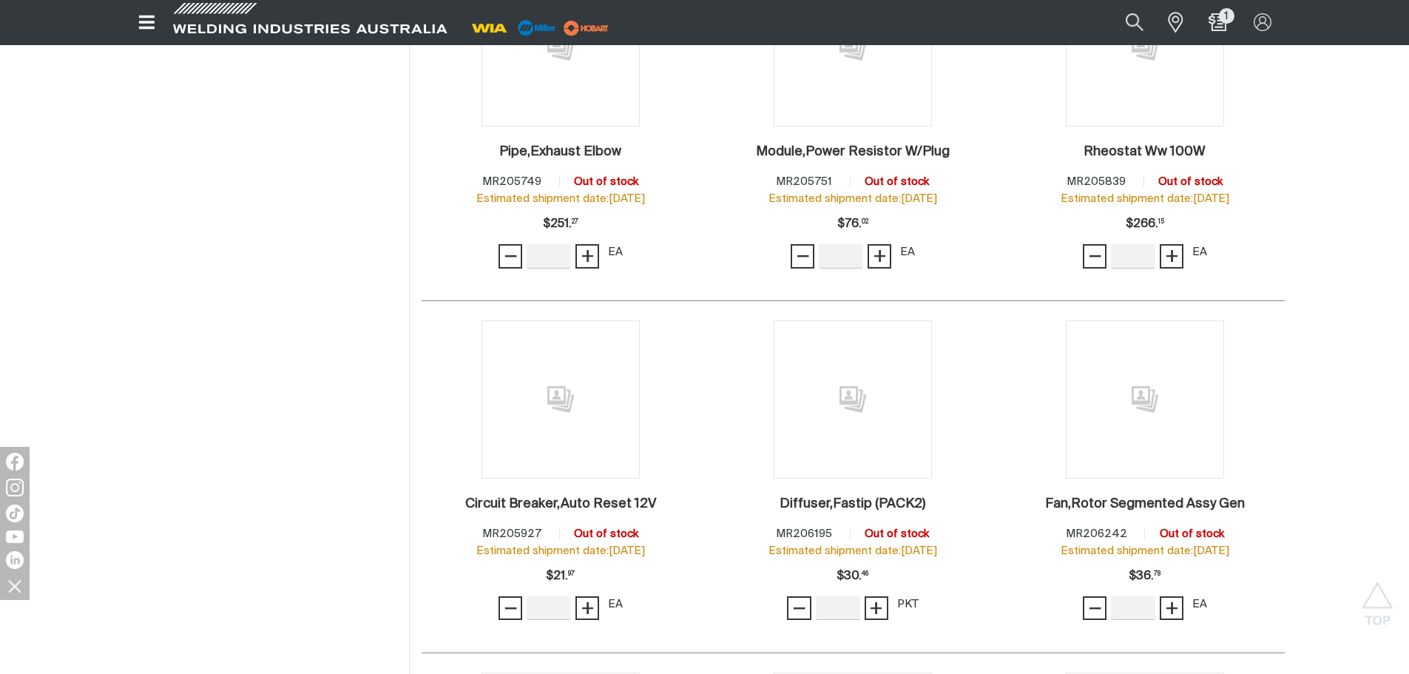
scroll to position [68114, 0]
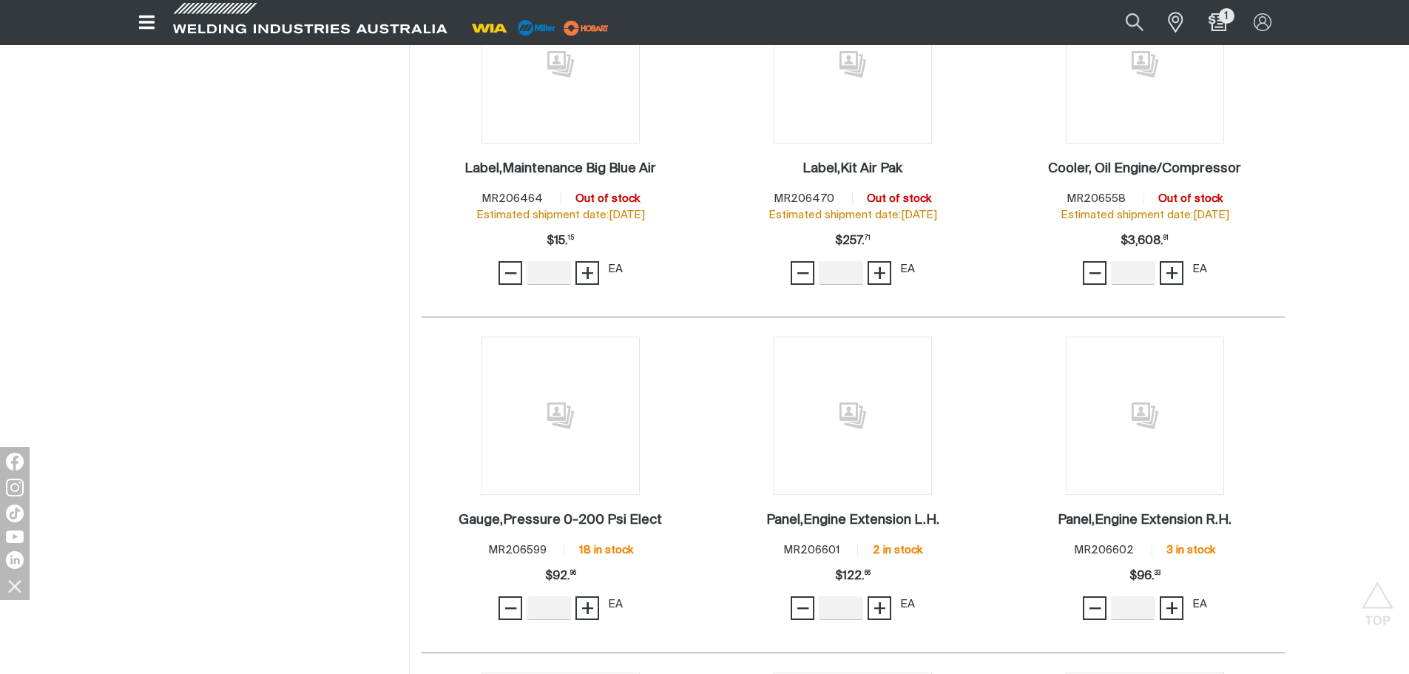
scroll to position [69076, 0]
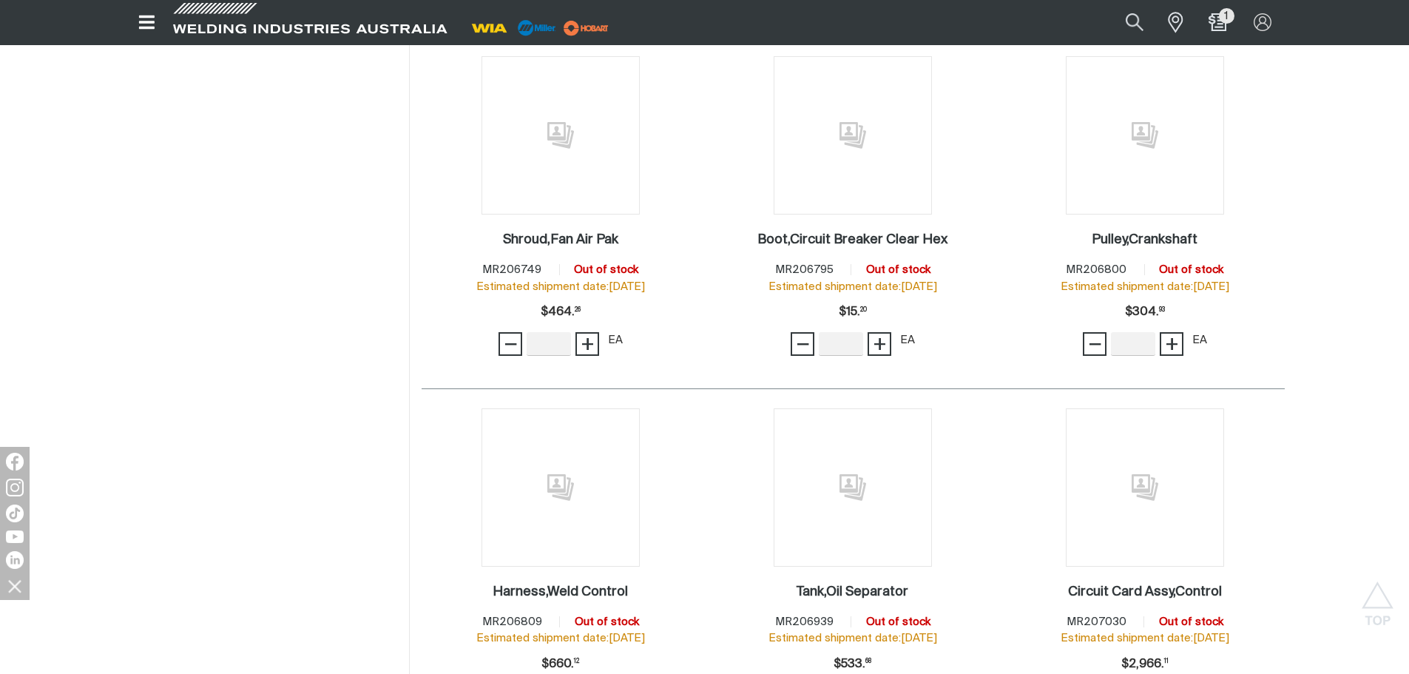
scroll to position [71073, 0]
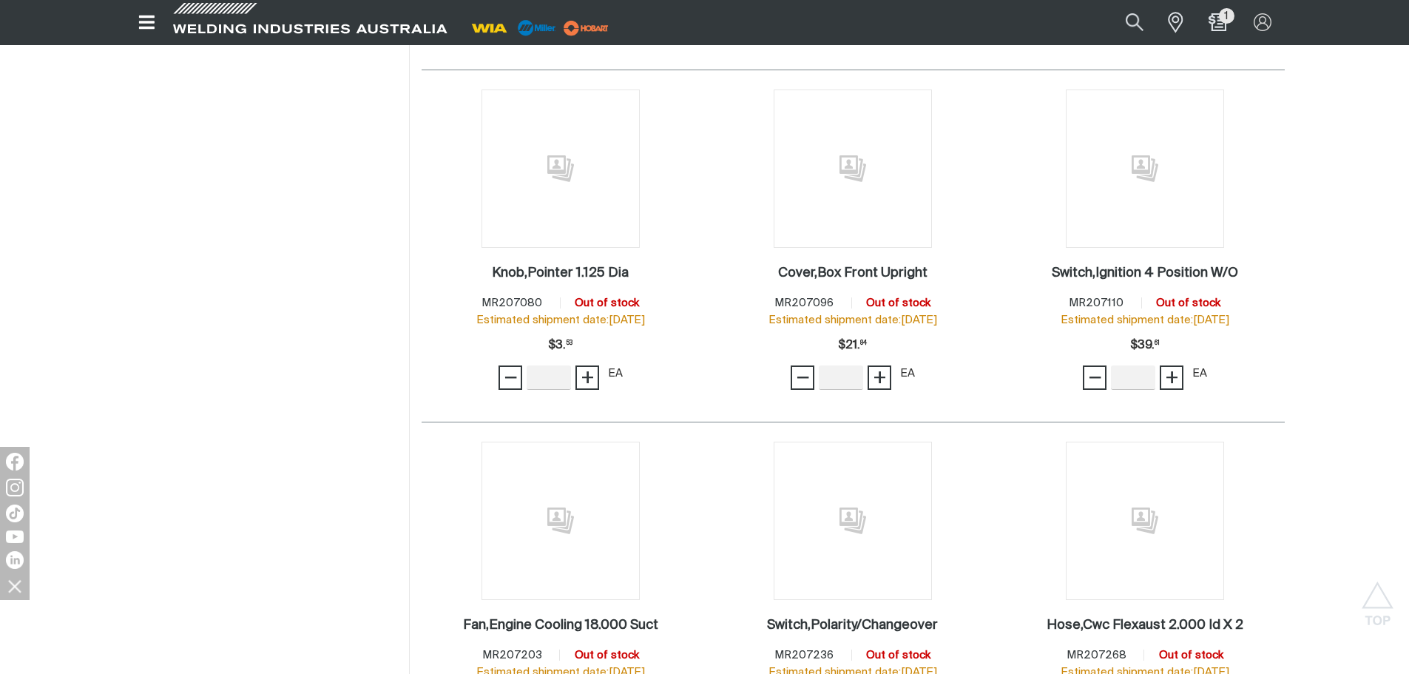
scroll to position [72182, 0]
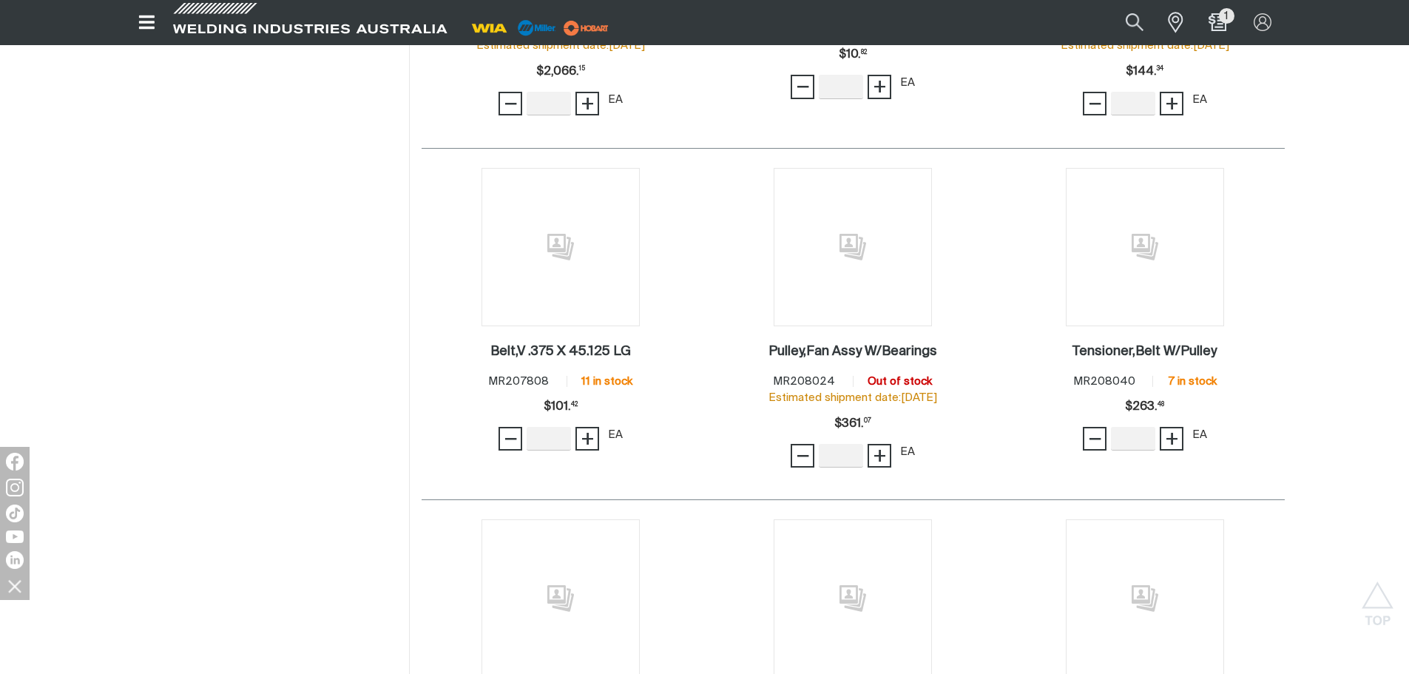
scroll to position [73203, 0]
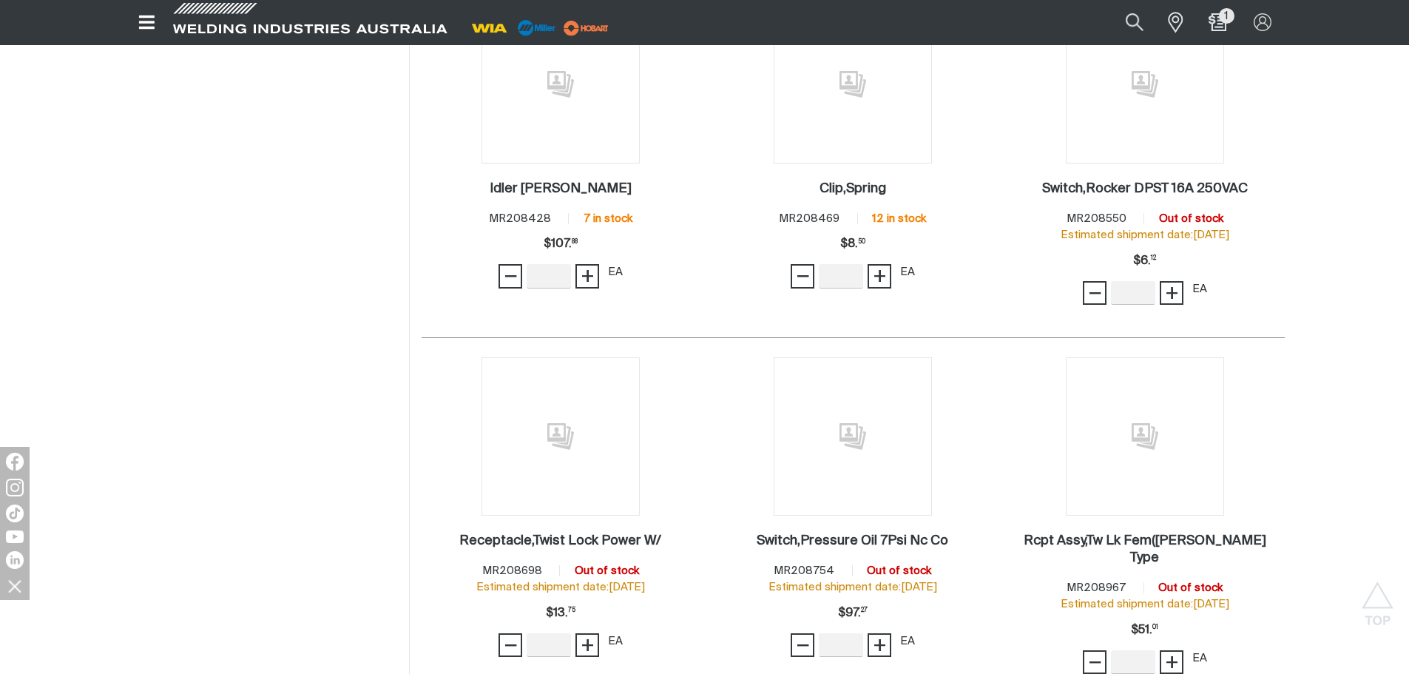
scroll to position [74401, 0]
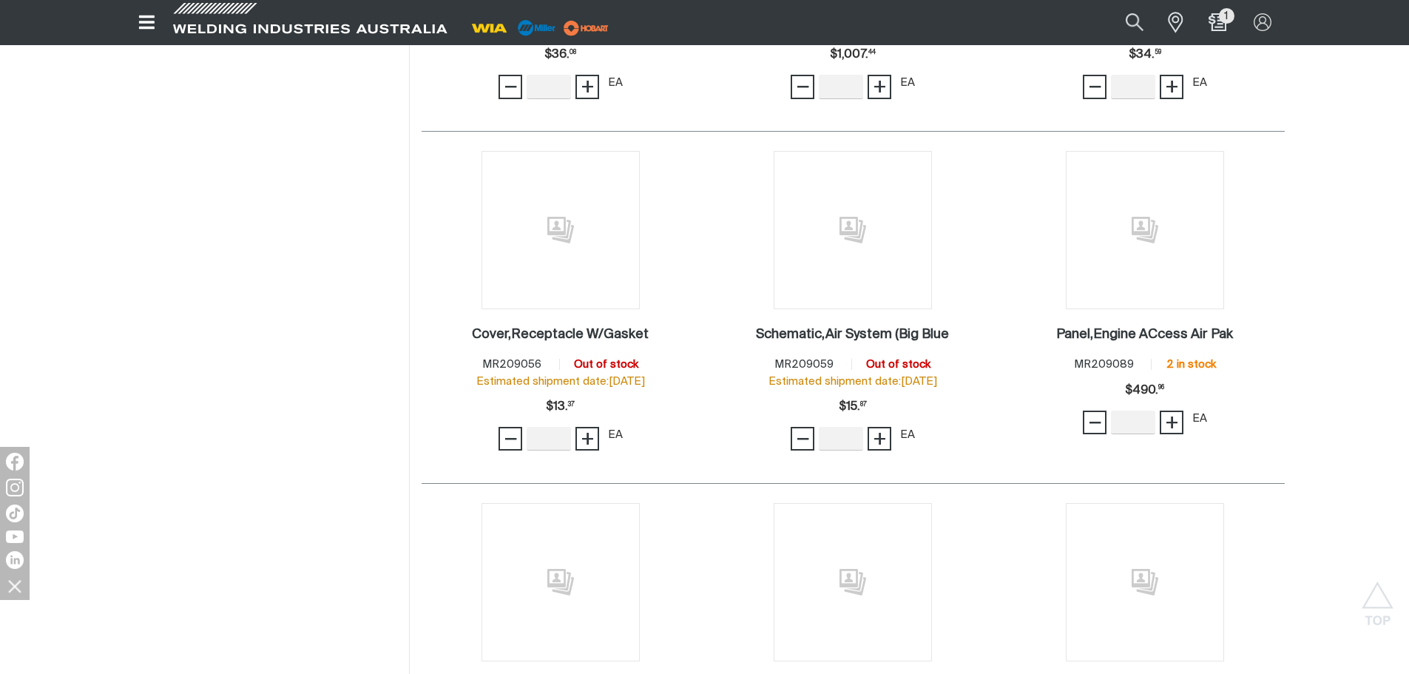
scroll to position [75288, 0]
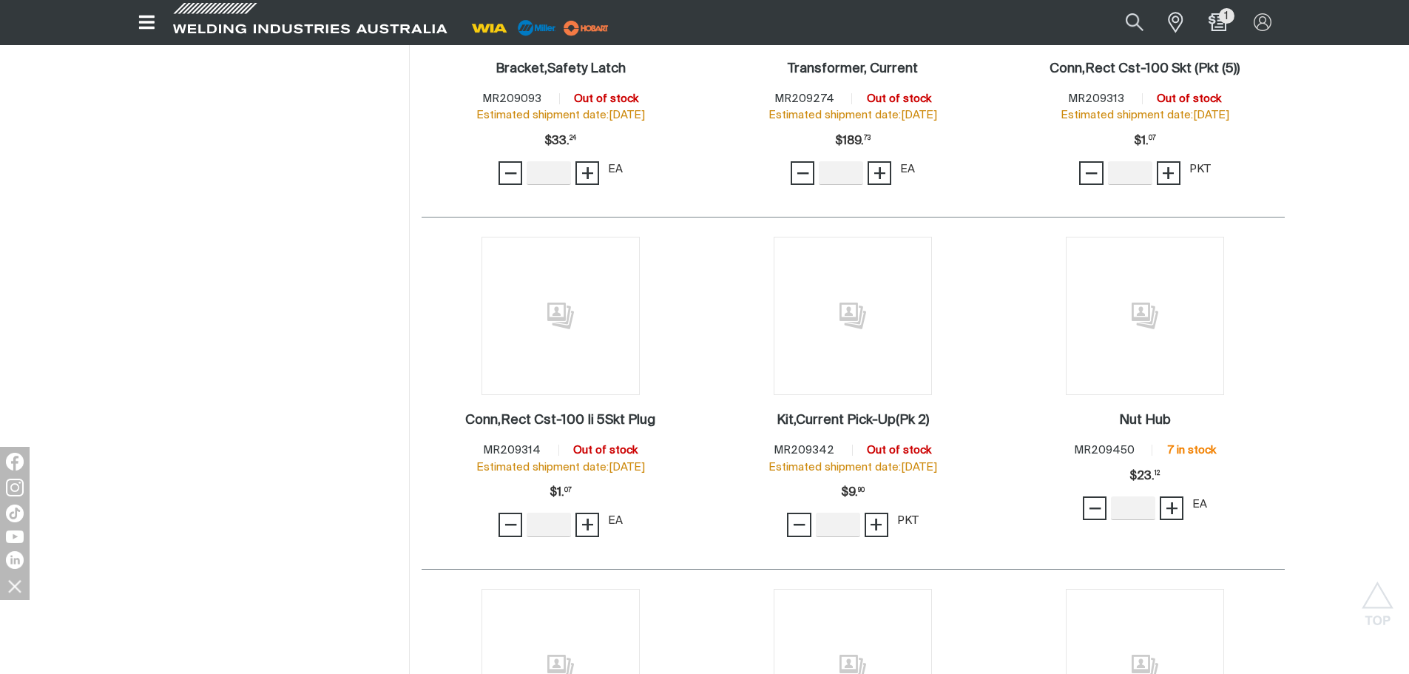
scroll to position [76324, 0]
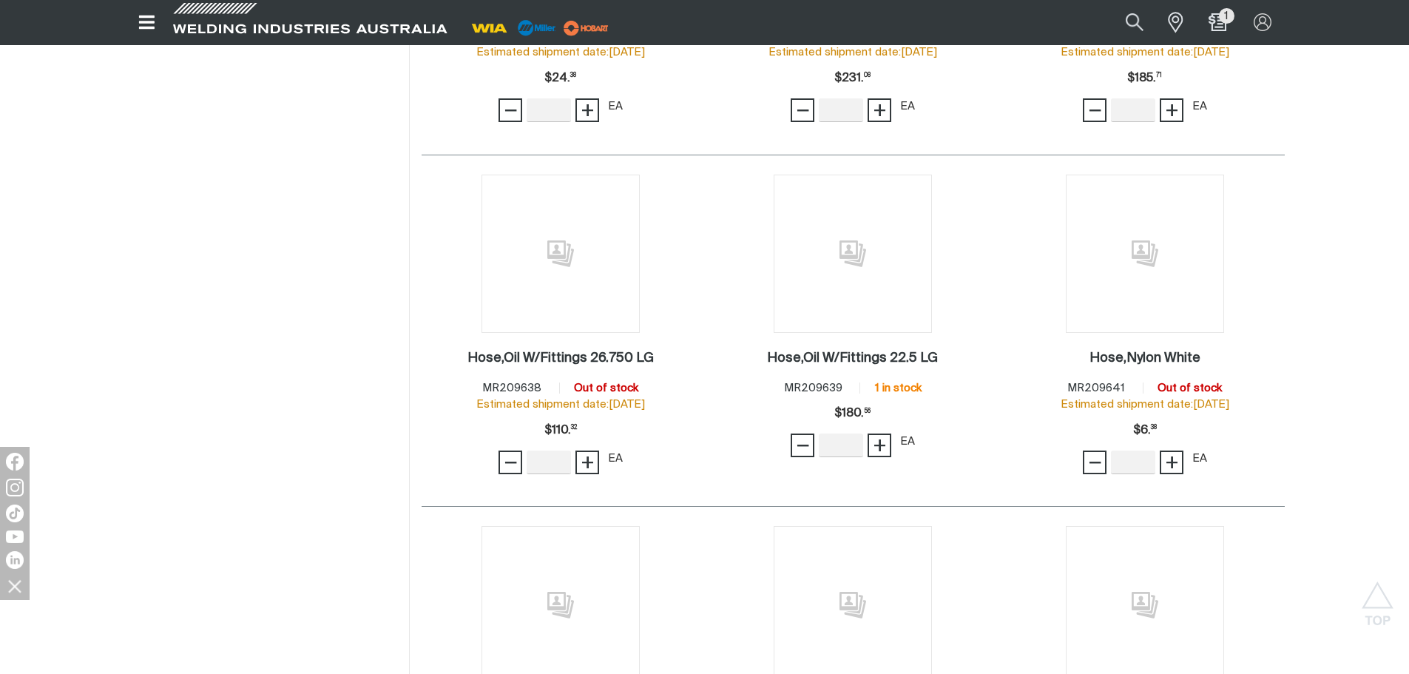
scroll to position [77433, 0]
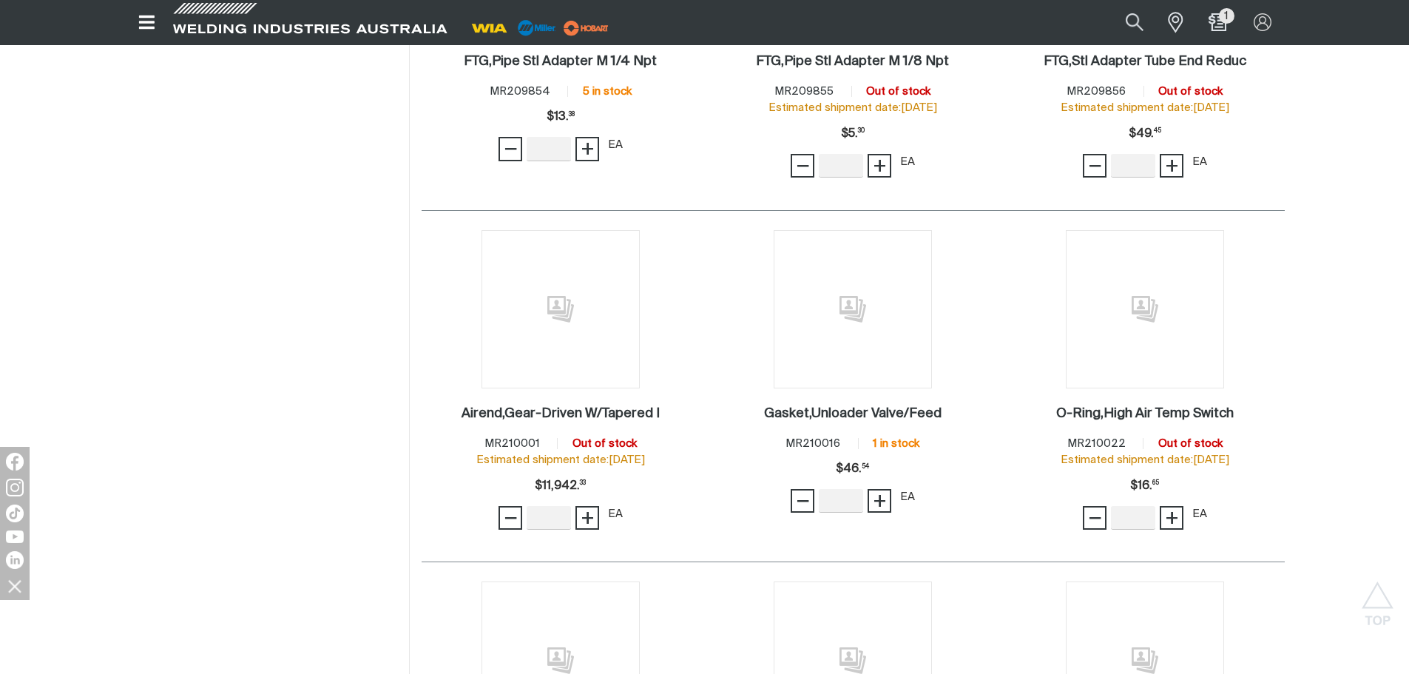
scroll to position [78690, 0]
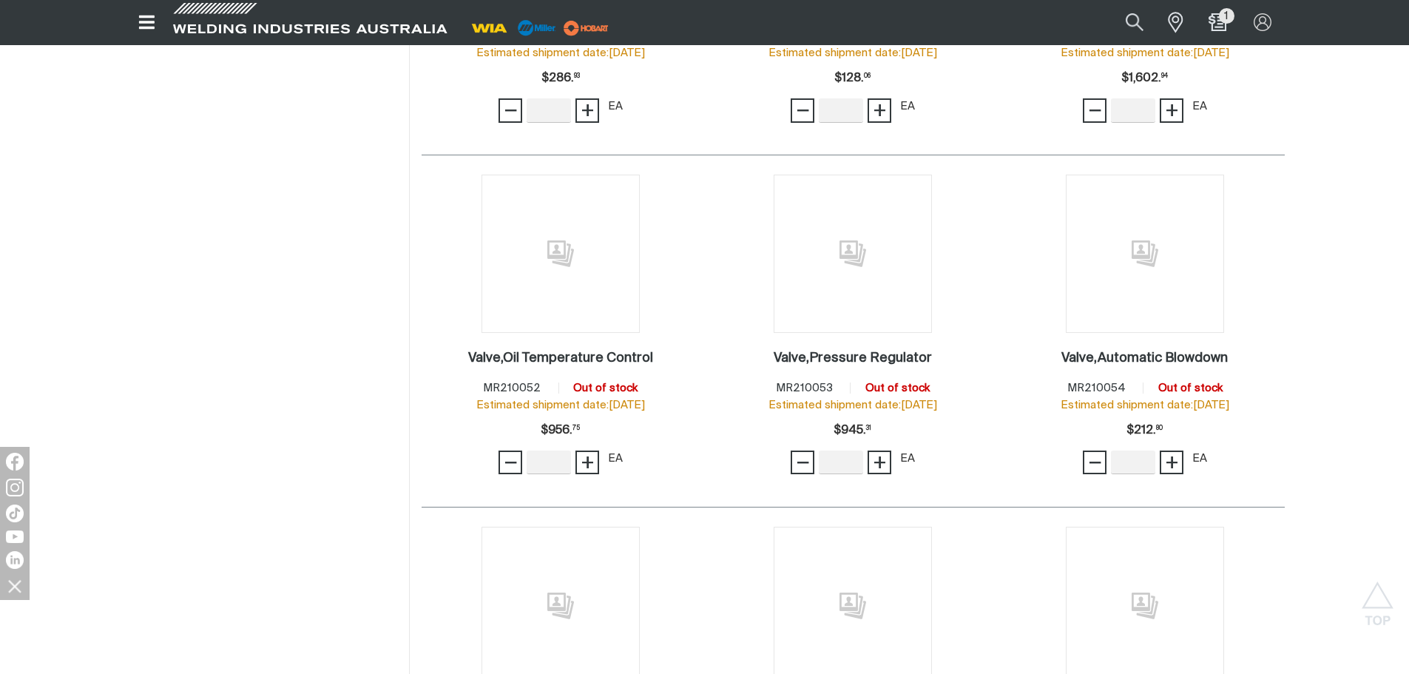
scroll to position [79674, 0]
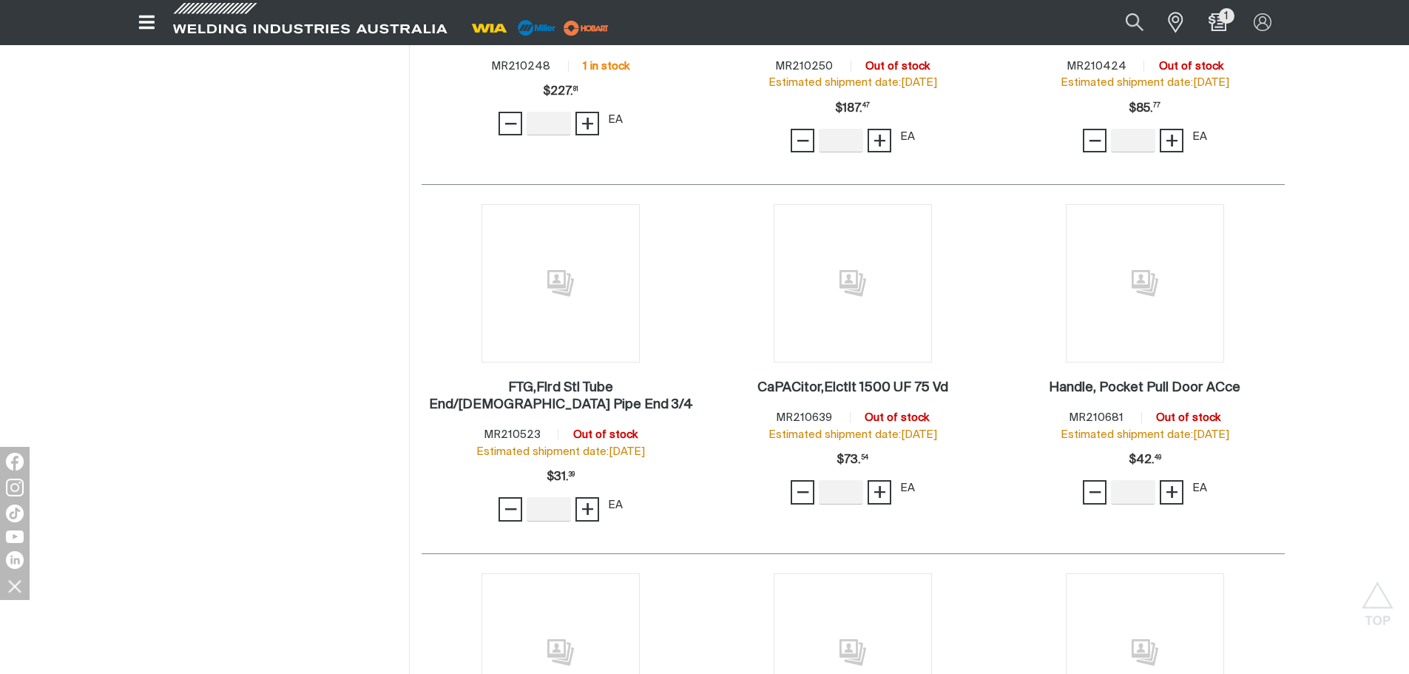
scroll to position [80613, 0]
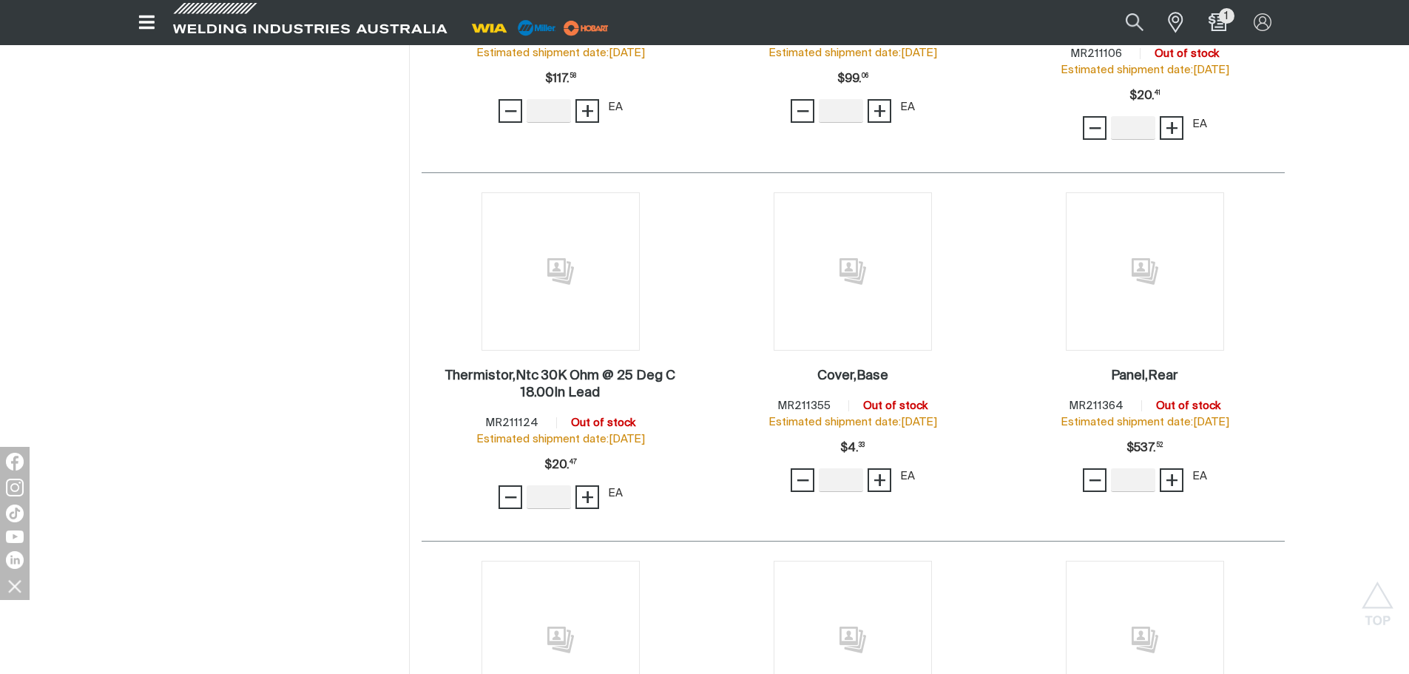
scroll to position [81790, 0]
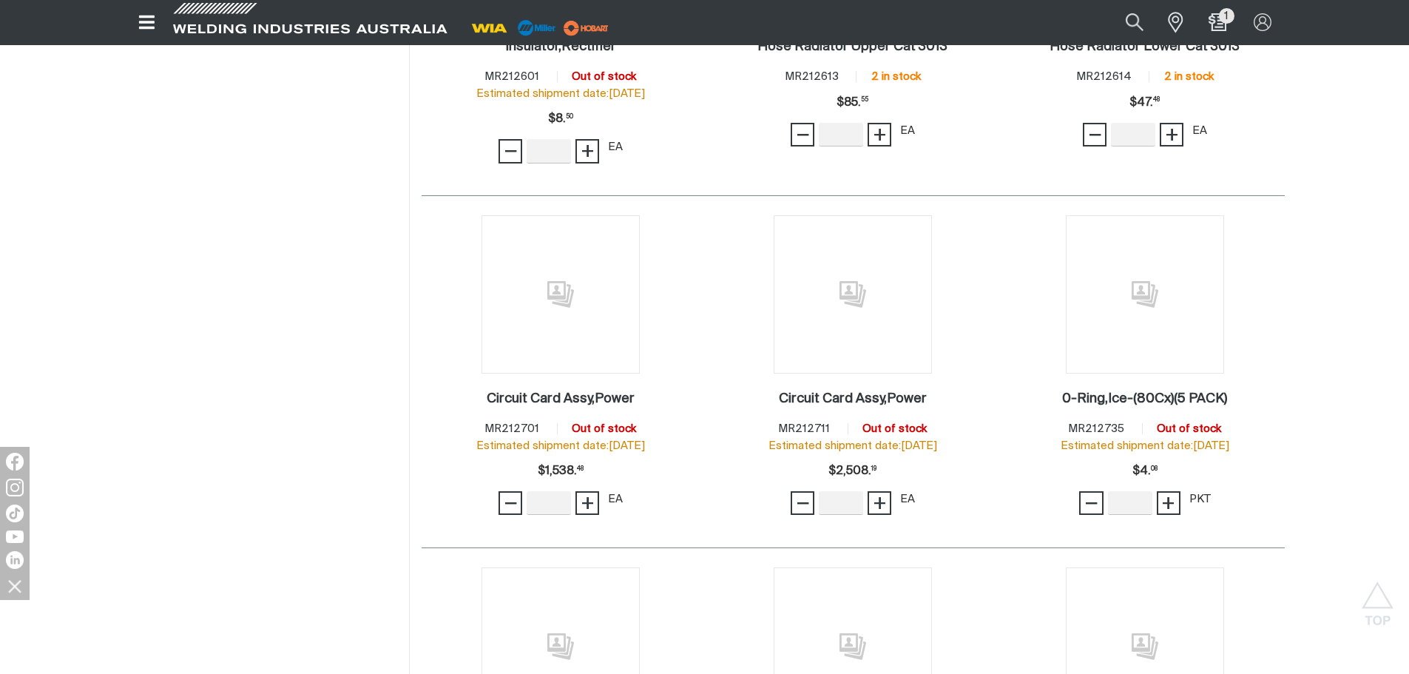
scroll to position [83719, 0]
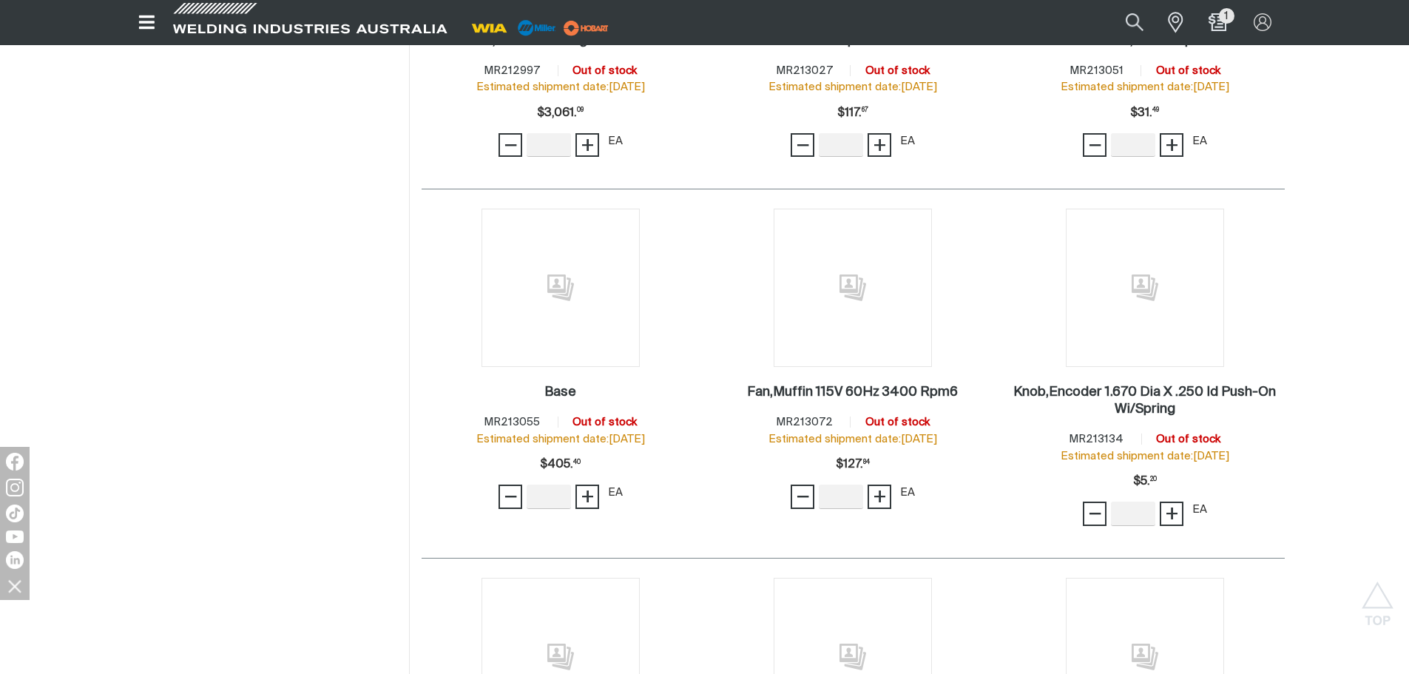
scroll to position [84903, 0]
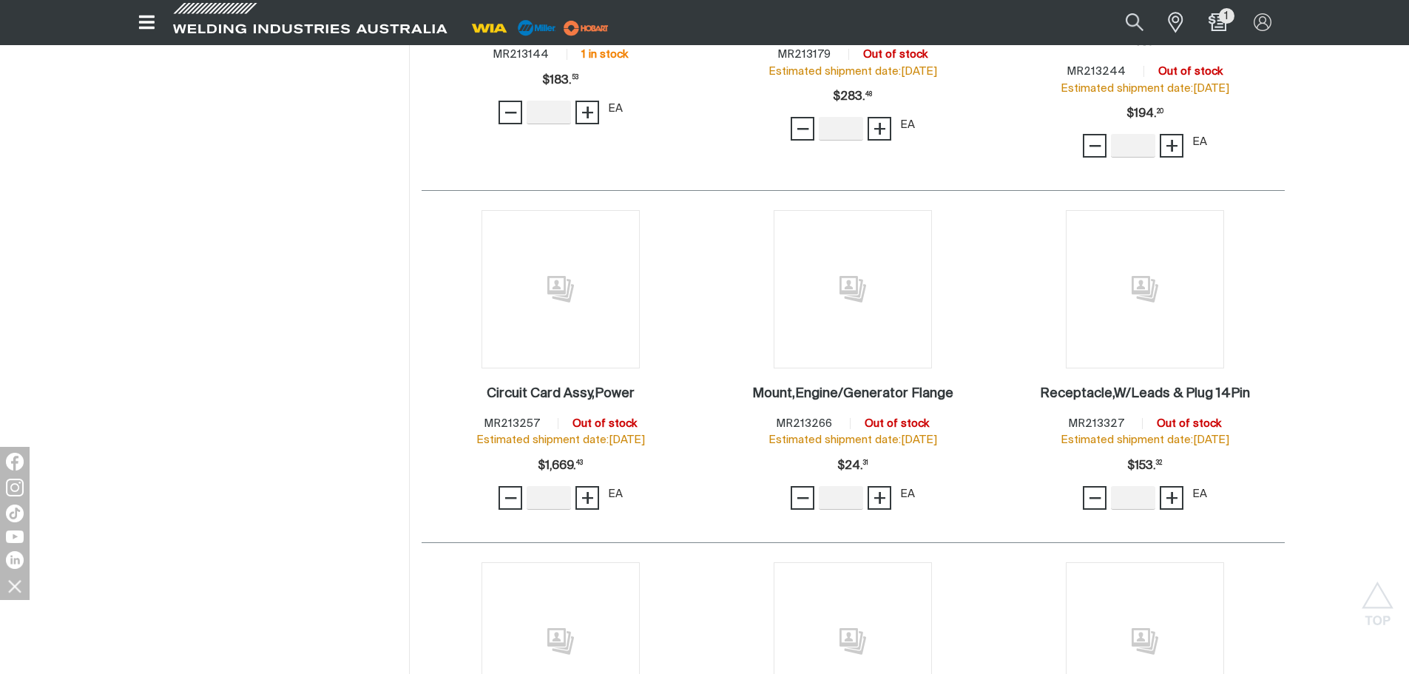
scroll to position [85642, 0]
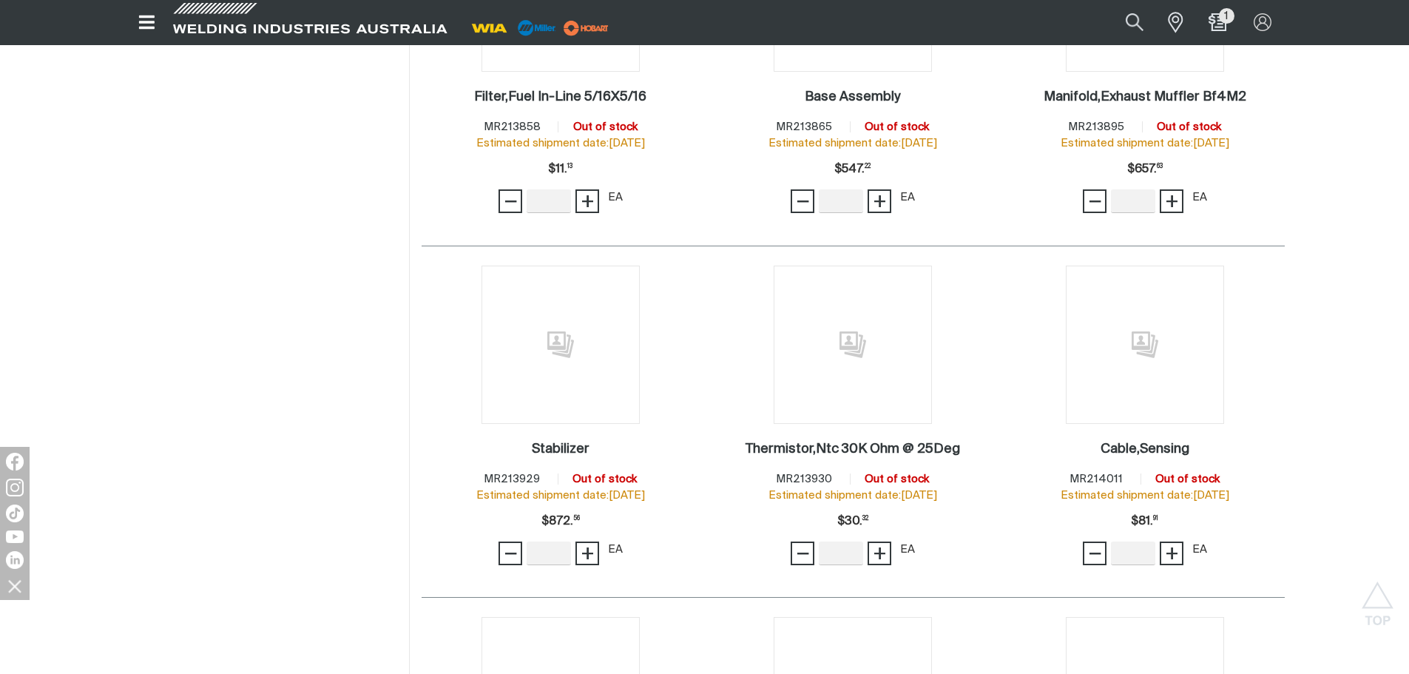
scroll to position [87195, 0]
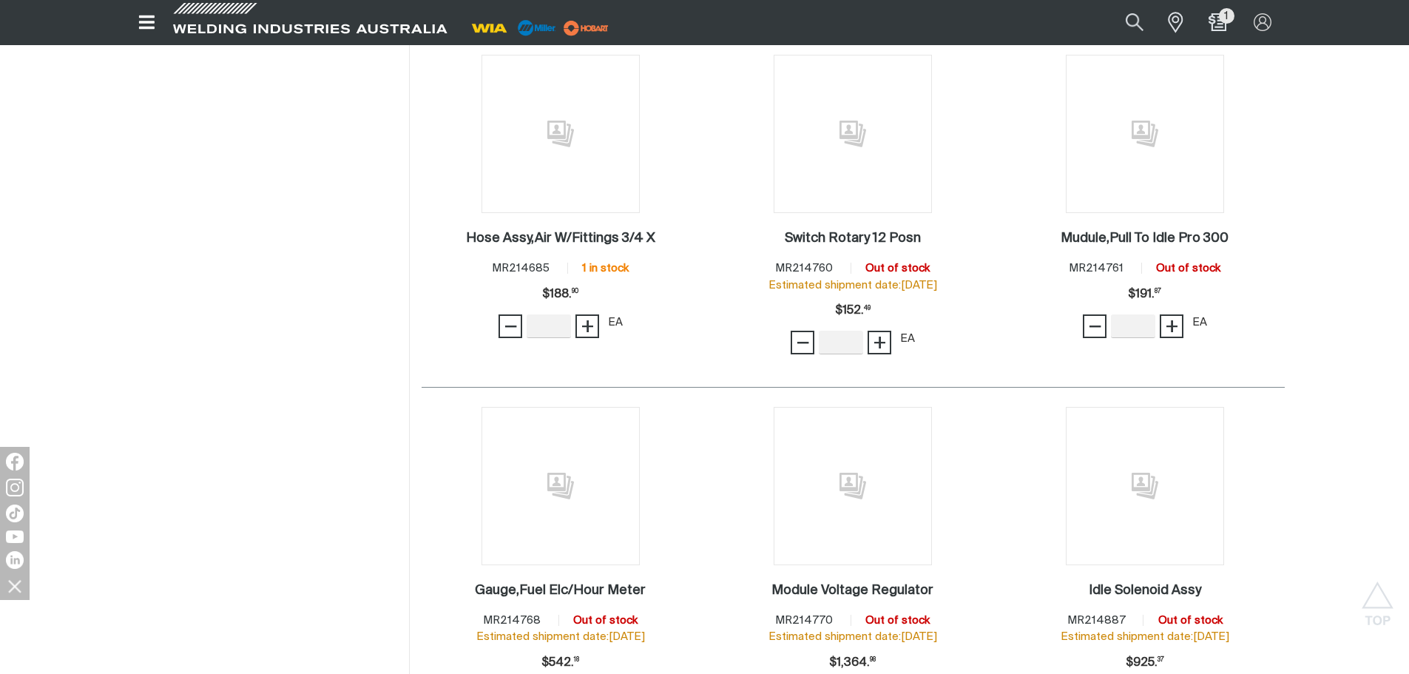
scroll to position [88157, 0]
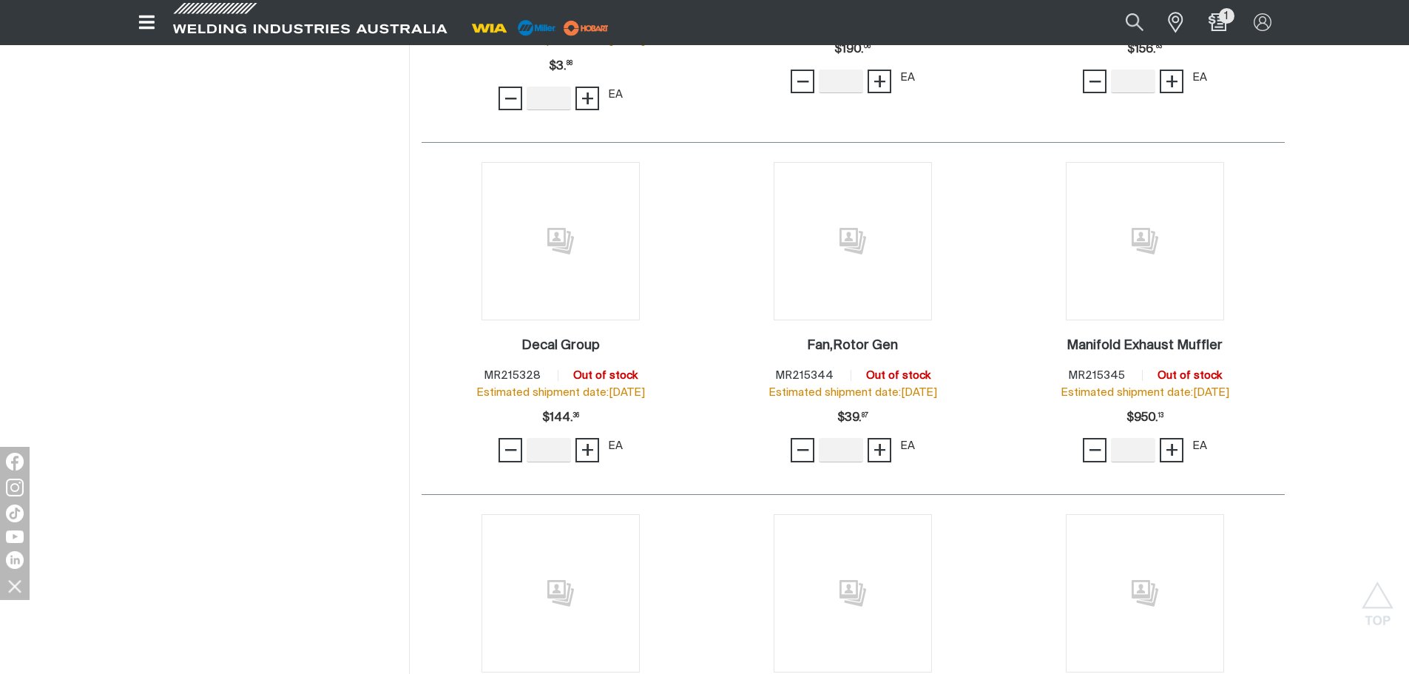
scroll to position [89191, 0]
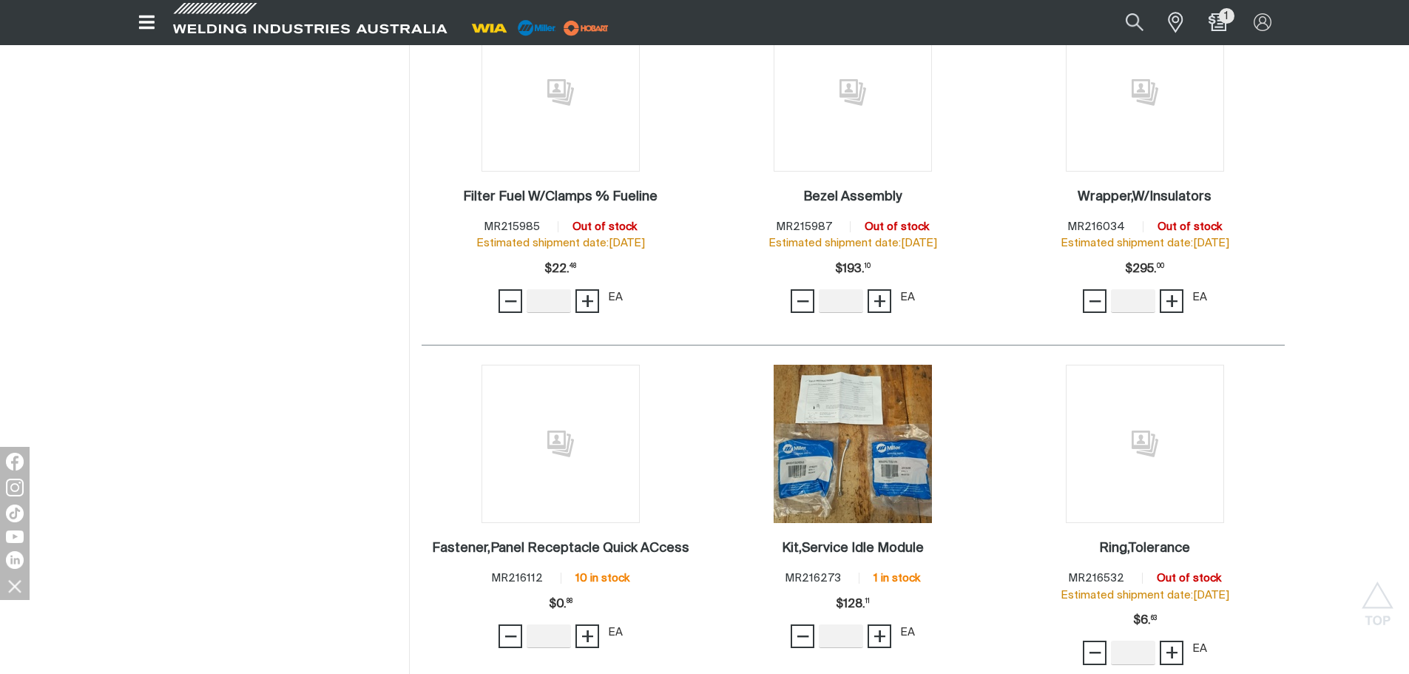
scroll to position [90355, 0]
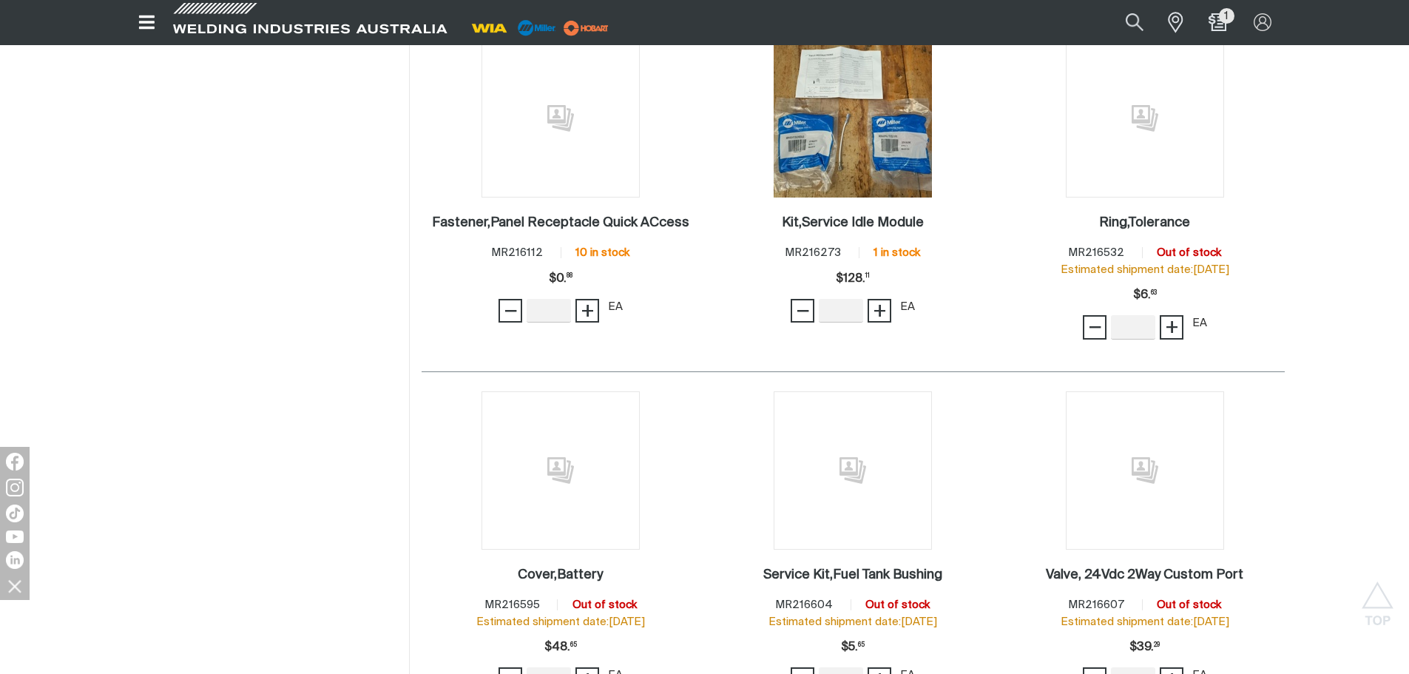
scroll to position [90716, 0]
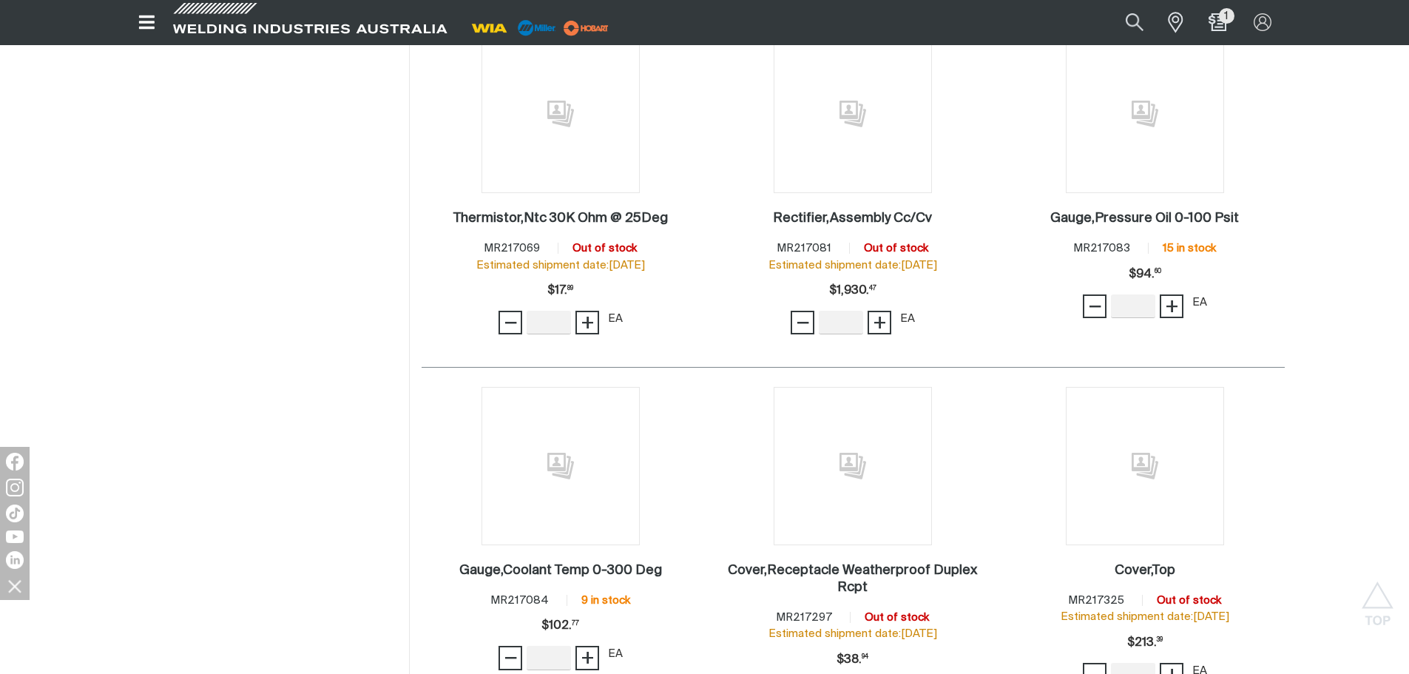
scroll to position [92446, 0]
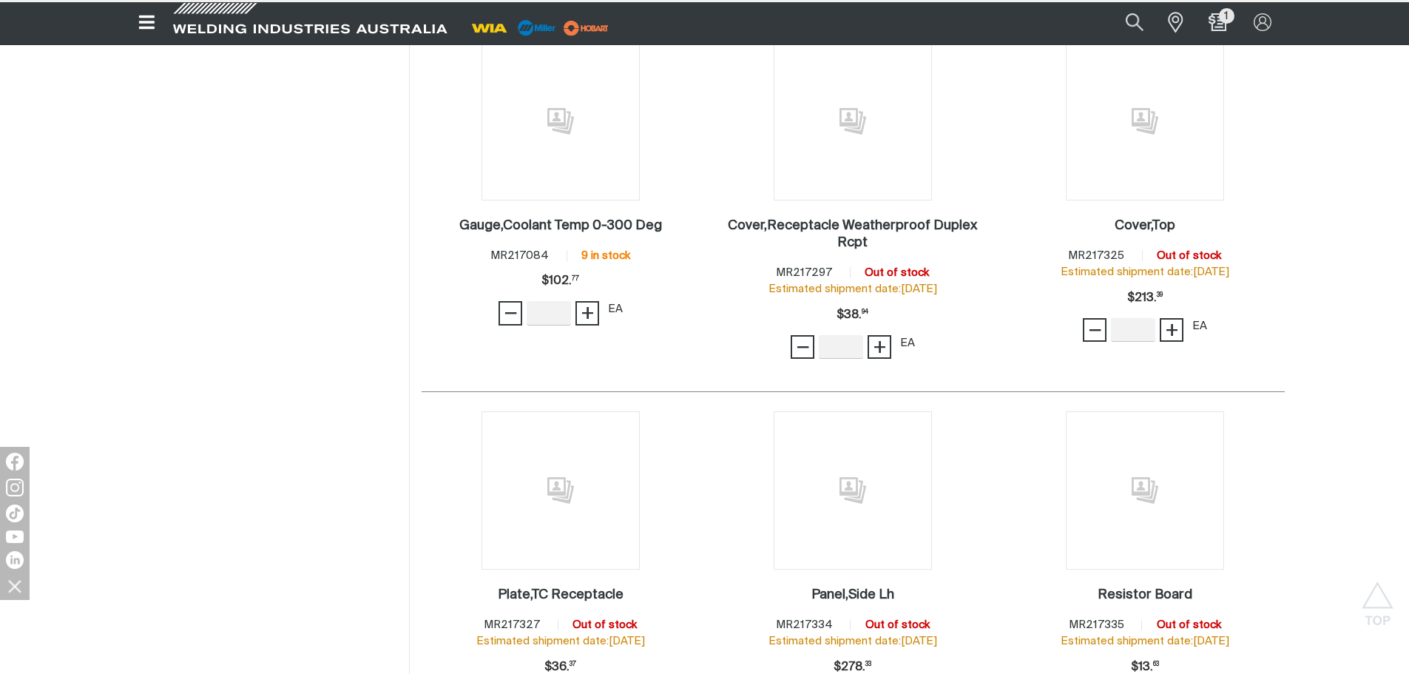
scroll to position [92742, 0]
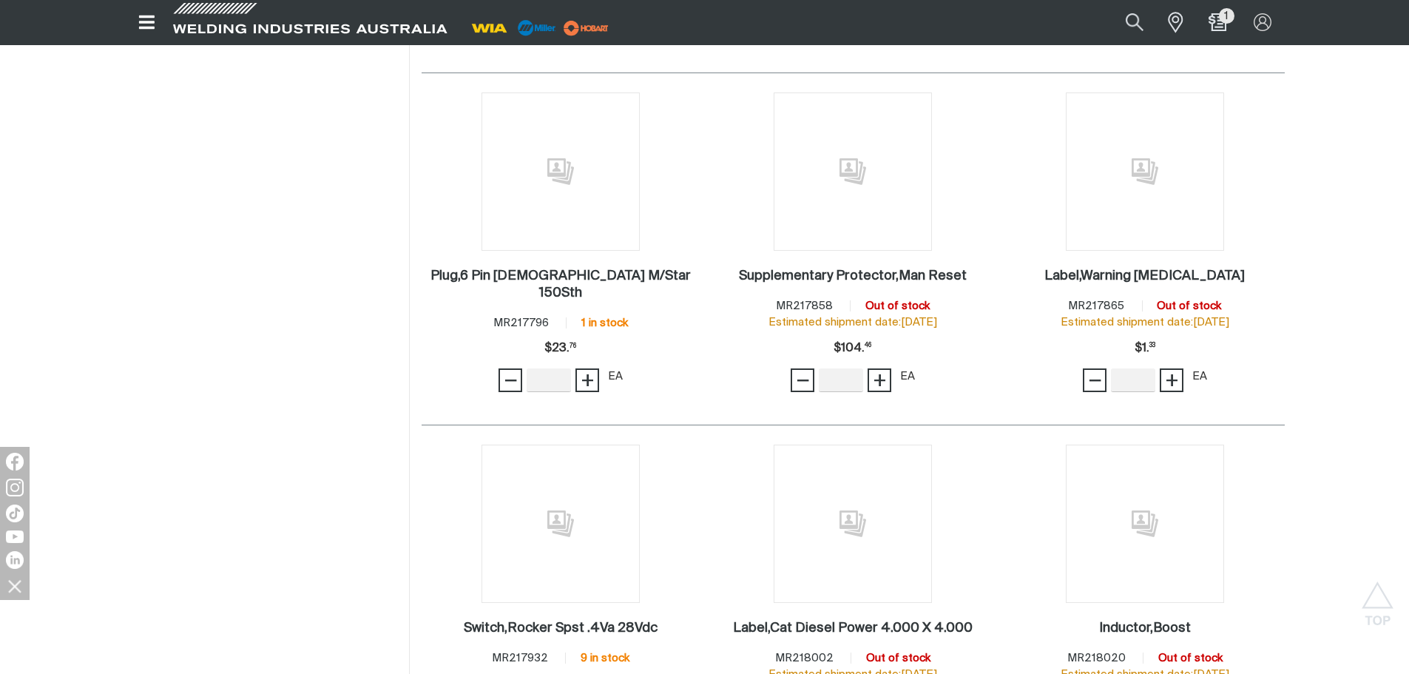
scroll to position [94517, 0]
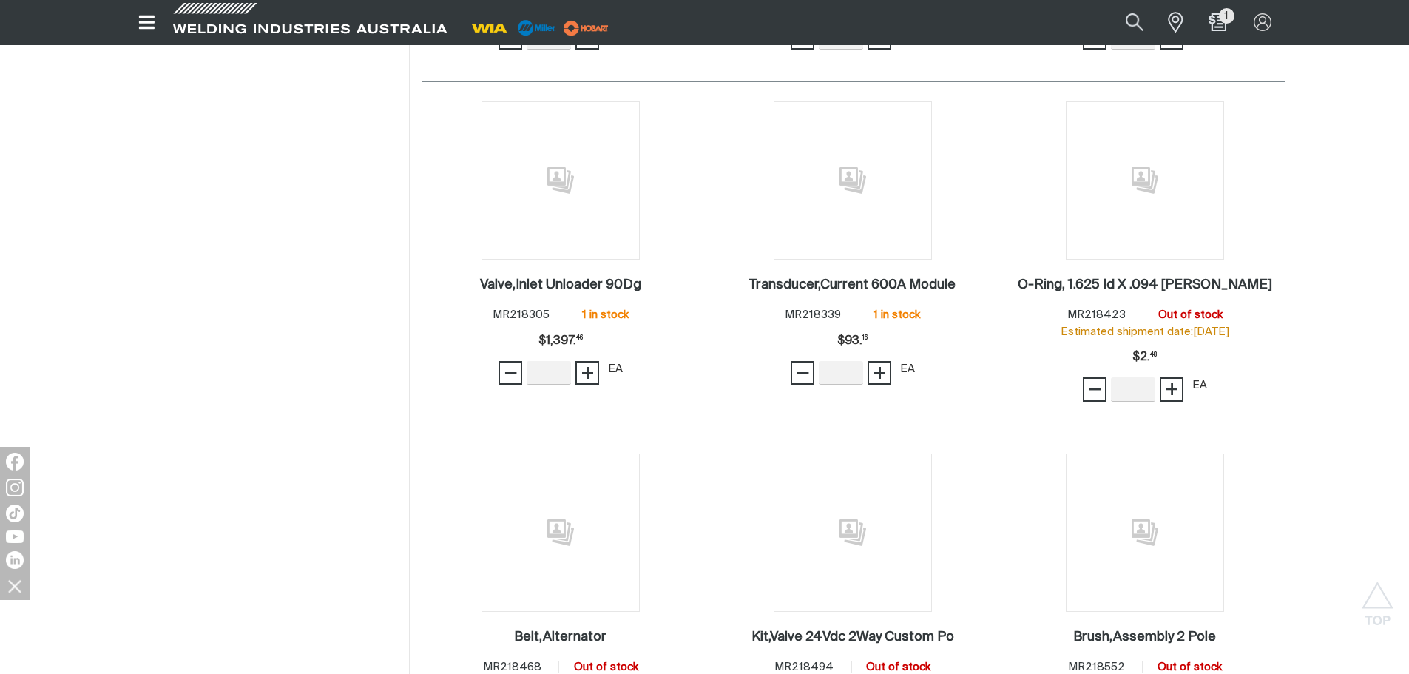
scroll to position [95552, 0]
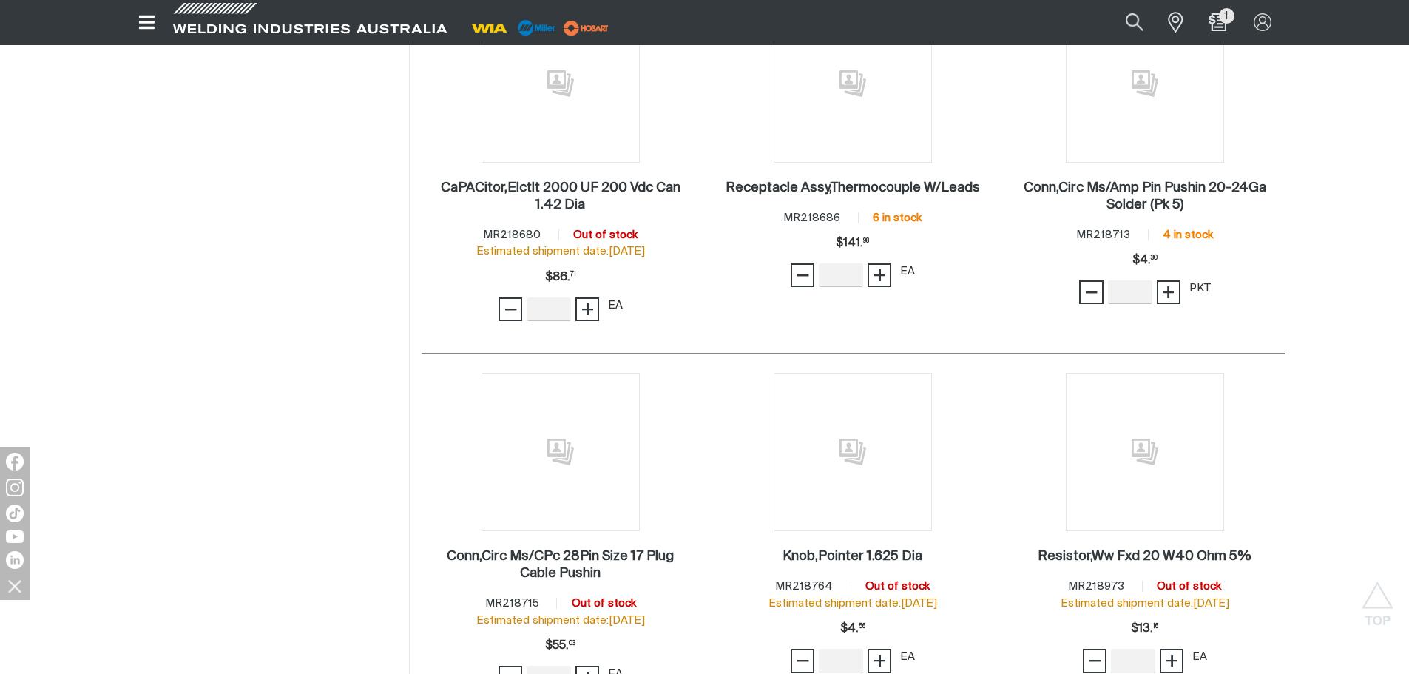
scroll to position [96736, 0]
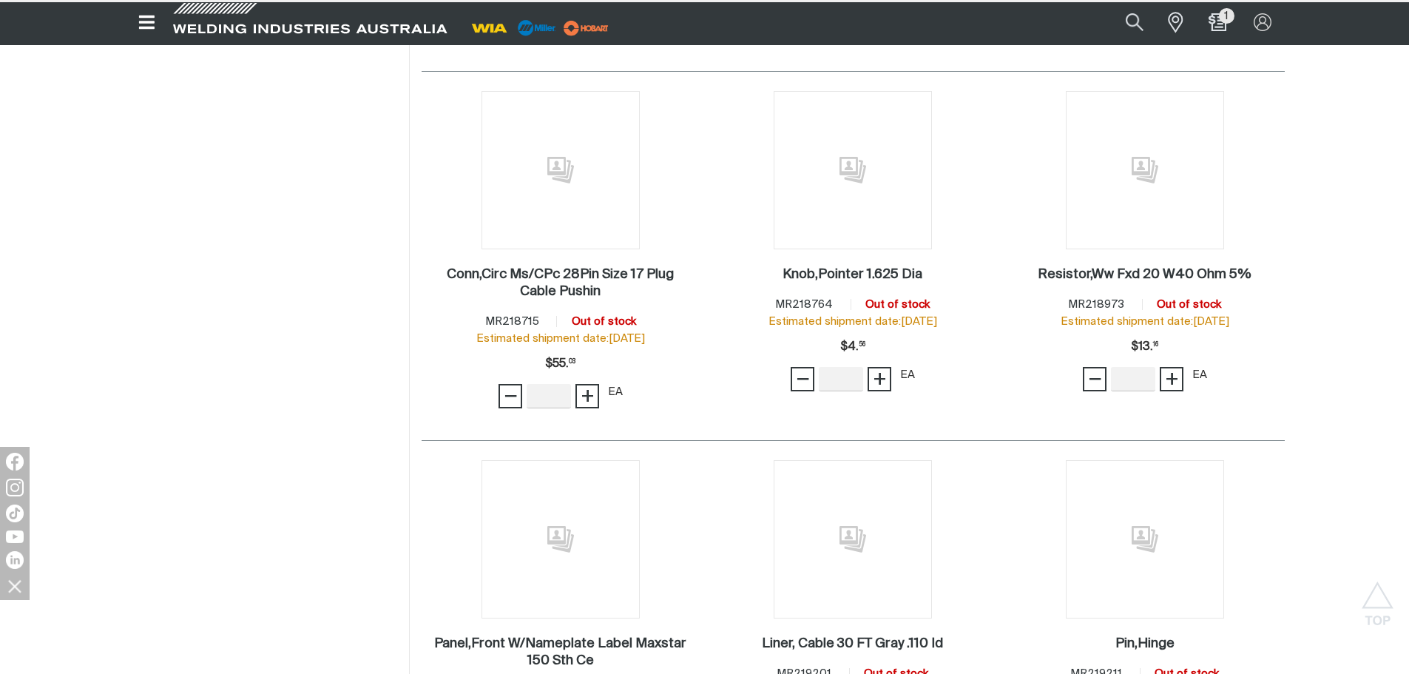
scroll to position [96957, 0]
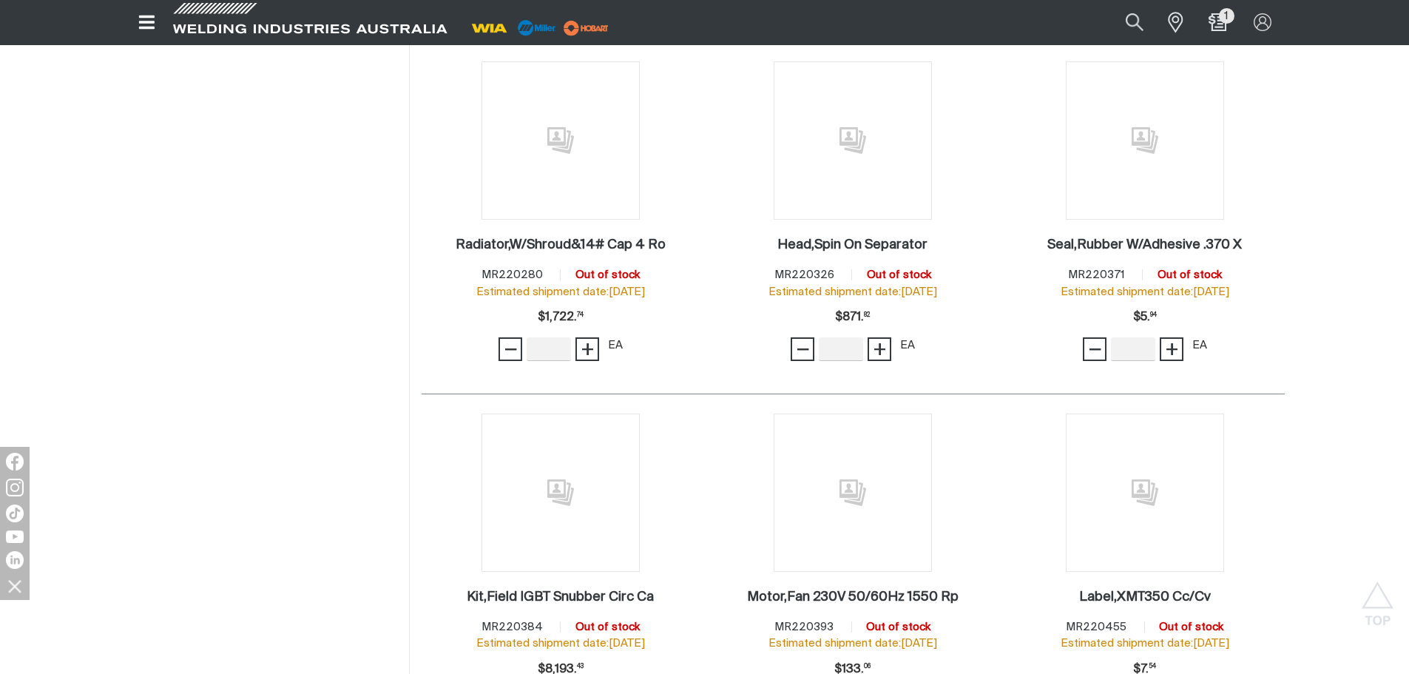
scroll to position [98806, 0]
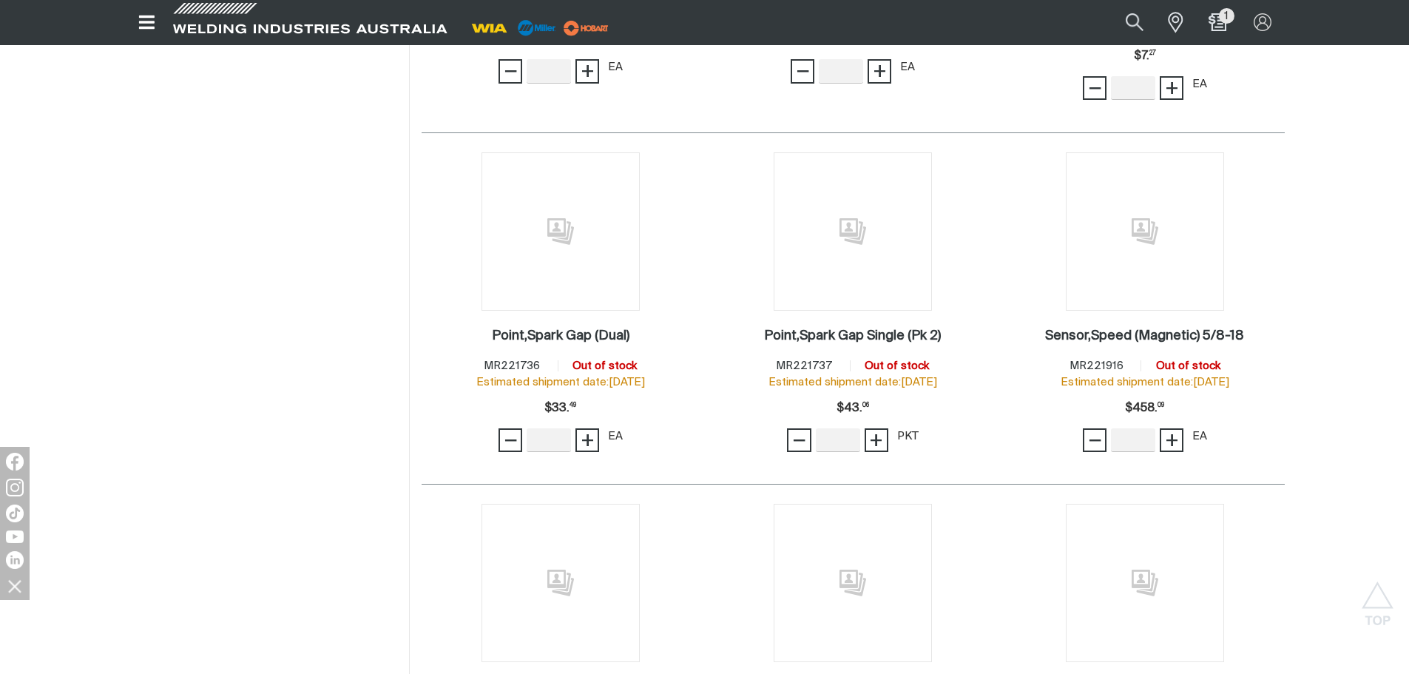
scroll to position [100877, 0]
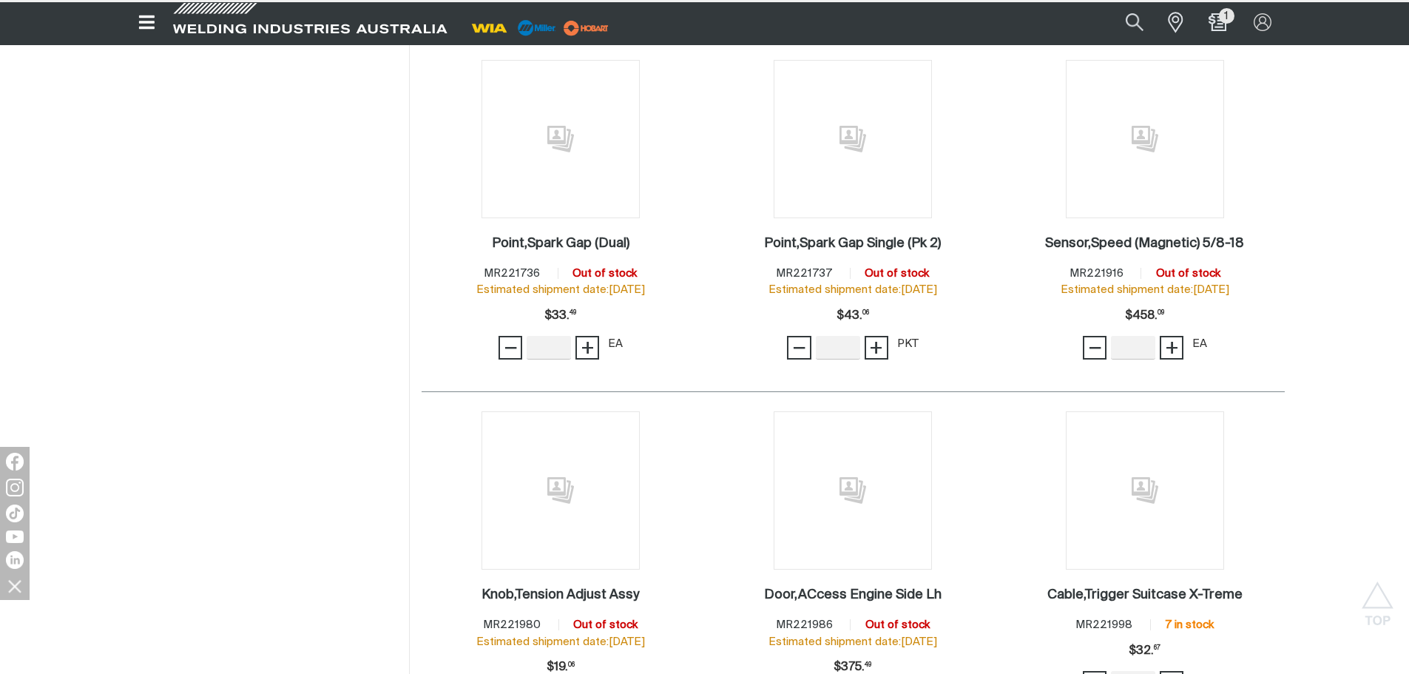
scroll to position [101173, 0]
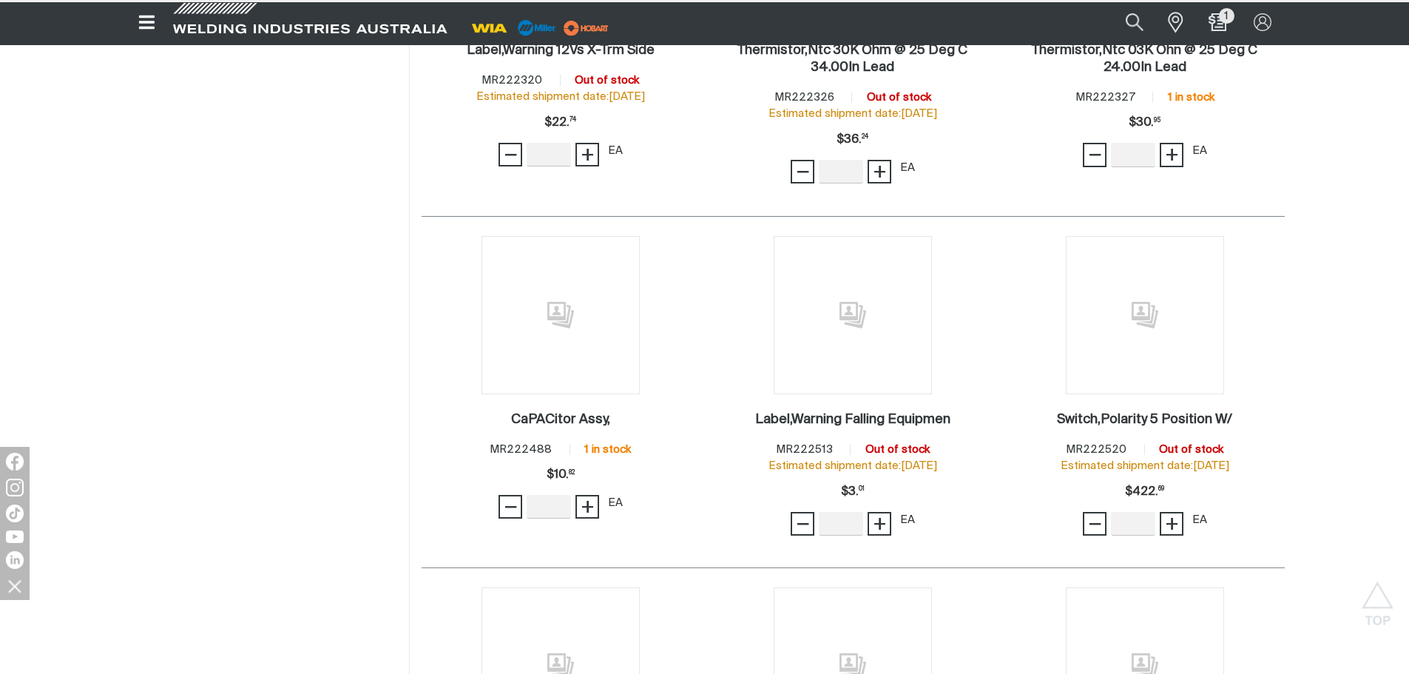
scroll to position [102430, 0]
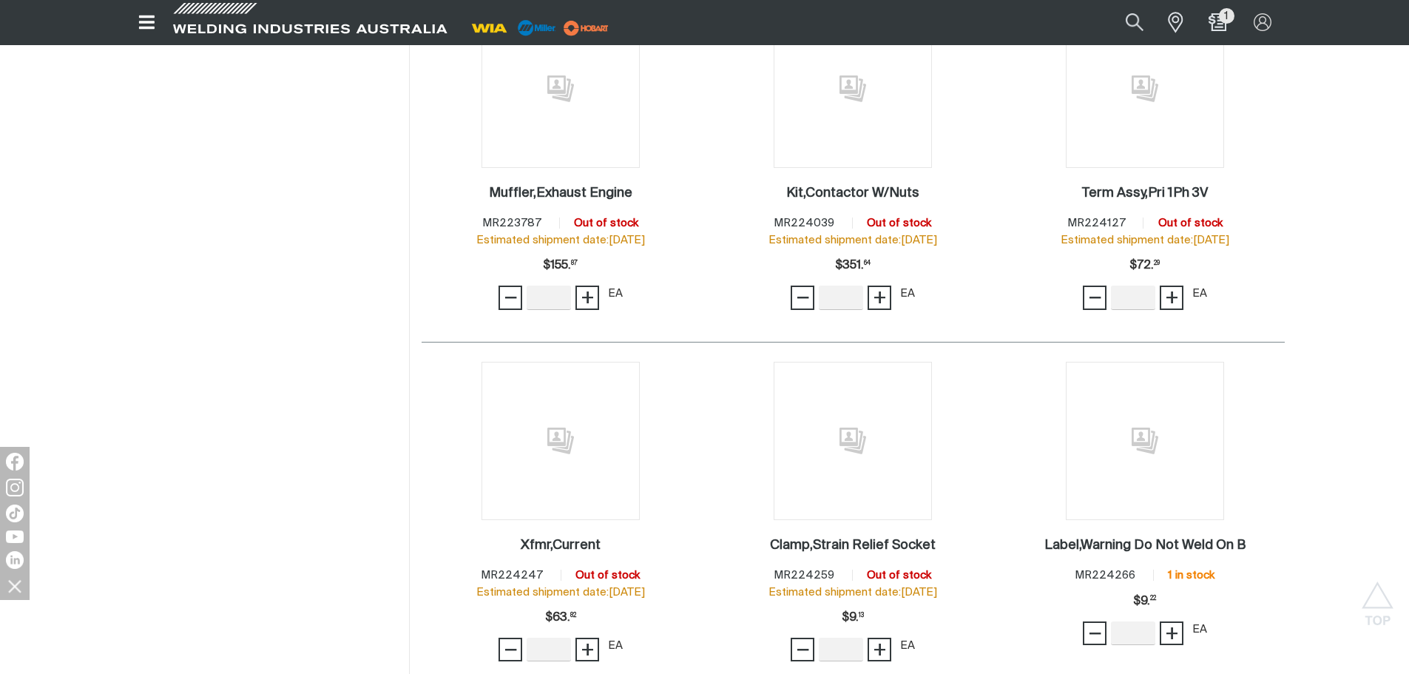
scroll to position [104205, 0]
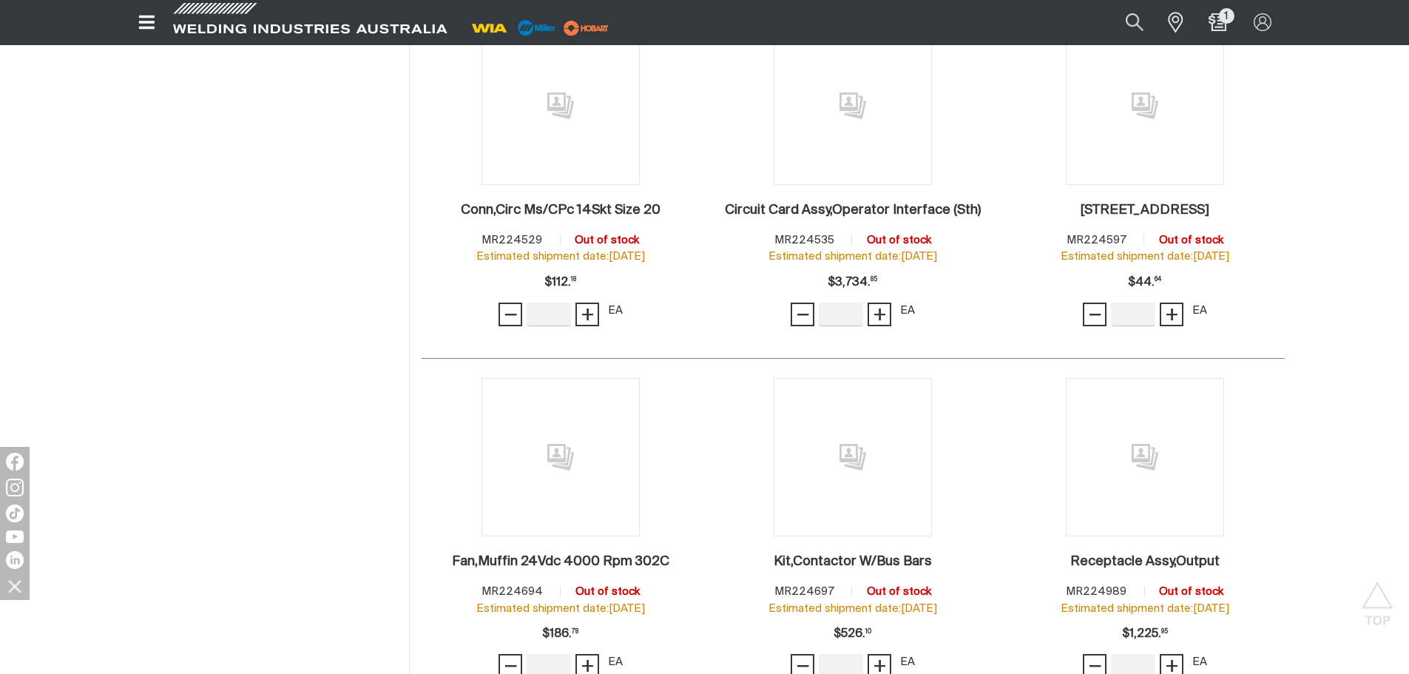
scroll to position [105241, 0]
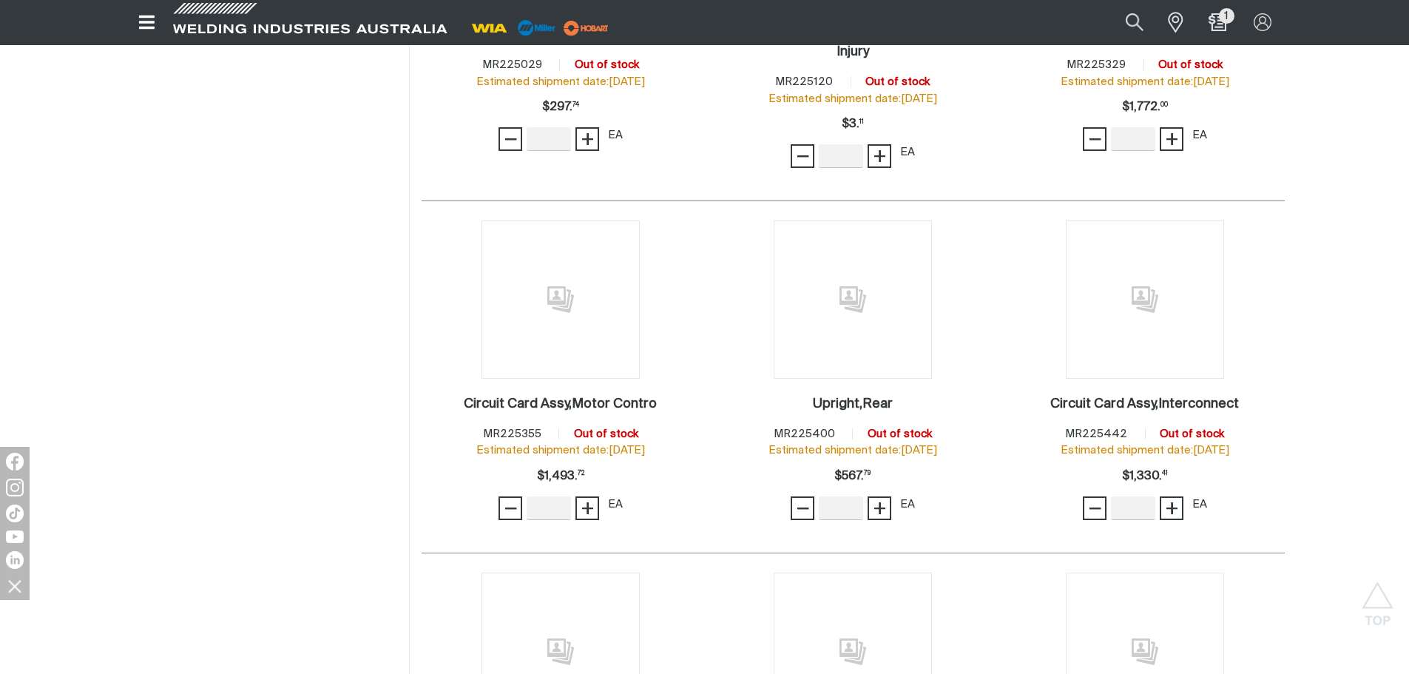
scroll to position [106202, 0]
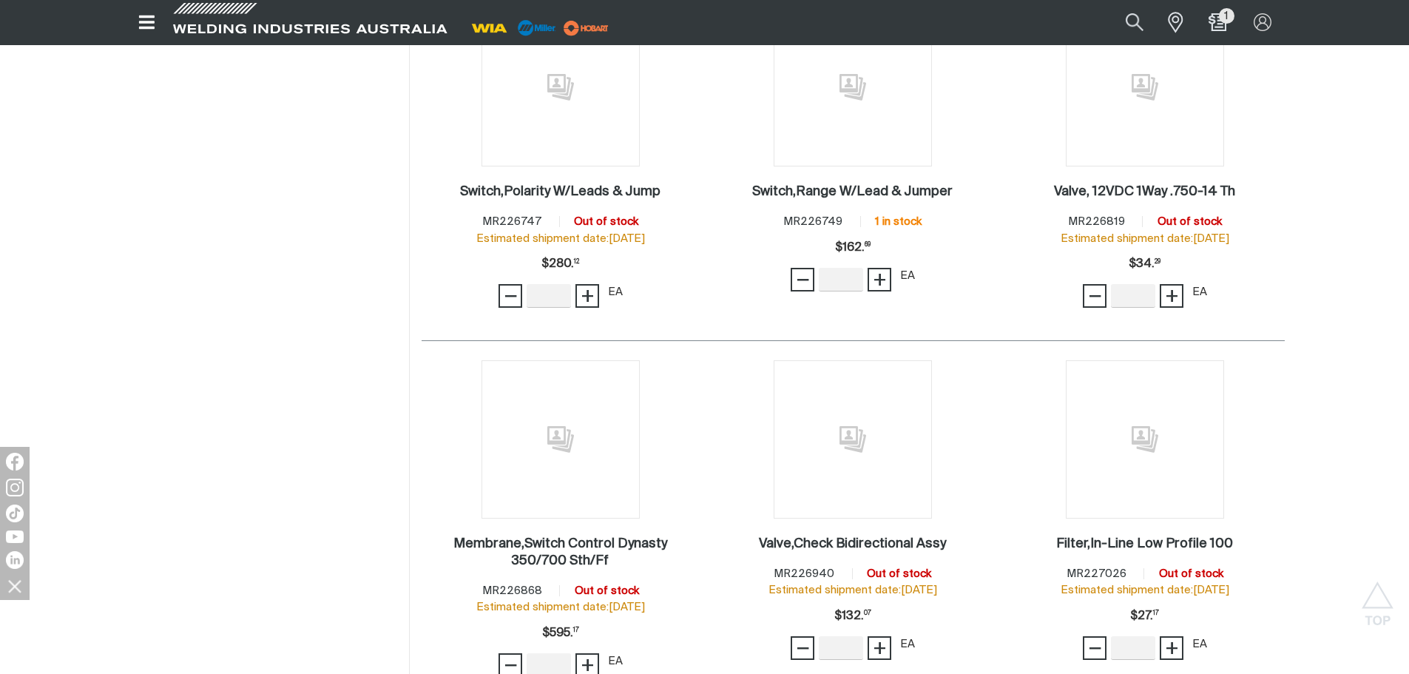
scroll to position [107385, 0]
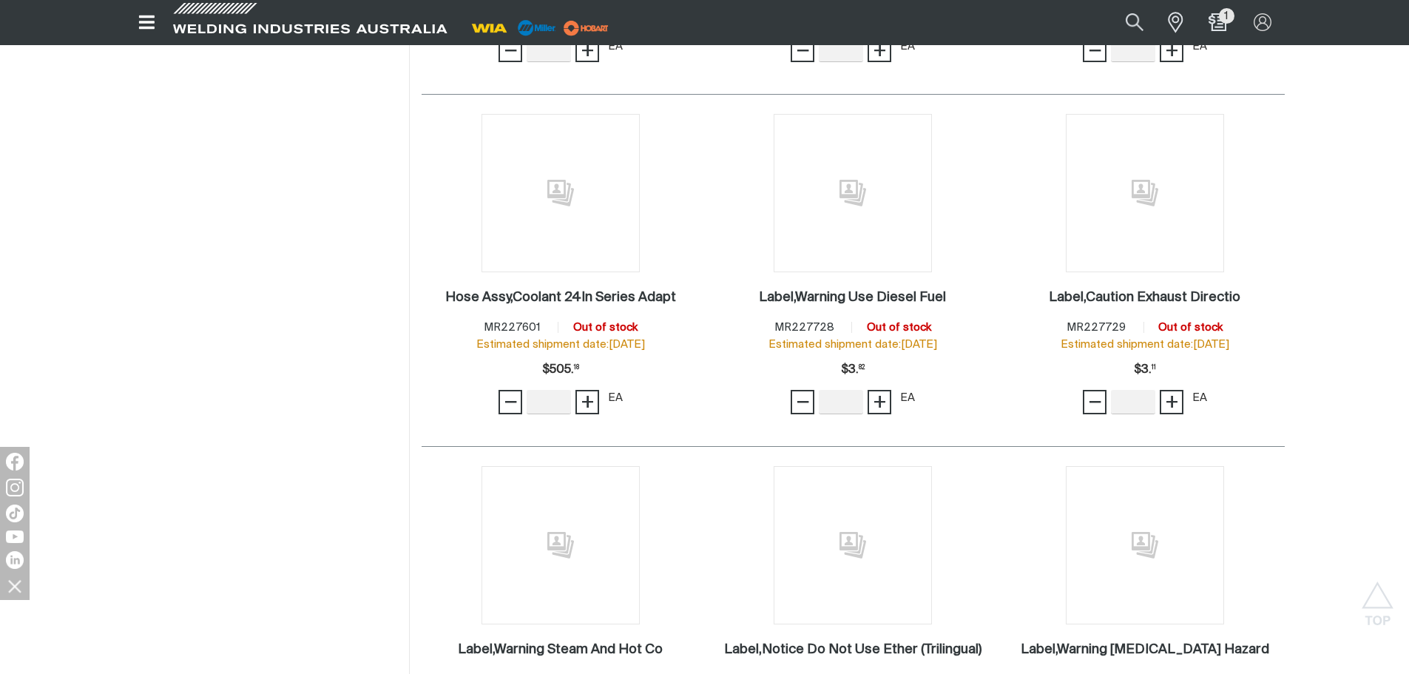
scroll to position [108347, 0]
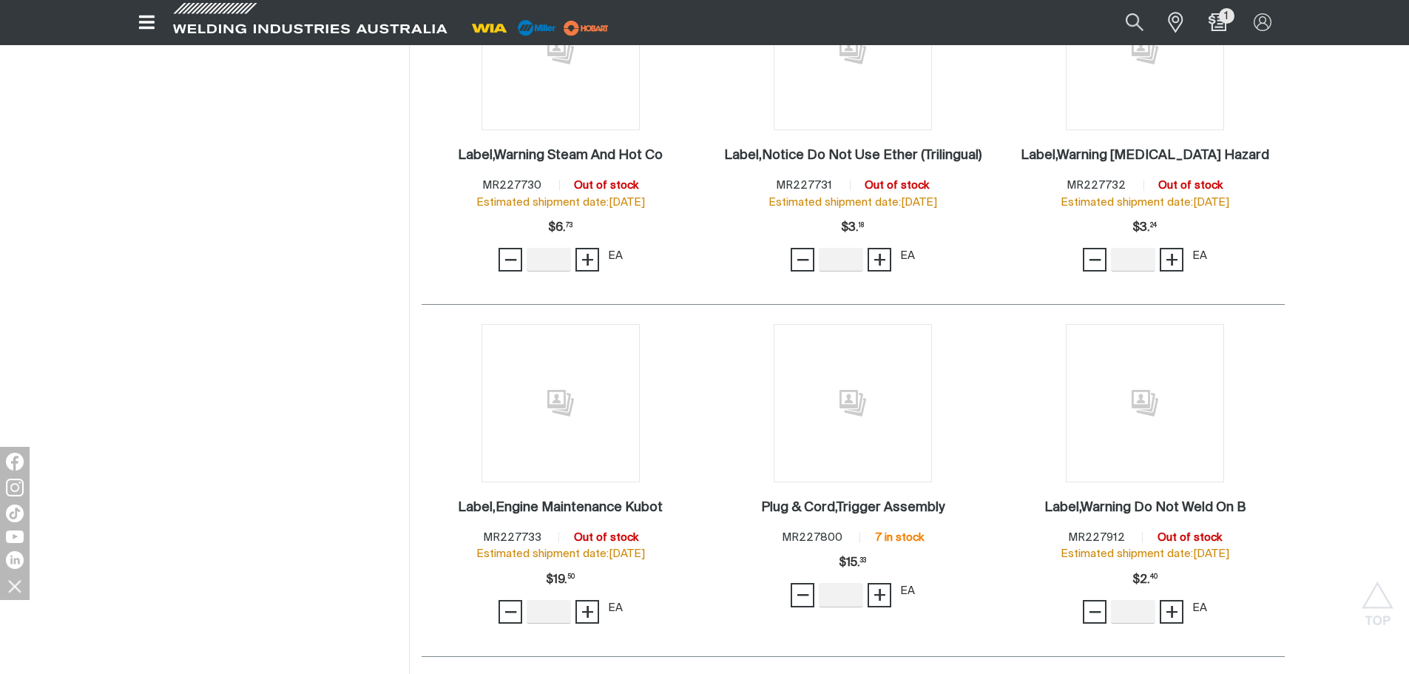
scroll to position [108842, 0]
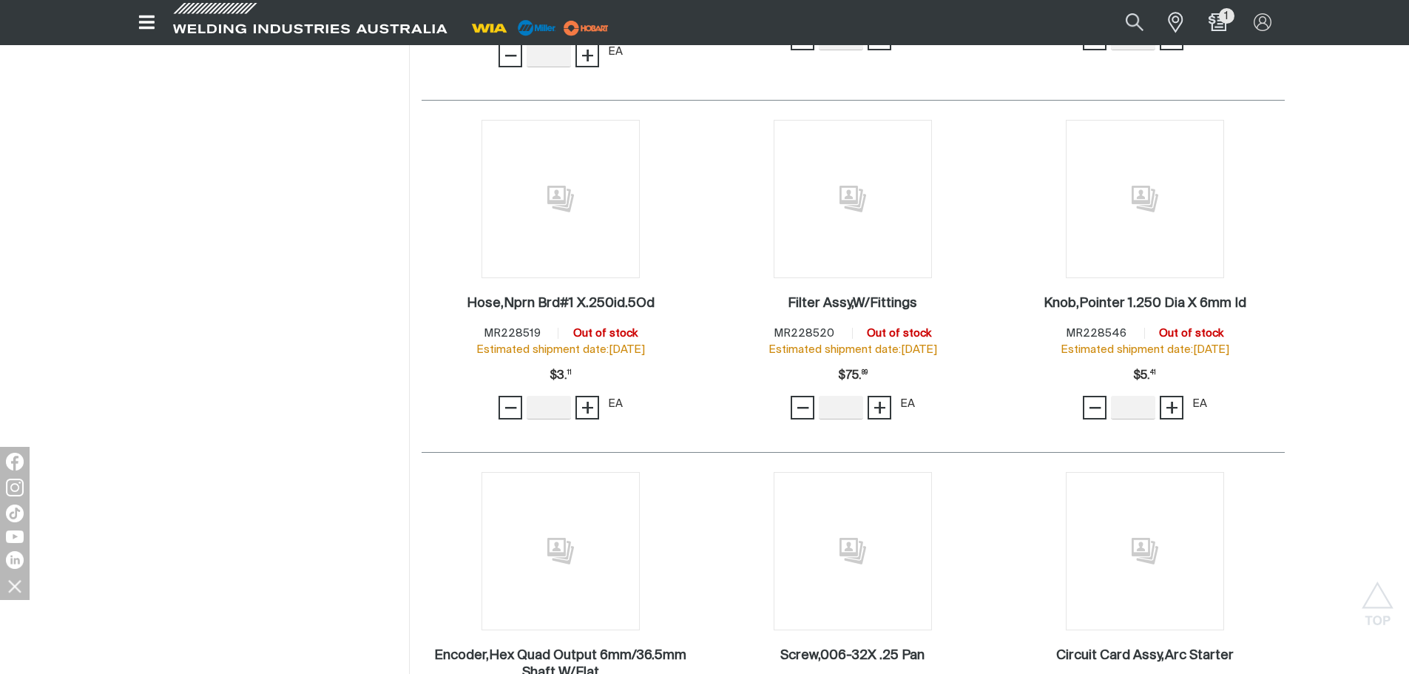
scroll to position [110492, 0]
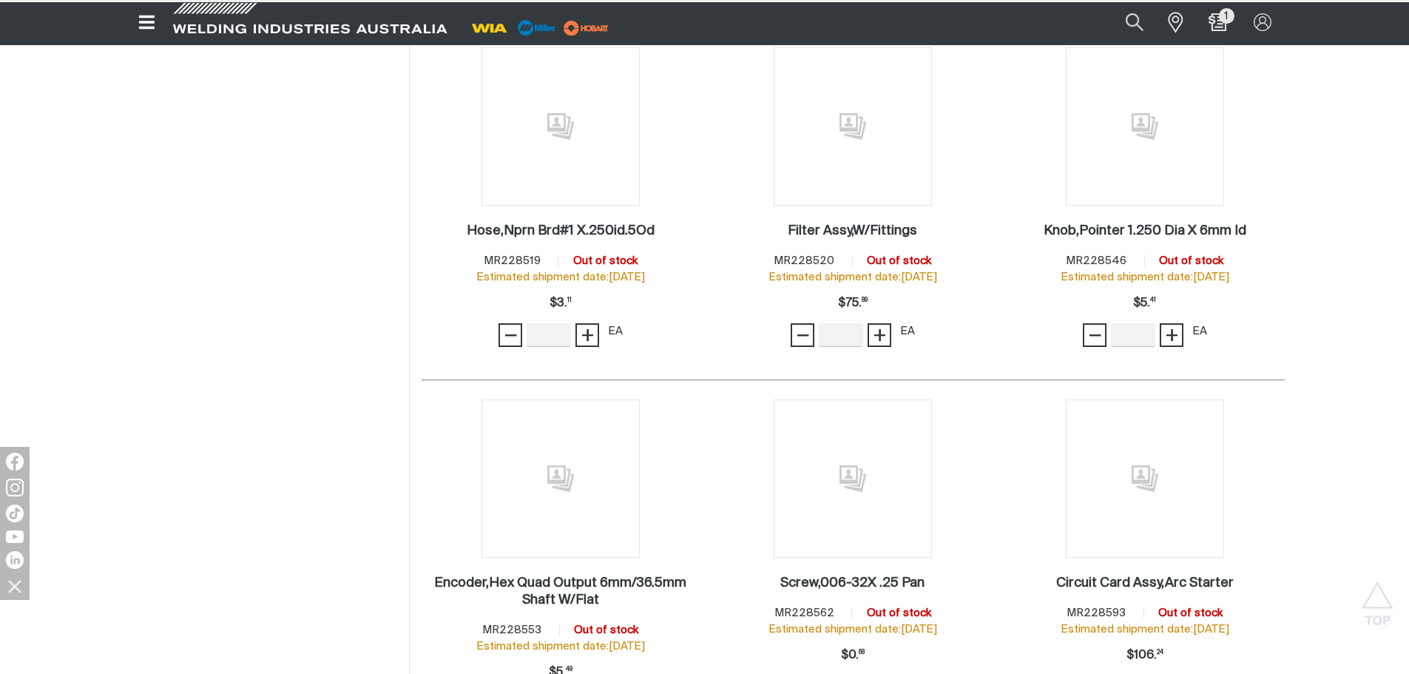
scroll to position [110713, 0]
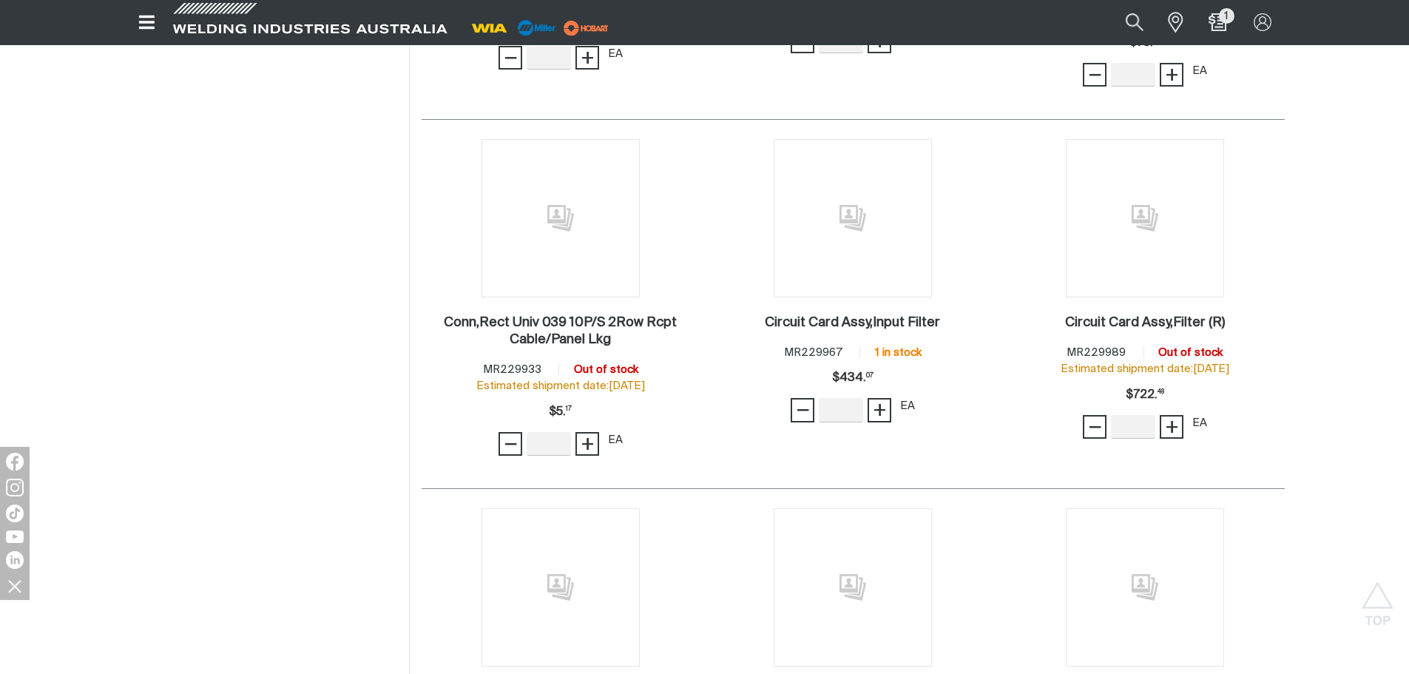
scroll to position [112642, 0]
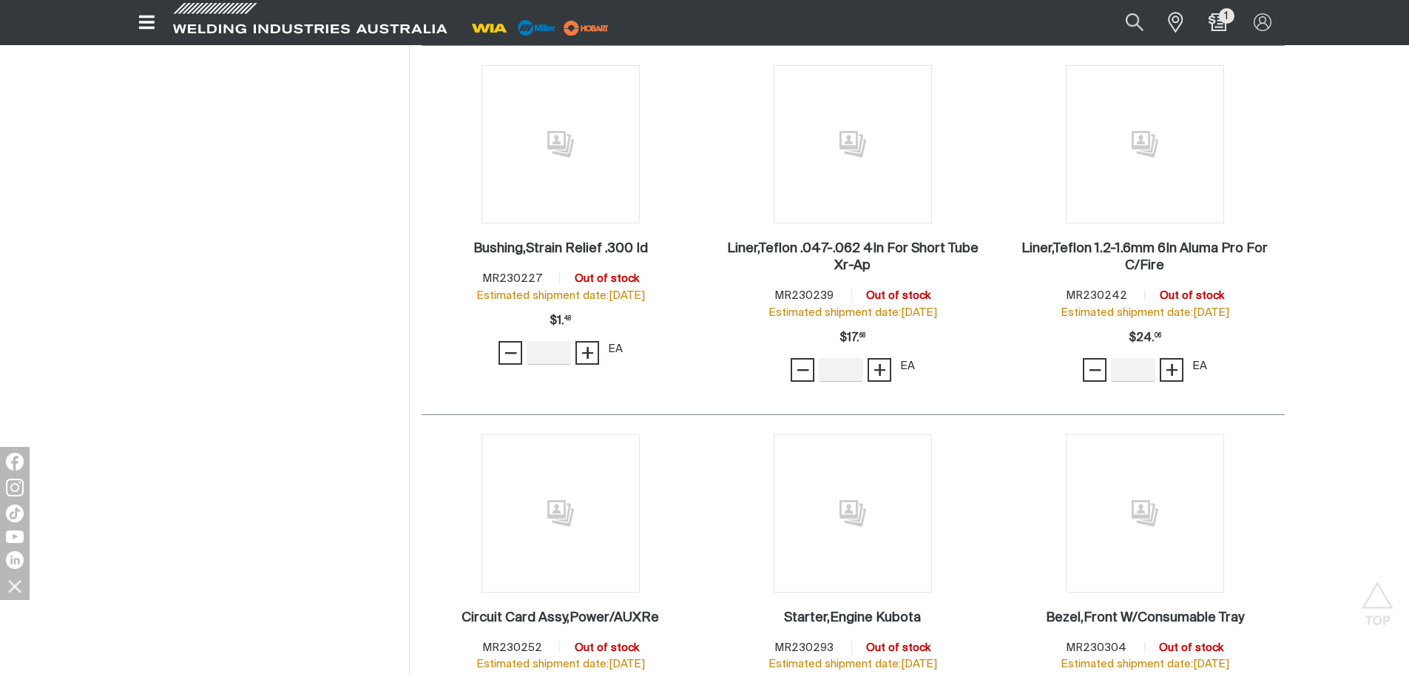
scroll to position [113746, 0]
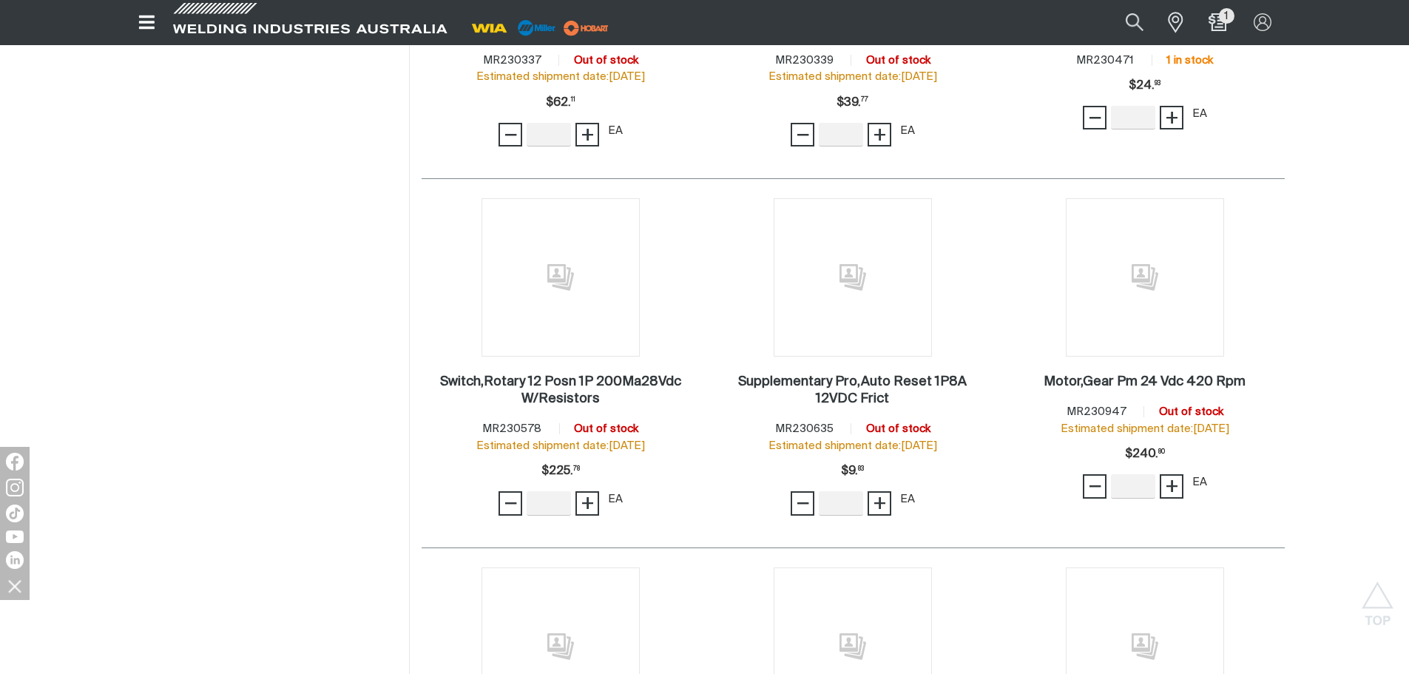
scroll to position [114781, 0]
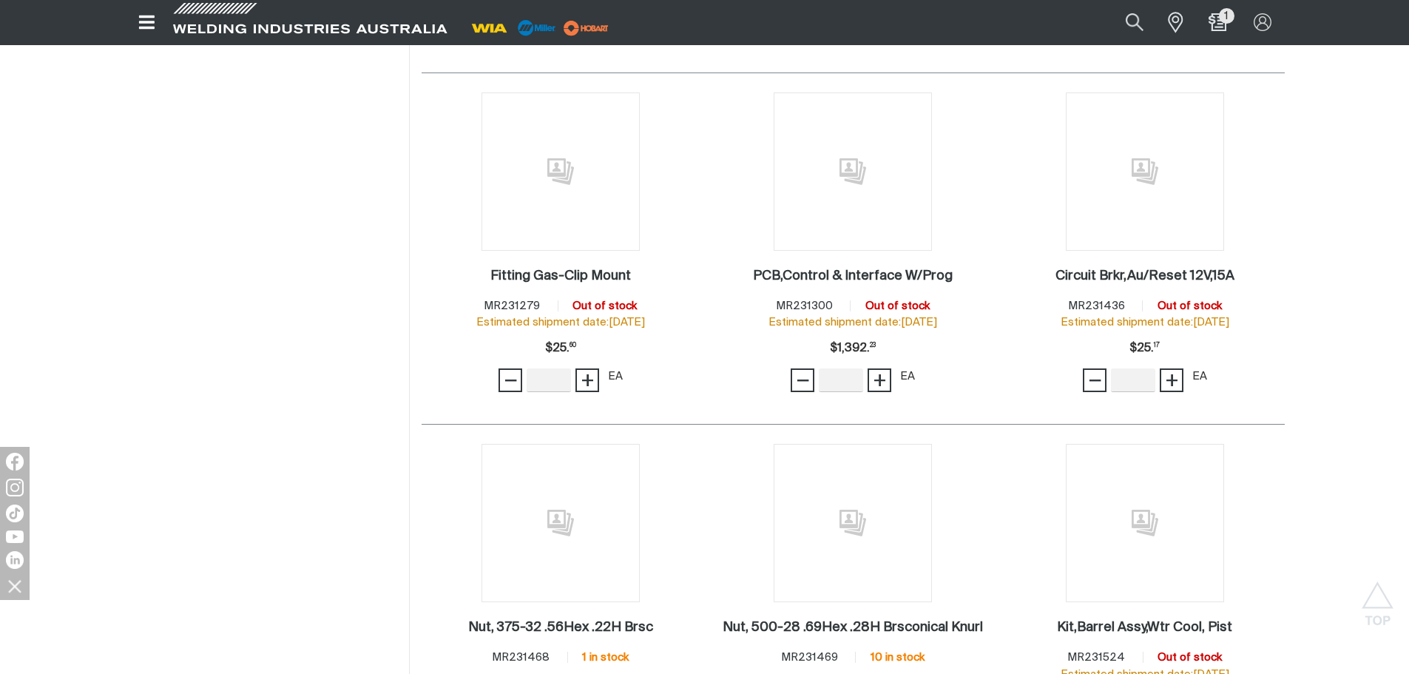
scroll to position [115890, 0]
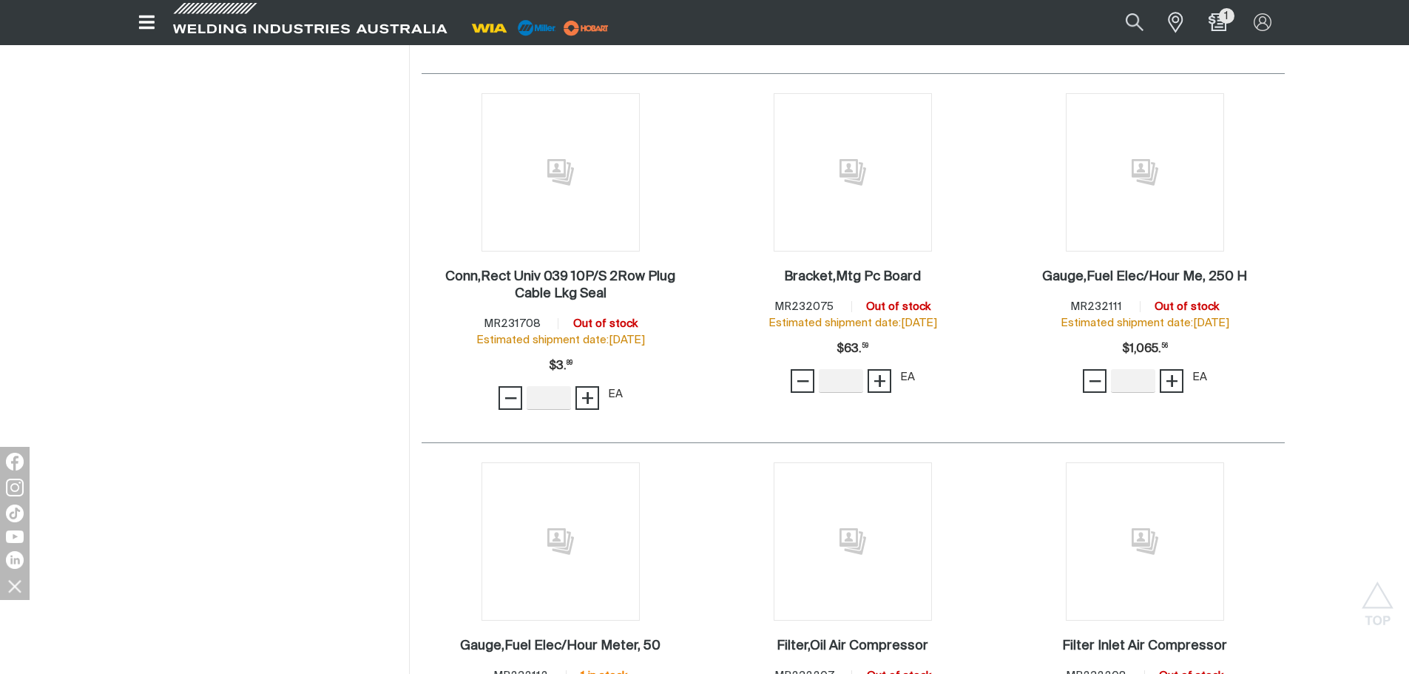
scroll to position [116926, 0]
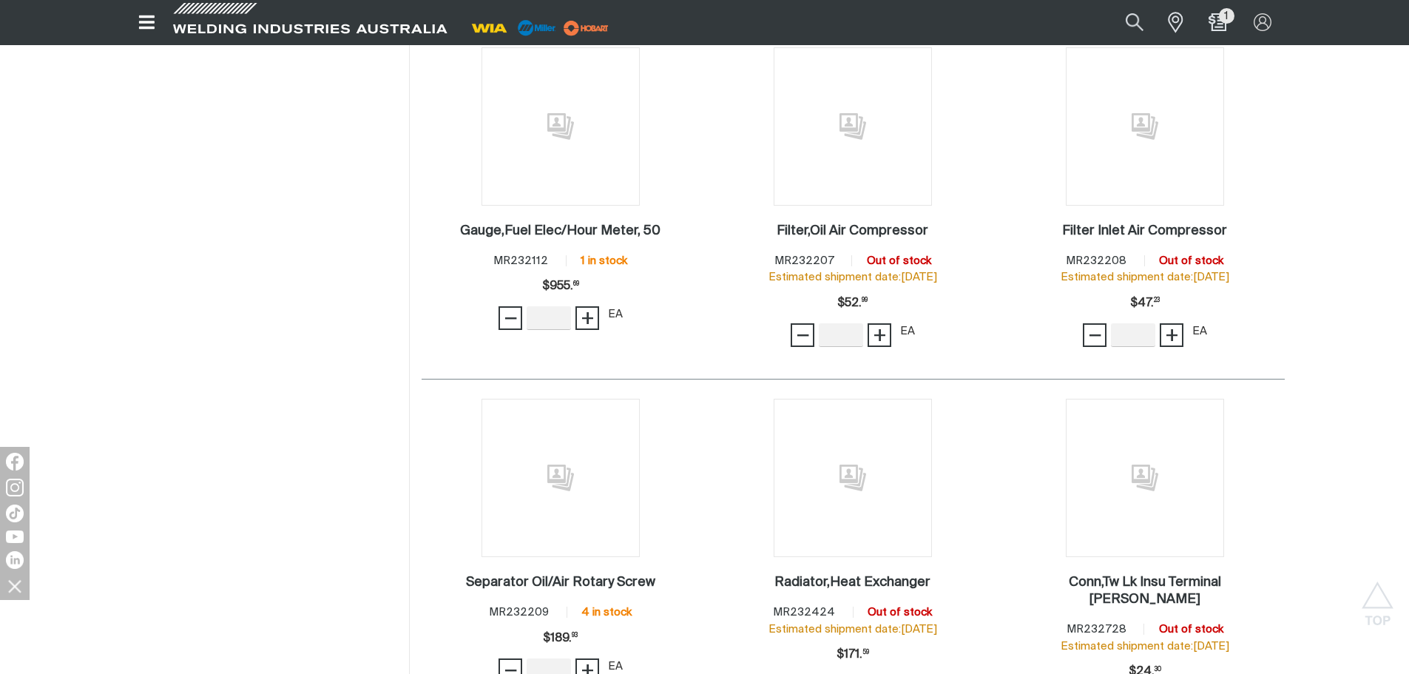
scroll to position [117370, 0]
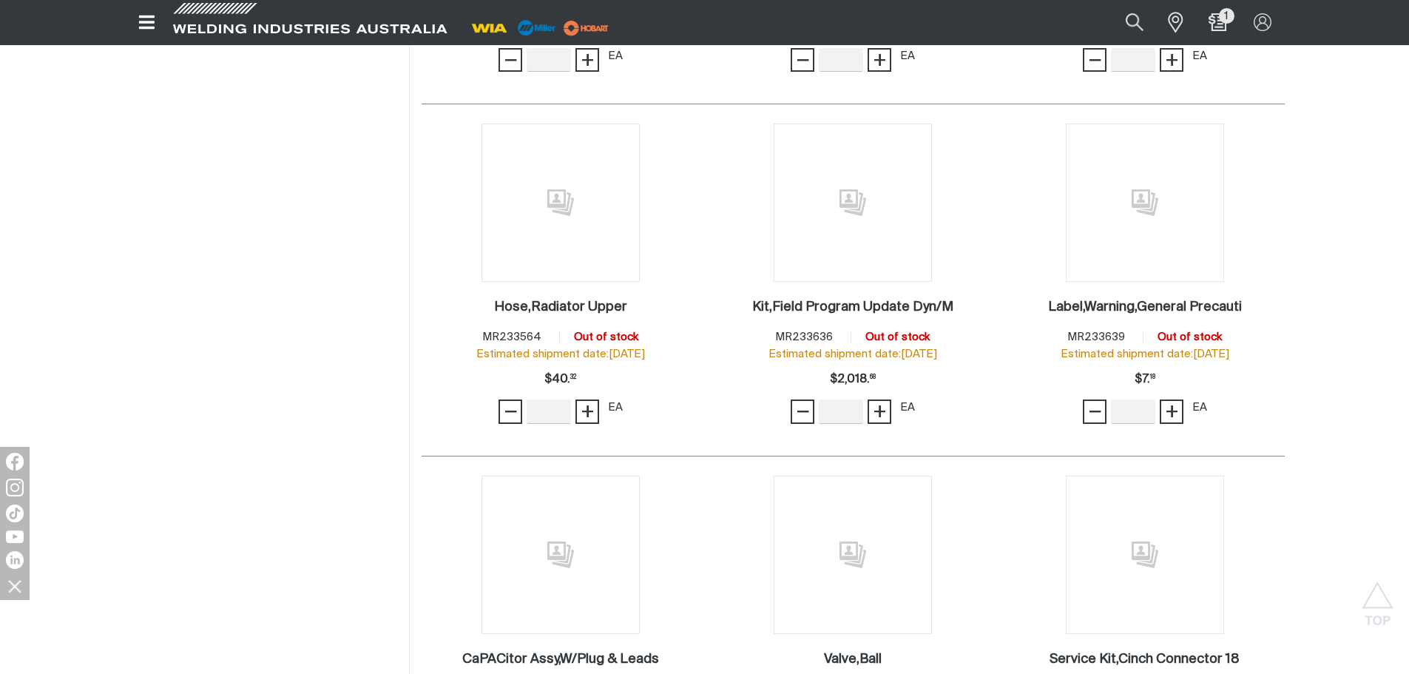
scroll to position [118997, 0]
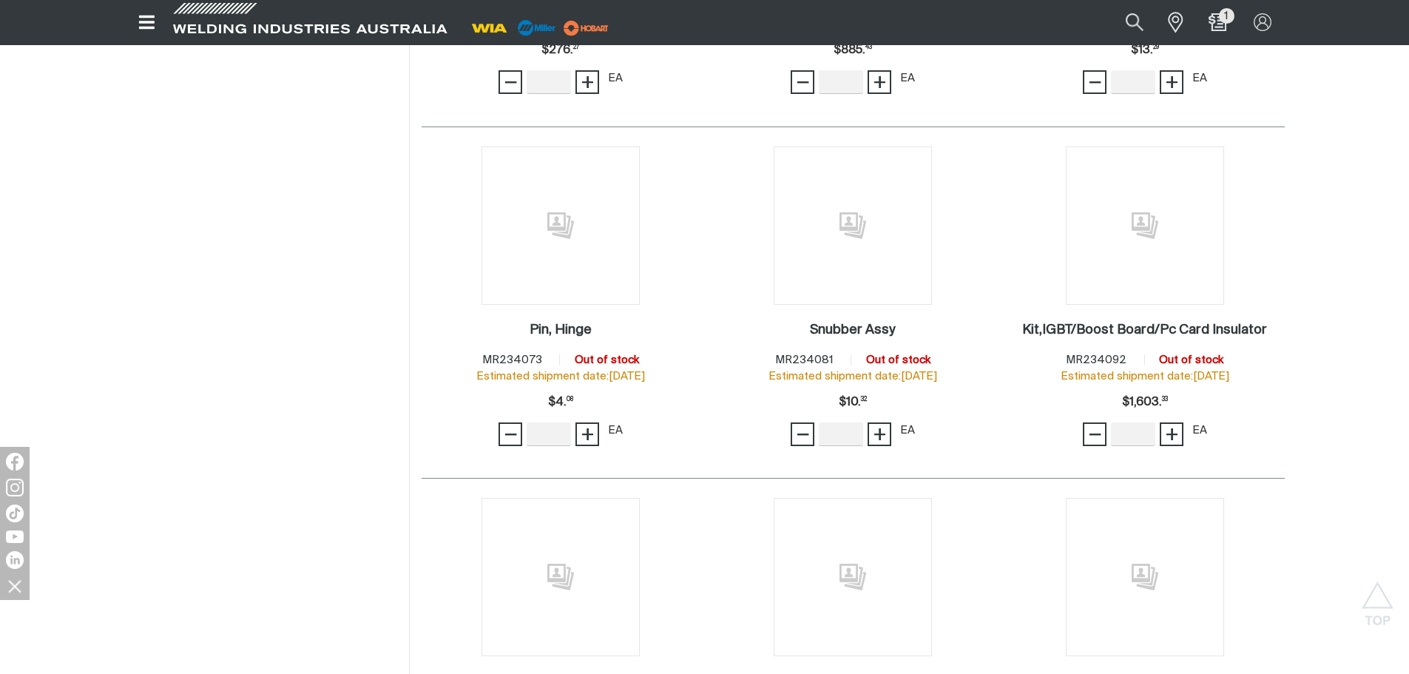
scroll to position [120106, 0]
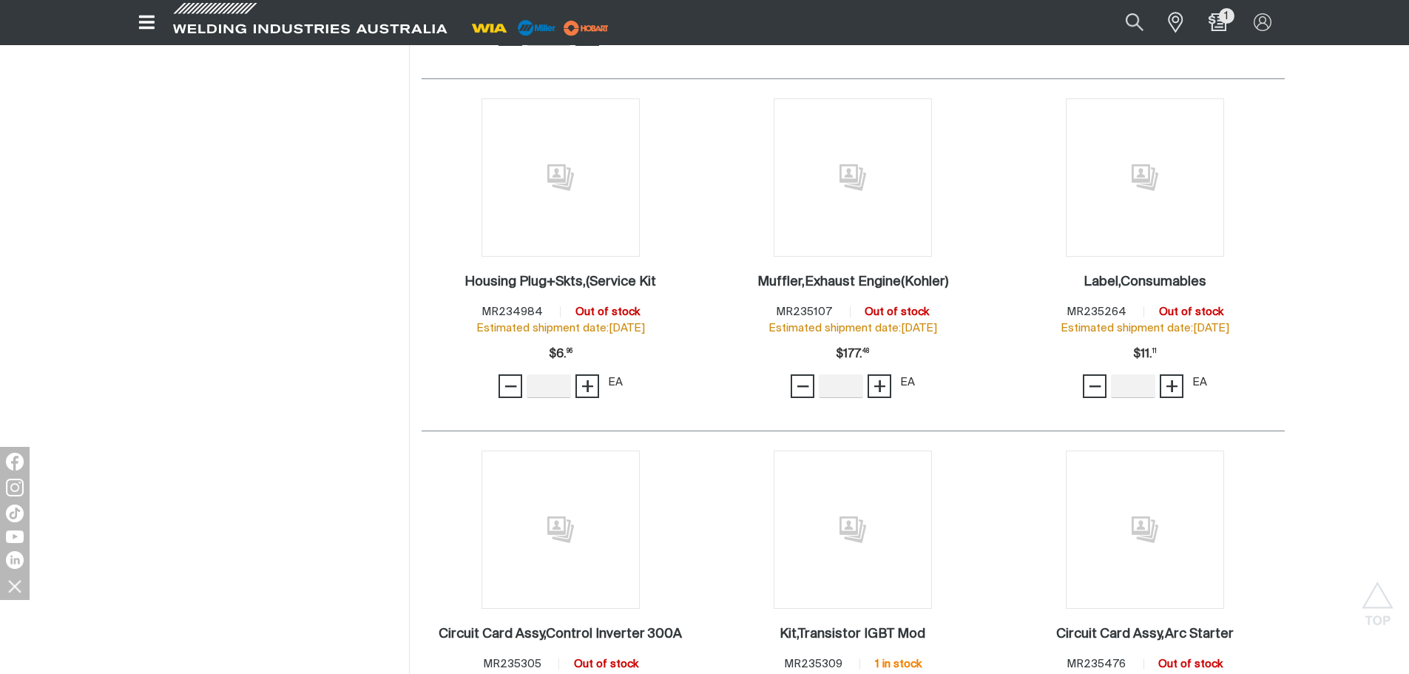
scroll to position [121235, 0]
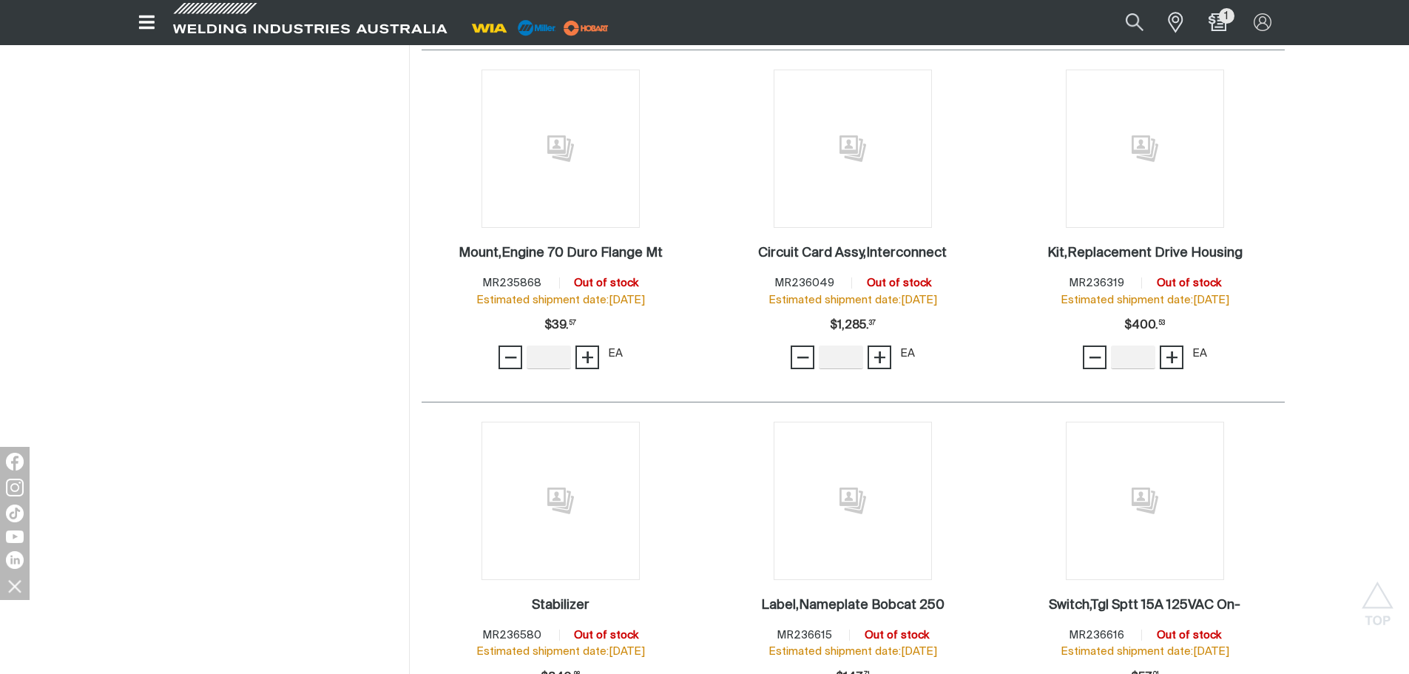
scroll to position [122251, 0]
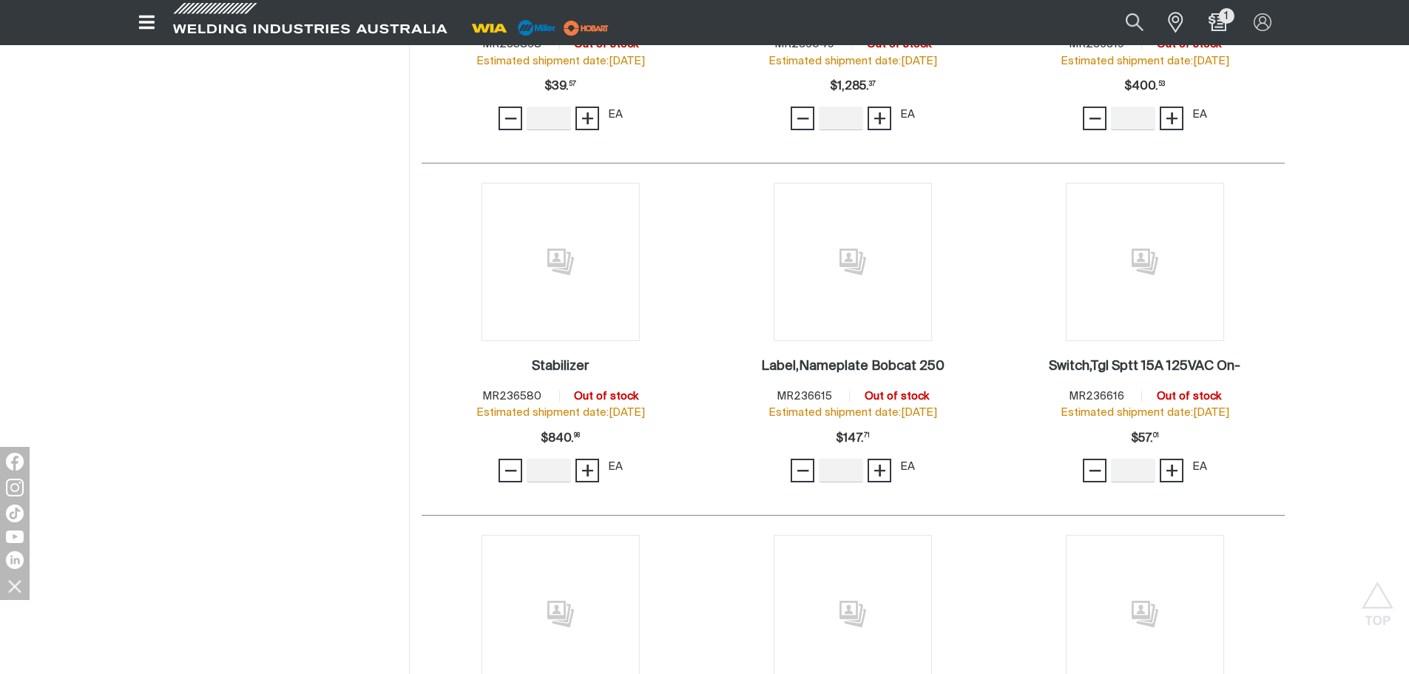
scroll to position [122511, 0]
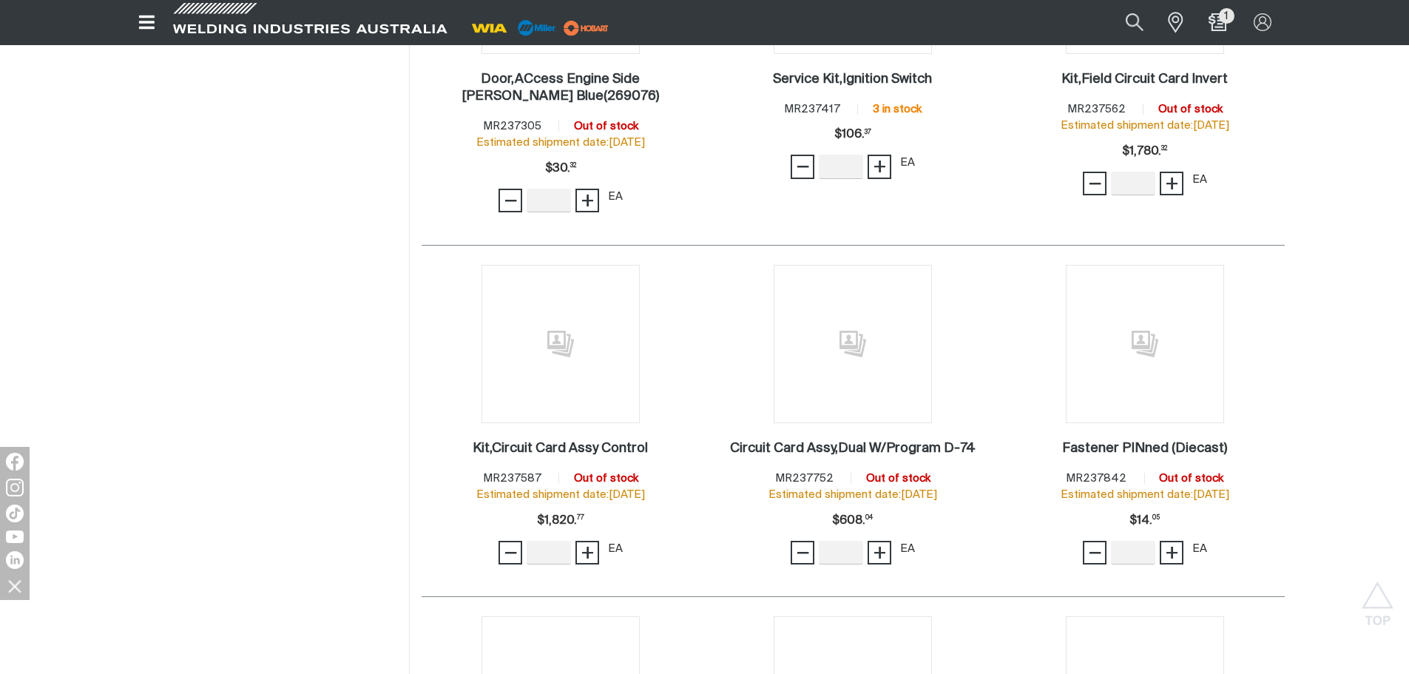
scroll to position [124322, 0]
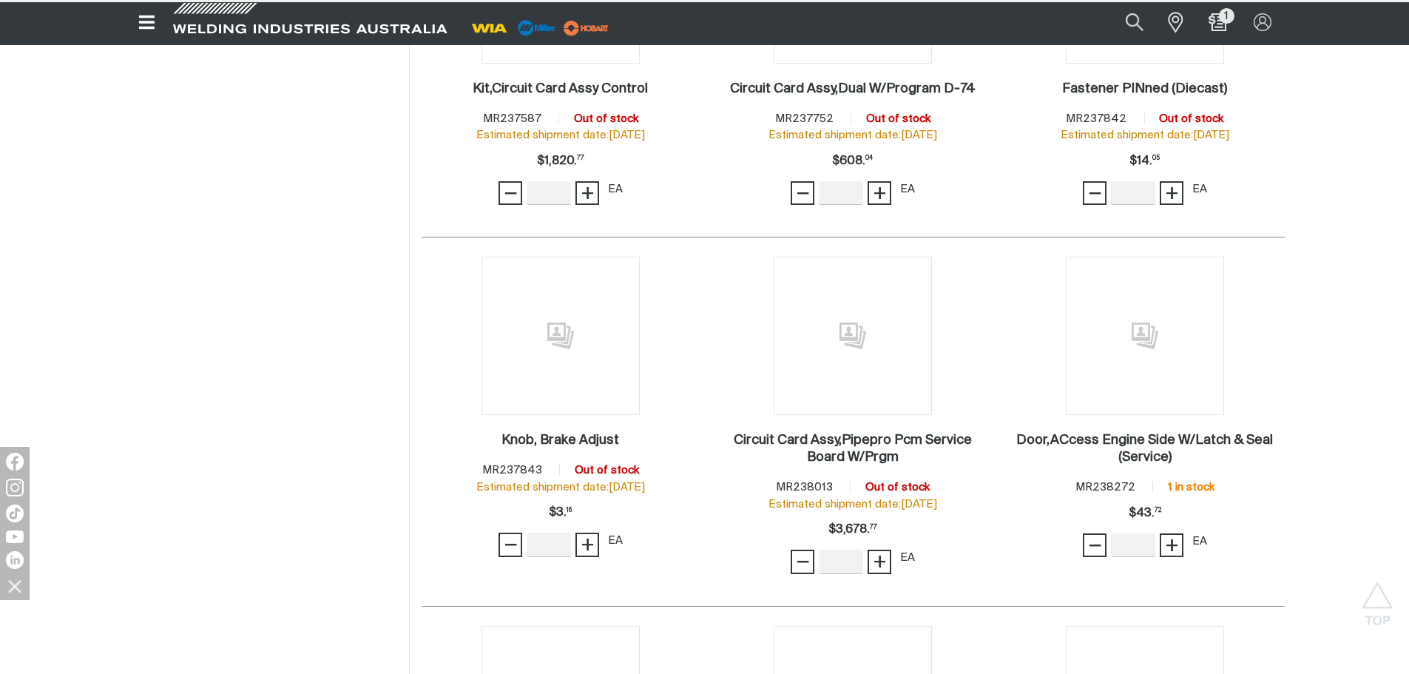
scroll to position [124839, 0]
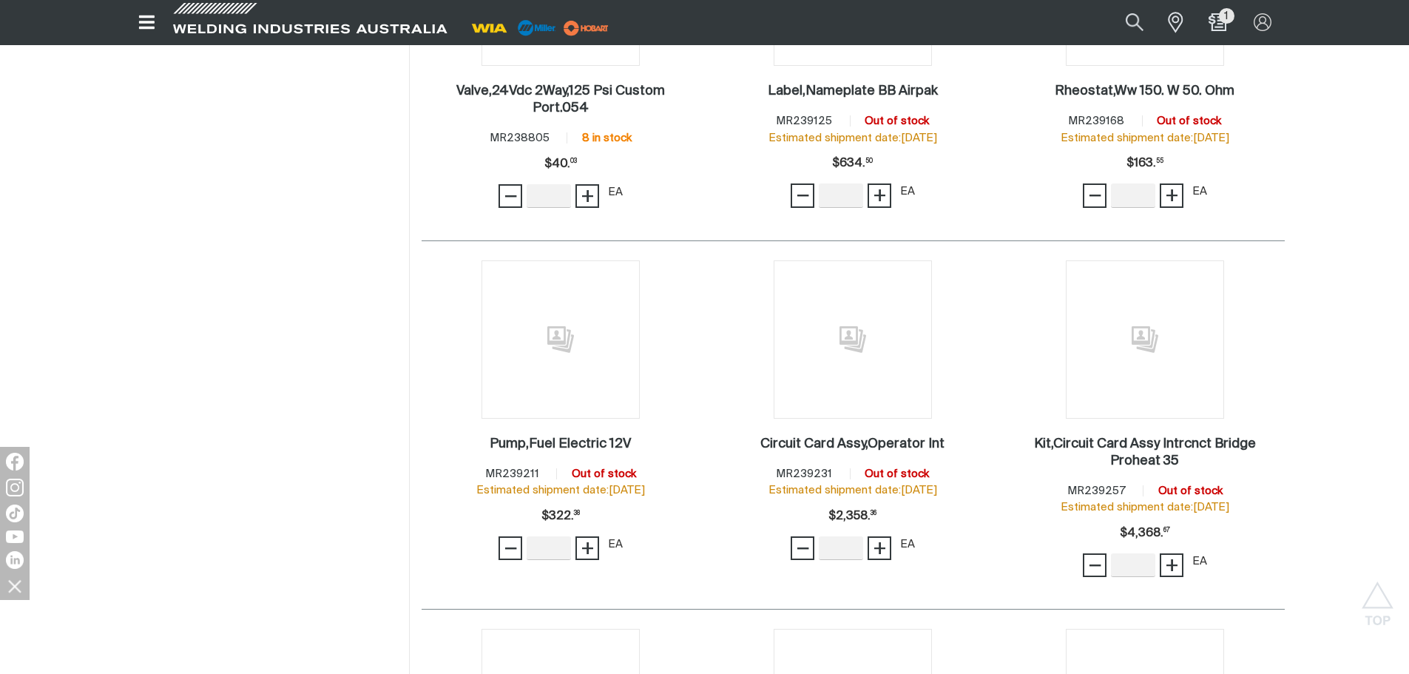
scroll to position [126392, 0]
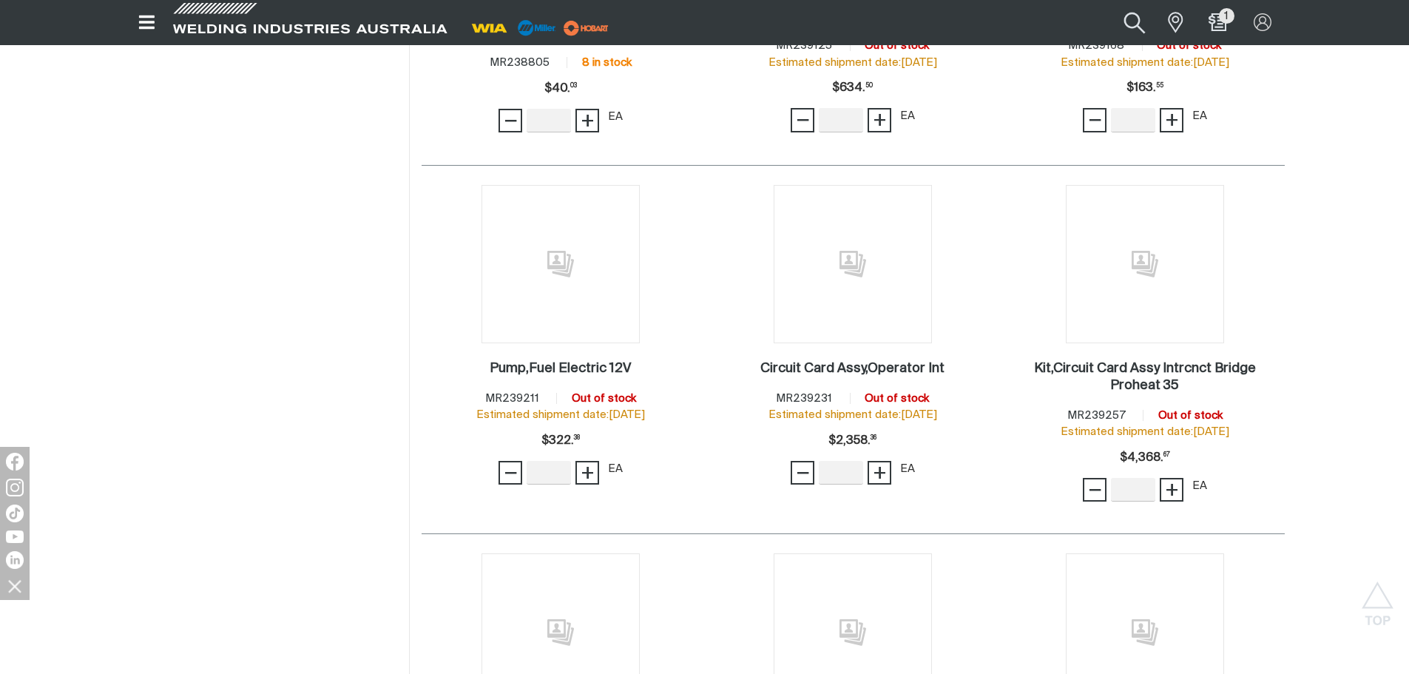
click at [1134, 22] on button "Search products" at bounding box center [1135, 22] width 60 height 40
click at [1084, 20] on input "Search" at bounding box center [1045, 23] width 228 height 32
type input "213929"
click at [1061, 47] on span "213929" at bounding box center [1062, 52] width 36 height 10
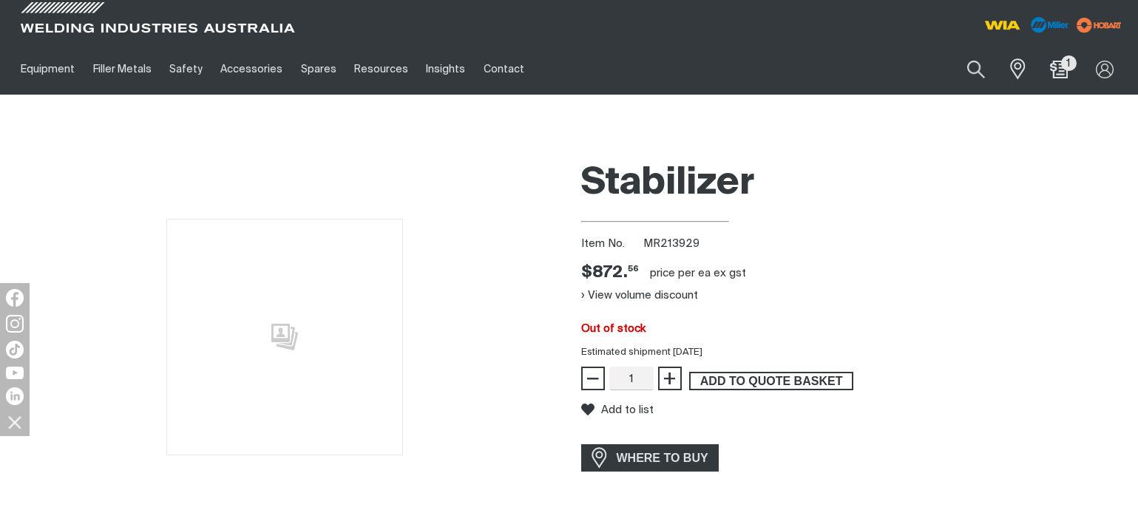
click at [750, 382] on span "ADD TO QUOTE BASKET" at bounding box center [771, 381] width 161 height 19
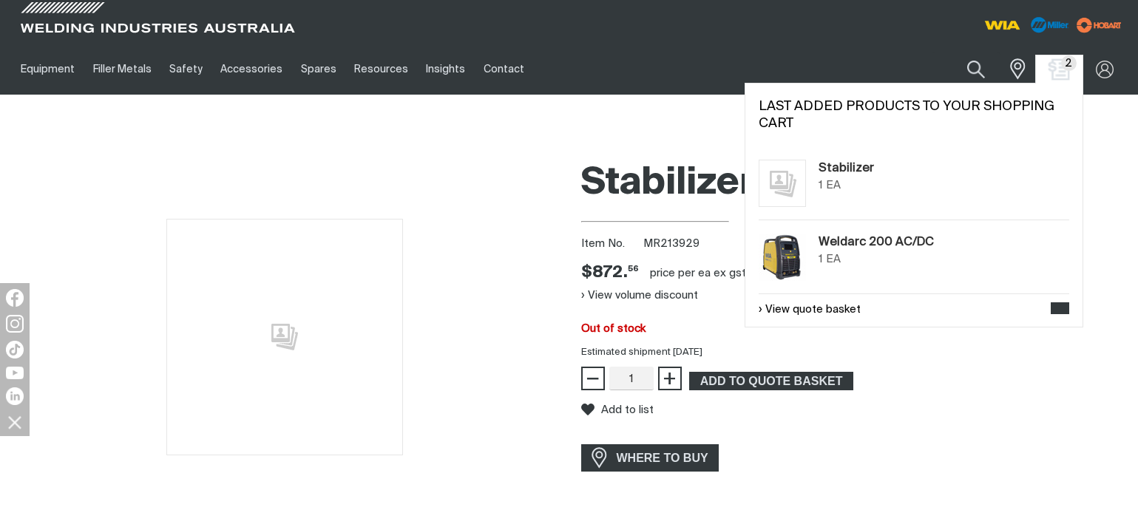
click at [1065, 71] on img "Shopping cart (2 product(s))" at bounding box center [1059, 68] width 21 height 21
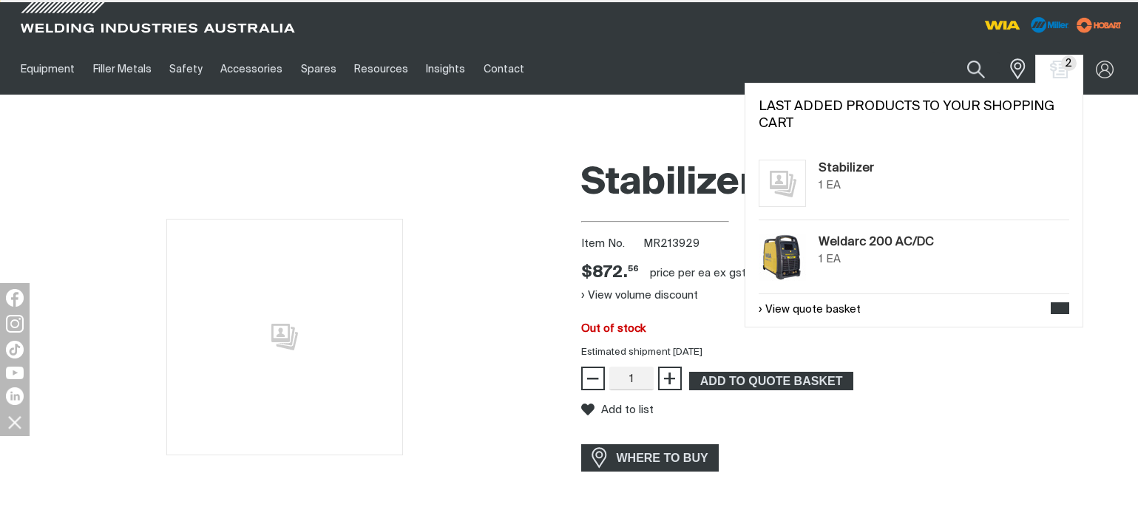
click at [862, 261] on div "1 EA" at bounding box center [944, 259] width 251 height 17
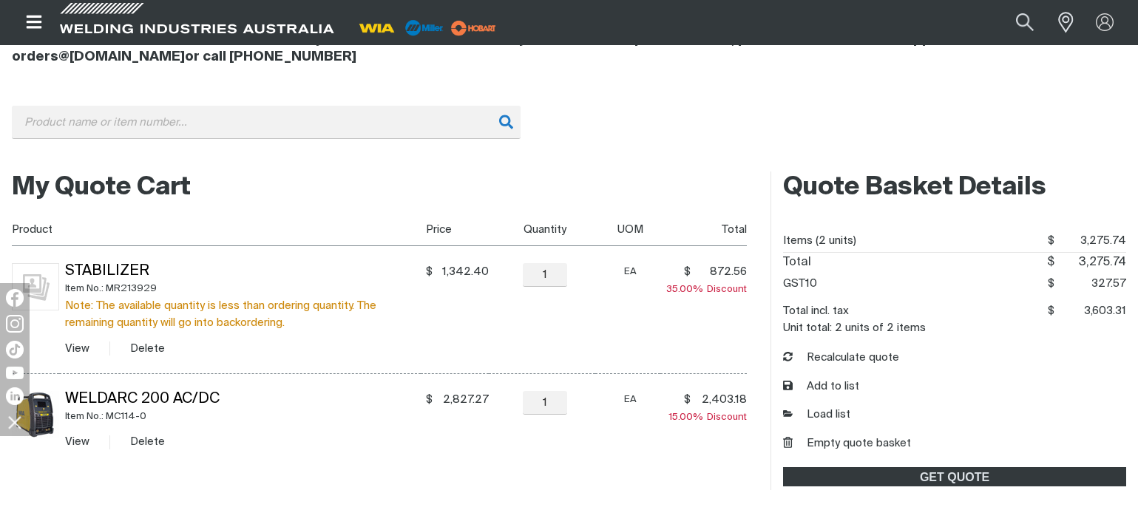
scroll to position [296, 0]
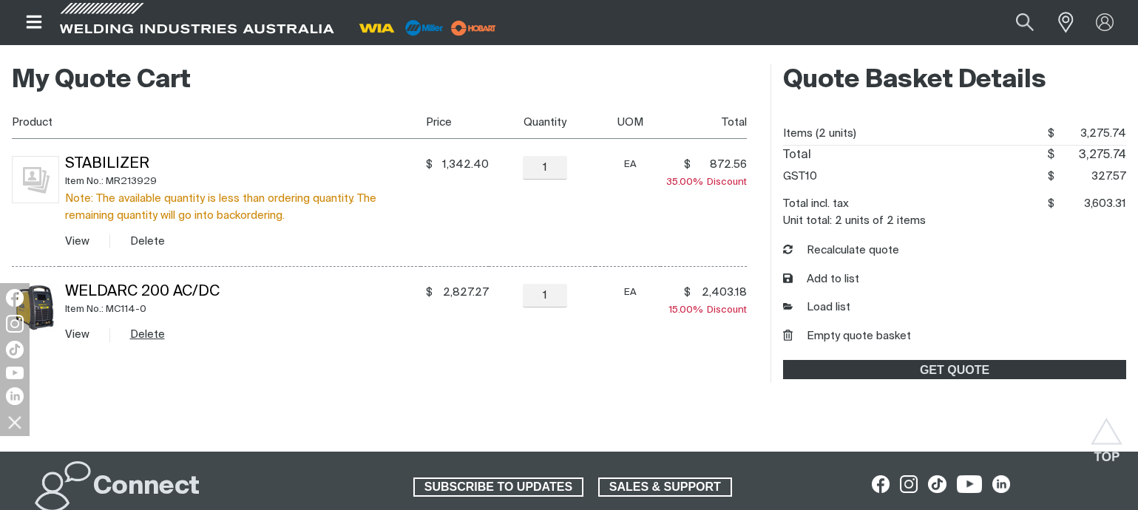
click at [149, 338] on button "Delete" at bounding box center [147, 334] width 35 height 17
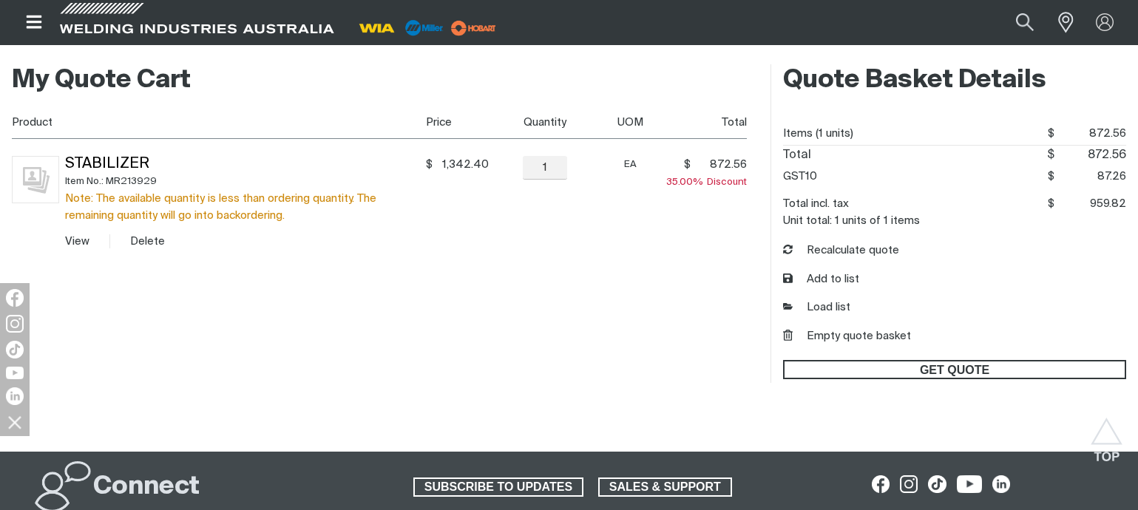
click at [937, 369] on span "GET QUOTE" at bounding box center [955, 369] width 340 height 19
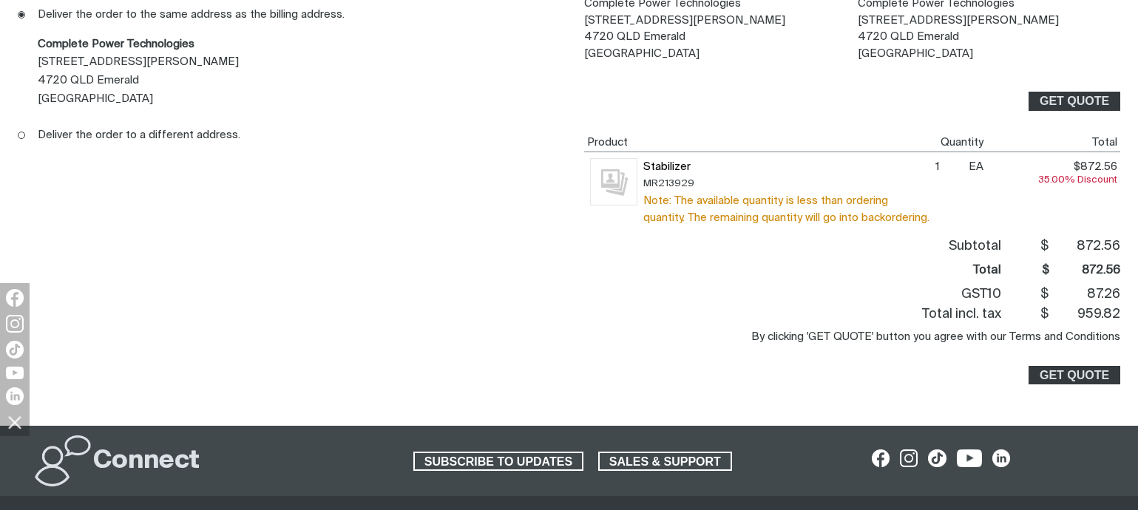
scroll to position [222, 0]
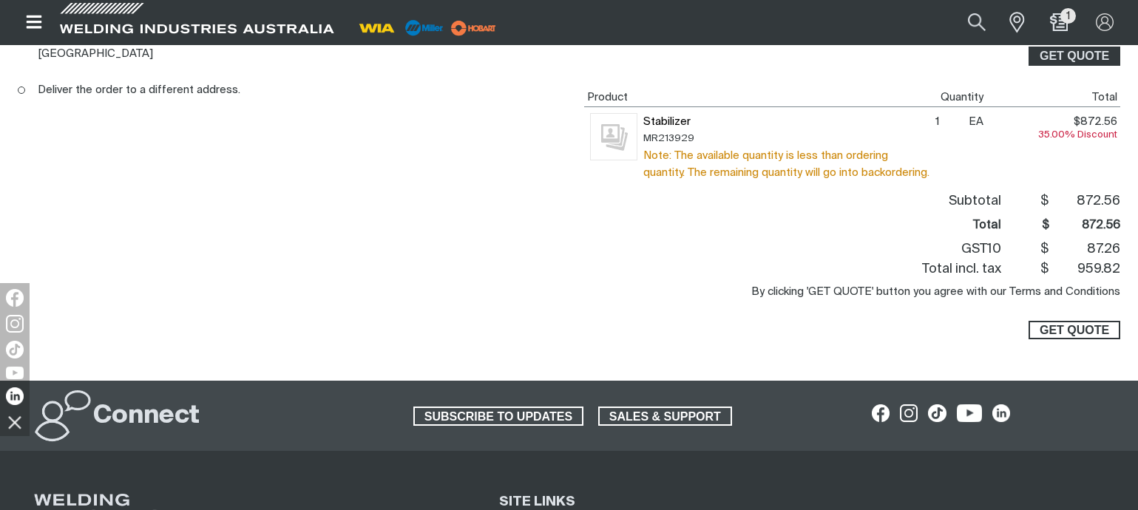
click at [1065, 340] on span "GET QUOTE" at bounding box center [1075, 330] width 70 height 19
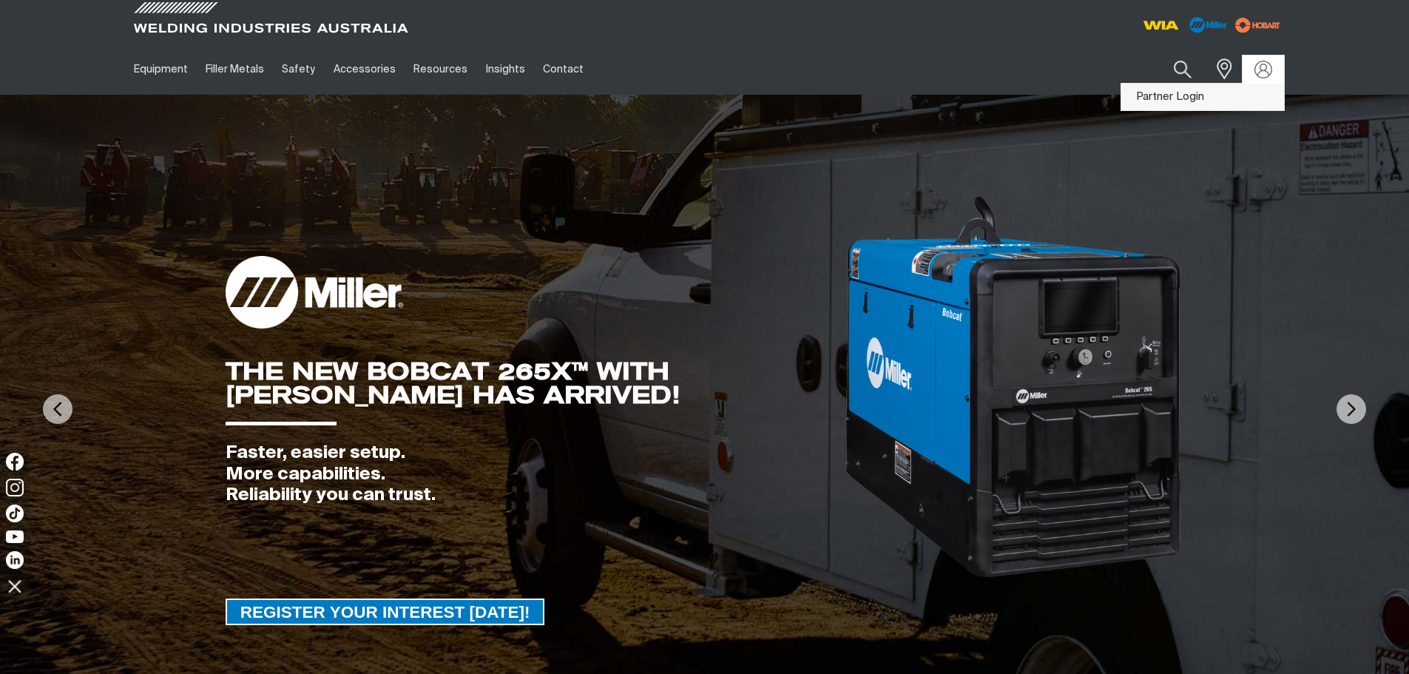
click at [1237, 92] on link "Partner Login" at bounding box center [1202, 97] width 163 height 27
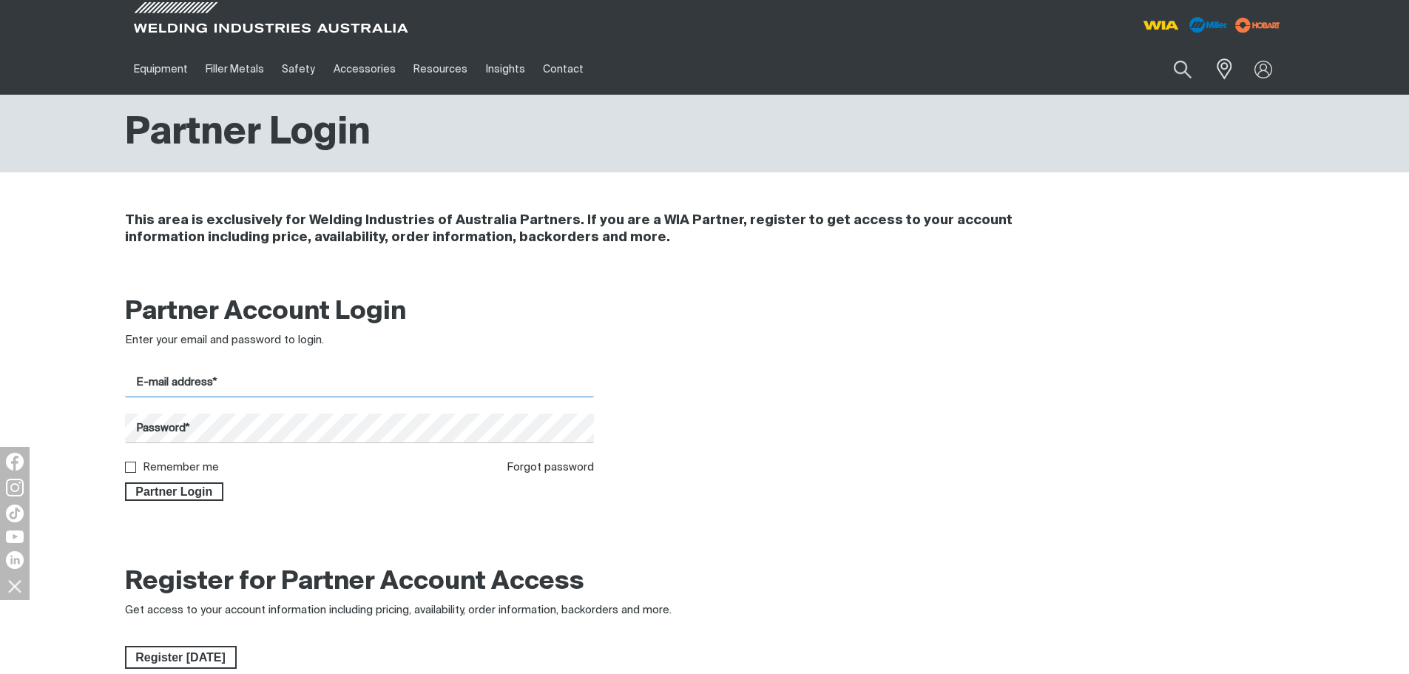
click at [391, 383] on input "E-mail address*" at bounding box center [360, 382] width 470 height 29
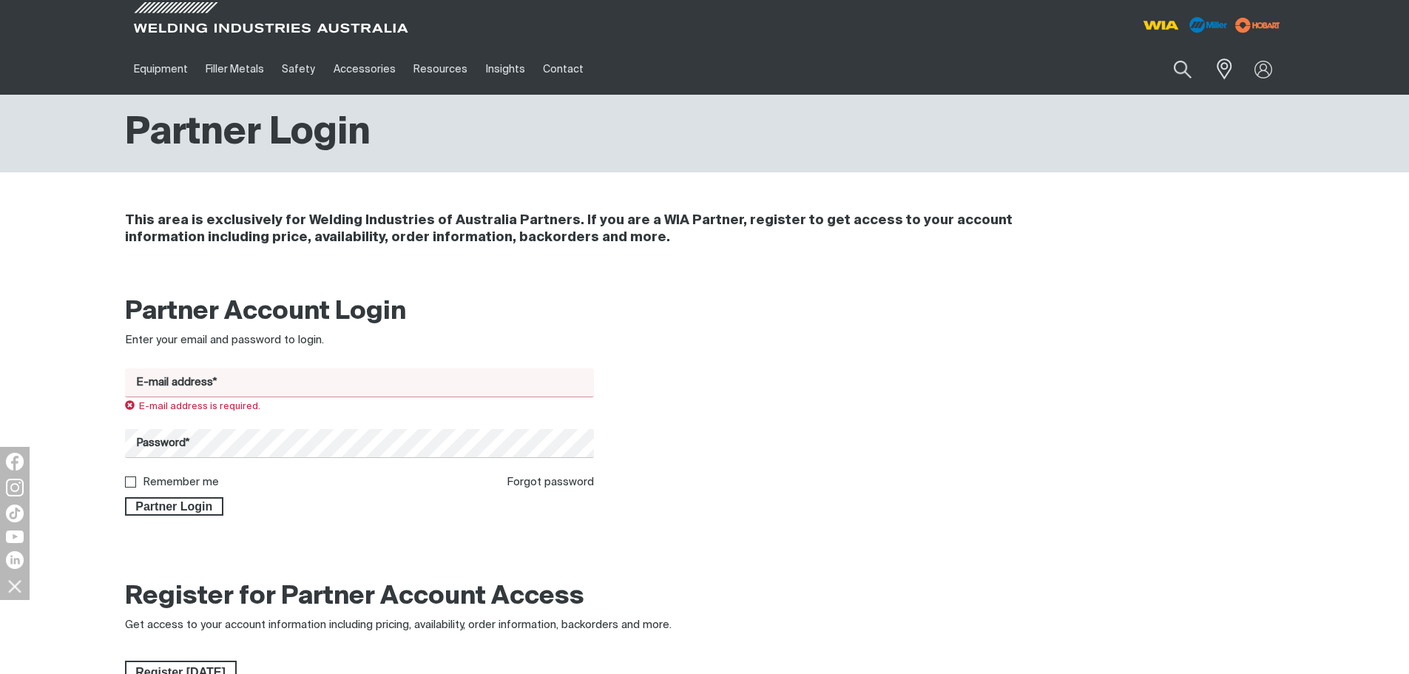
type input "[EMAIL_ADDRESS][DOMAIN_NAME]"
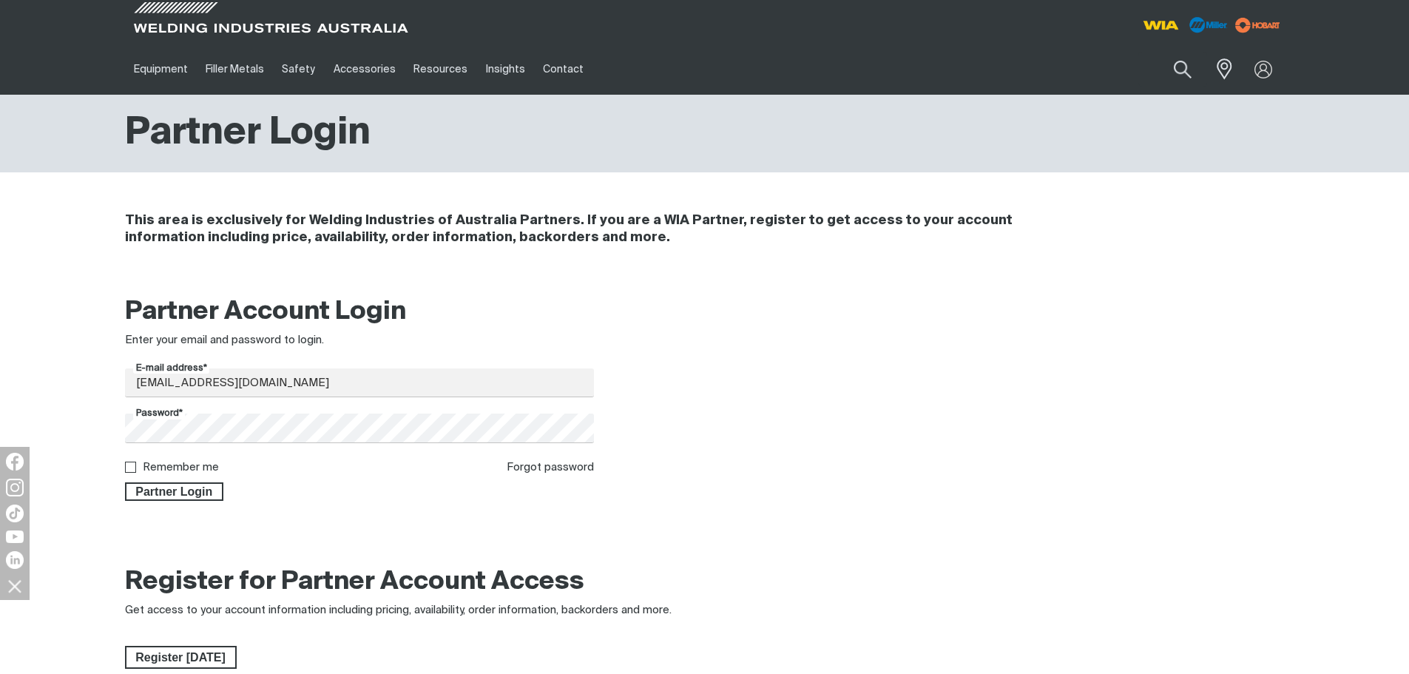
click at [159, 461] on div "Remember me" at bounding box center [172, 467] width 94 height 17
click at [160, 470] on label "Remember me" at bounding box center [181, 466] width 76 height 11
click at [135, 470] on input "Remember me" at bounding box center [130, 466] width 10 height 10
checkbox input "true"
click at [147, 491] on span "Partner Login" at bounding box center [174, 491] width 96 height 19
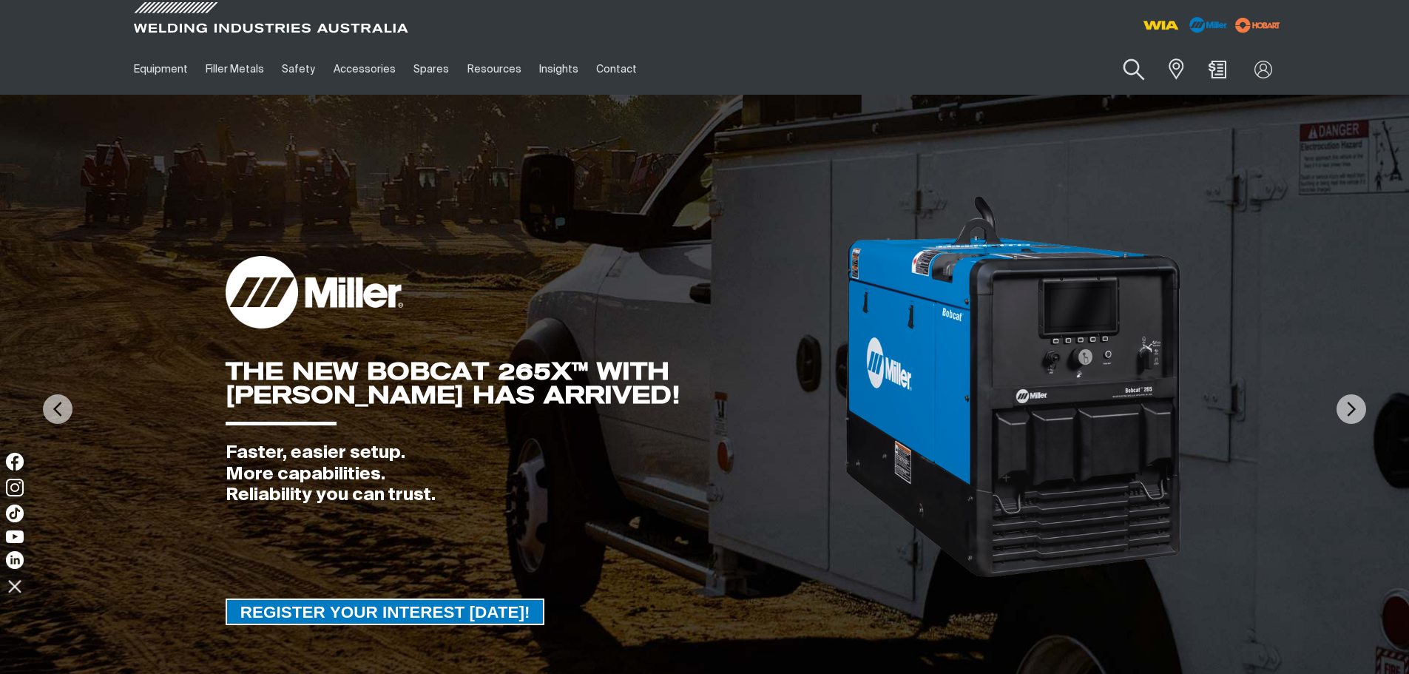
click at [1132, 66] on button "Search products" at bounding box center [1134, 70] width 60 height 42
click at [1107, 69] on button "Search products" at bounding box center [1134, 70] width 60 height 42
click at [1134, 70] on button "Search products" at bounding box center [1134, 70] width 60 height 42
click at [1028, 69] on input "Search" at bounding box center [1044, 69] width 228 height 33
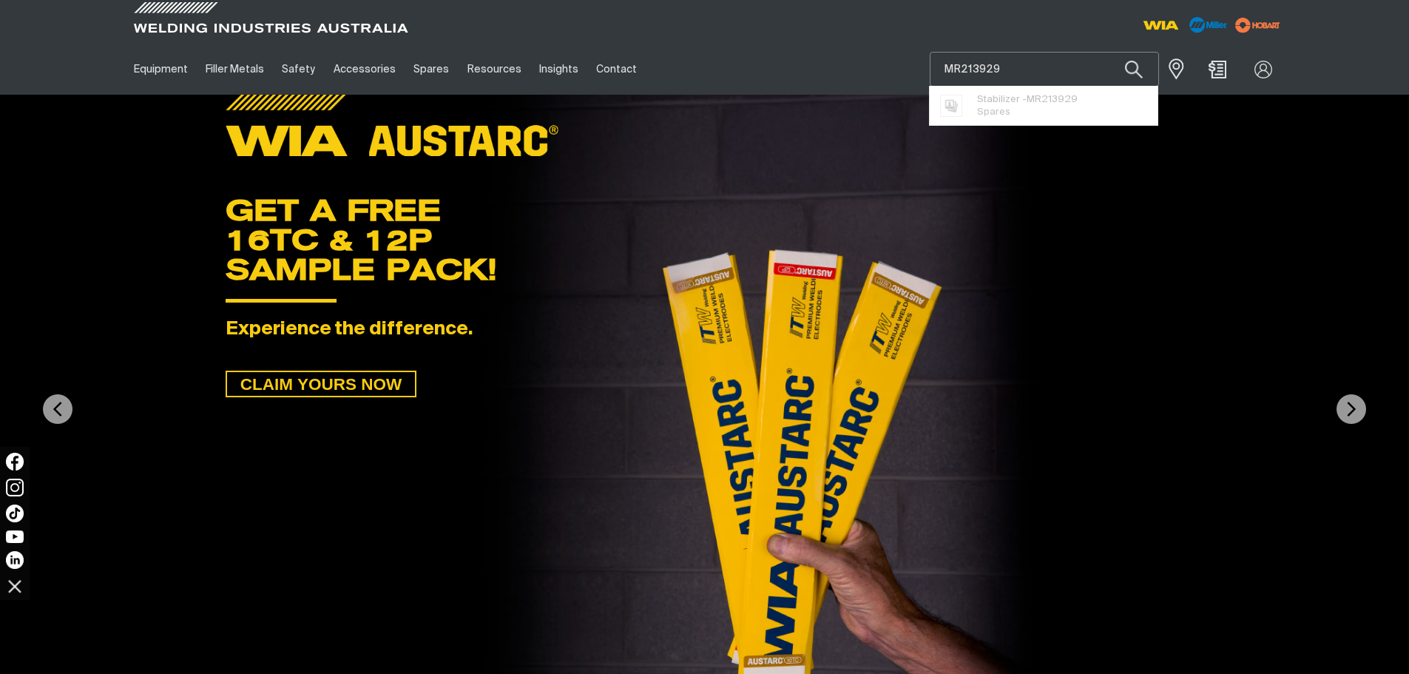
type input "MR213929"
click at [1109, 52] on button "Search products" at bounding box center [1134, 69] width 50 height 35
